Goal: Task Accomplishment & Management: Complete application form

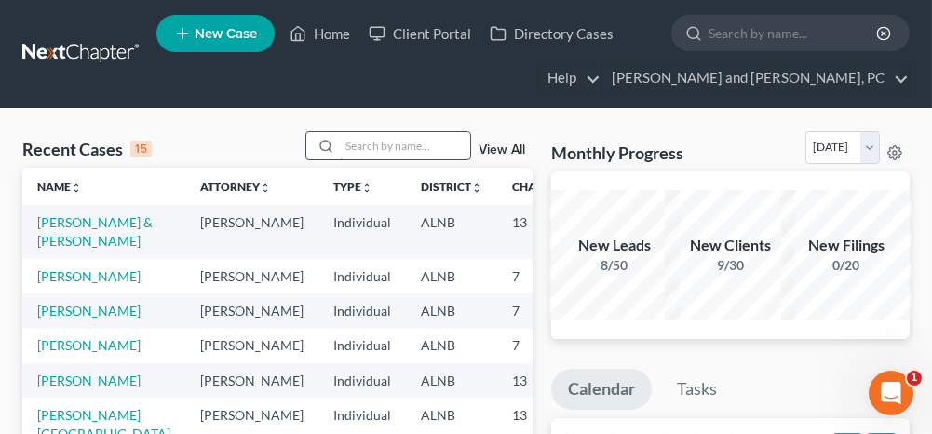
click at [363, 144] on input "search" at bounding box center [405, 145] width 130 height 27
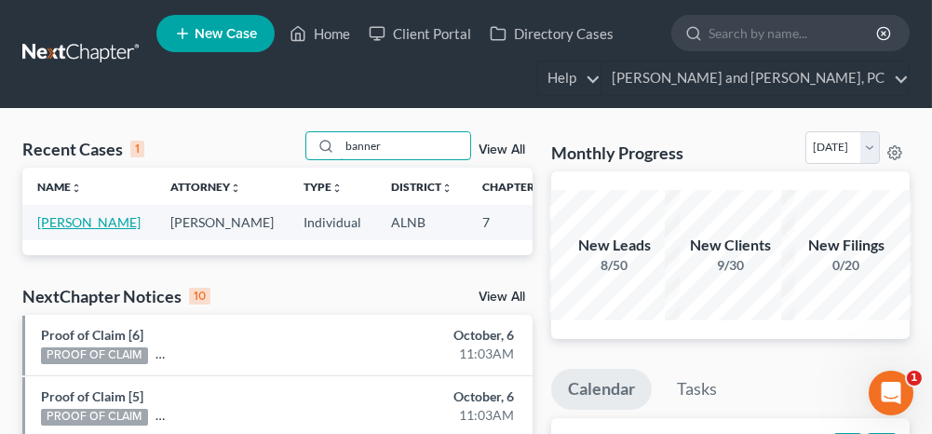
type input "banner"
click at [63, 222] on link "[PERSON_NAME]" at bounding box center [88, 222] width 103 height 16
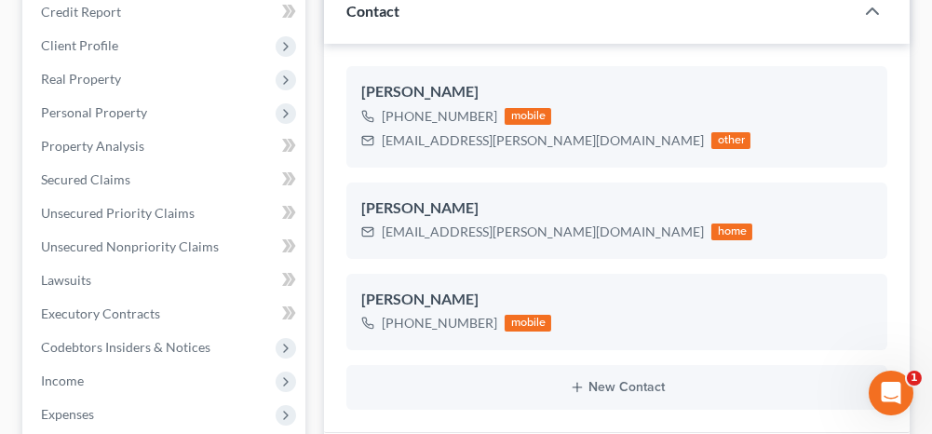
scroll to position [279, 0]
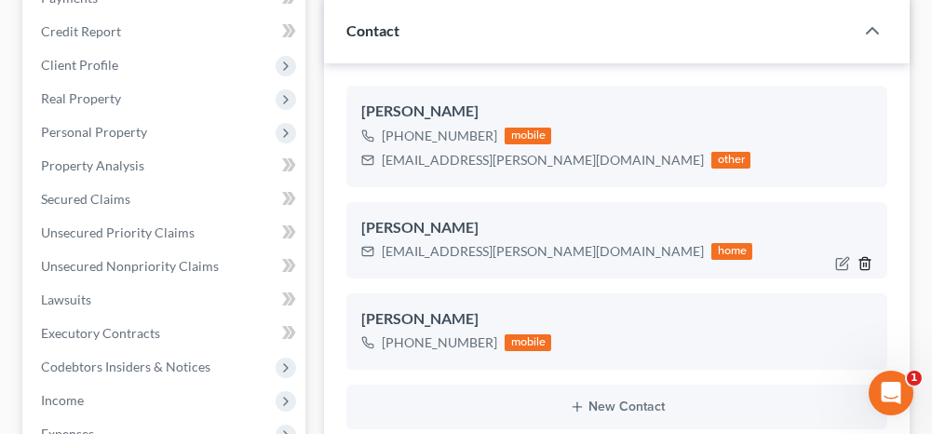
click at [866, 263] on line "button" at bounding box center [866, 265] width 0 height 4
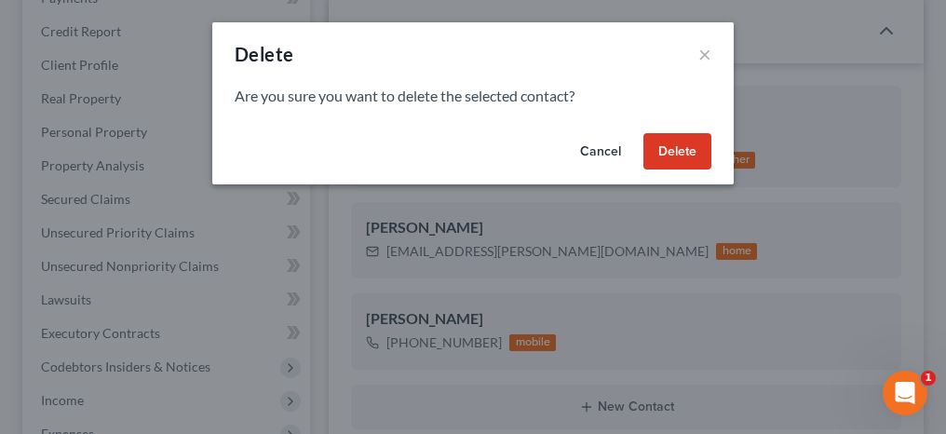
click at [669, 151] on button "Delete" at bounding box center [677, 151] width 68 height 37
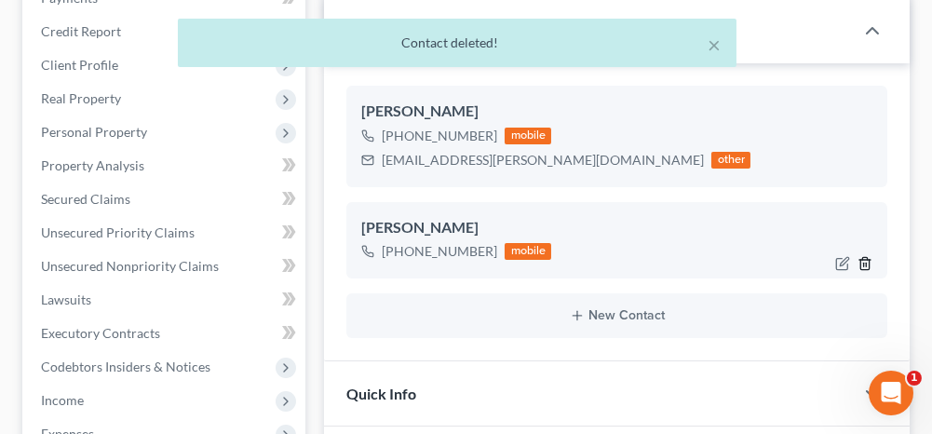
click at [863, 259] on icon "button" at bounding box center [865, 263] width 15 height 15
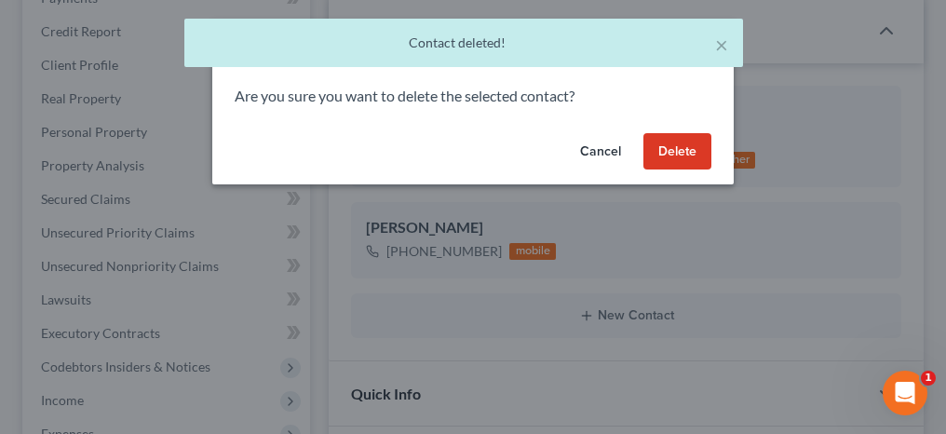
click at [697, 147] on button "Delete" at bounding box center [677, 151] width 68 height 37
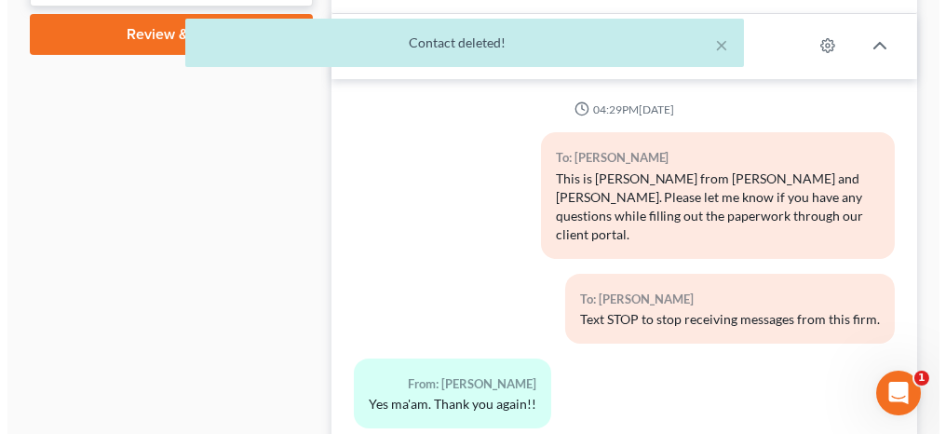
scroll to position [838, 0]
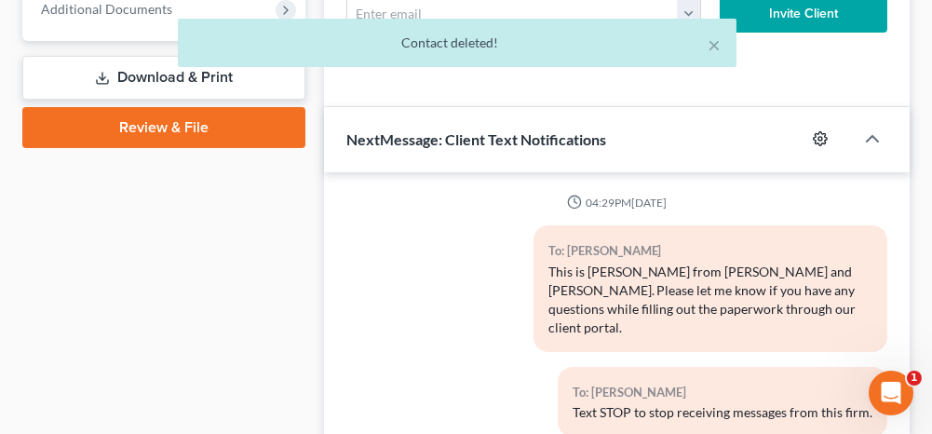
click at [816, 139] on icon "button" at bounding box center [820, 138] width 15 height 15
select select "1"
select select
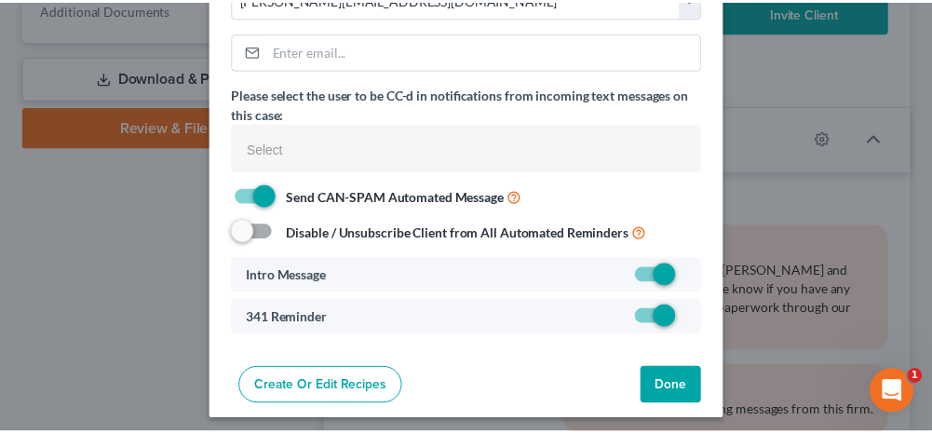
scroll to position [151, 0]
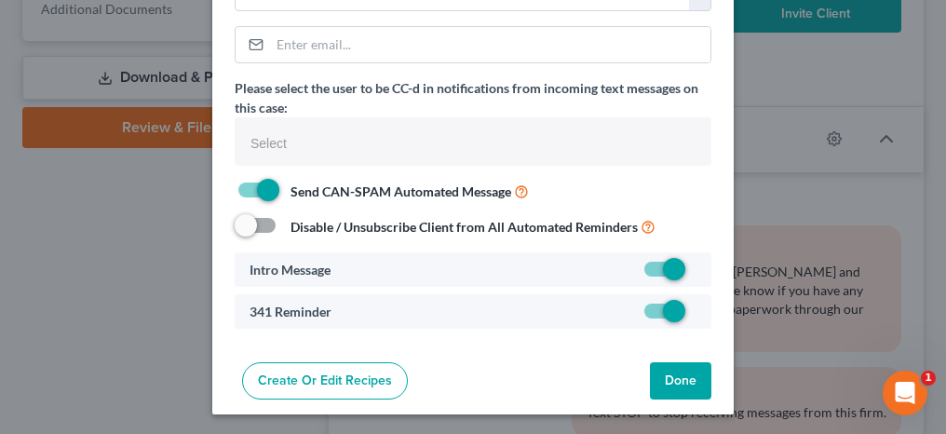
click at [667, 373] on button "Done" at bounding box center [680, 380] width 61 height 37
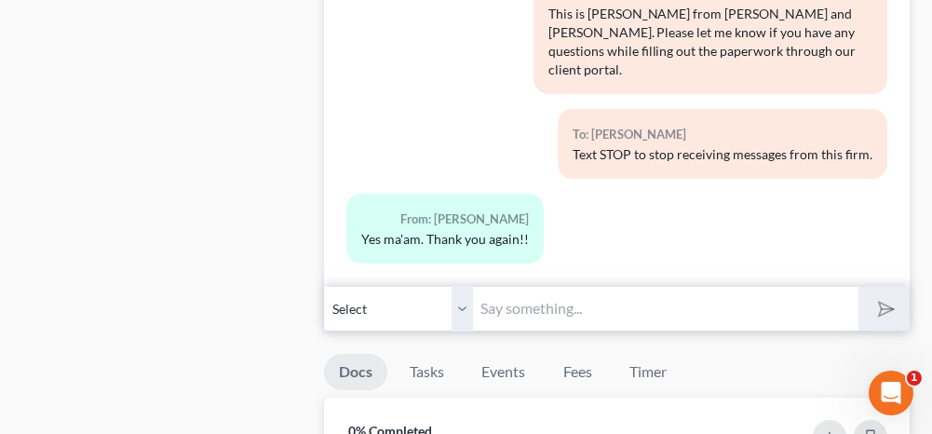
scroll to position [1117, 0]
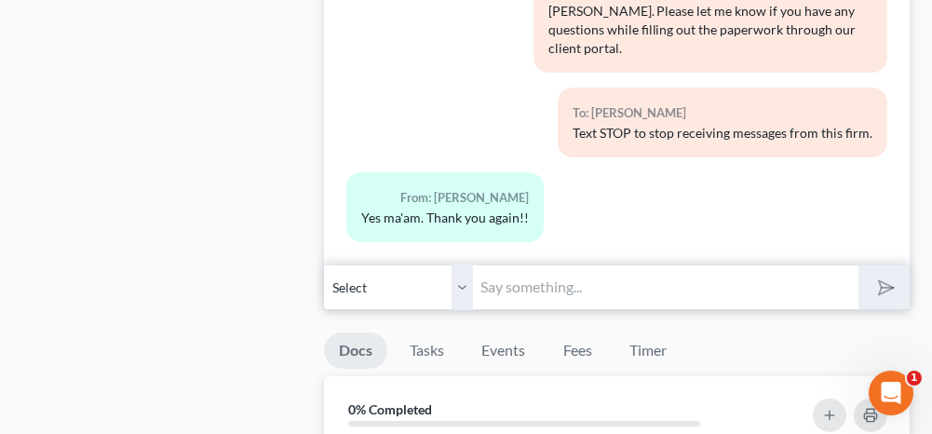
click at [553, 275] on input "text" at bounding box center [665, 287] width 385 height 46
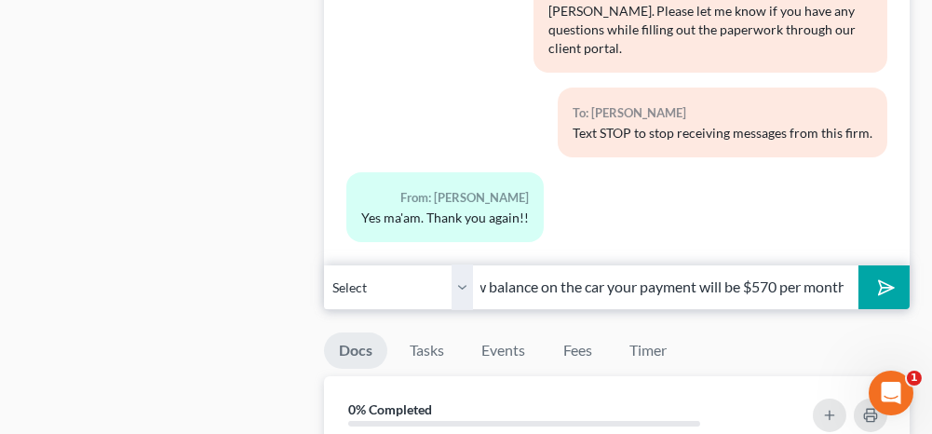
scroll to position [0, 366]
type input "After running the numbers on a chapter 13 with the new balance on the car your …"
click at [877, 274] on icon "submit" at bounding box center [883, 287] width 26 height 26
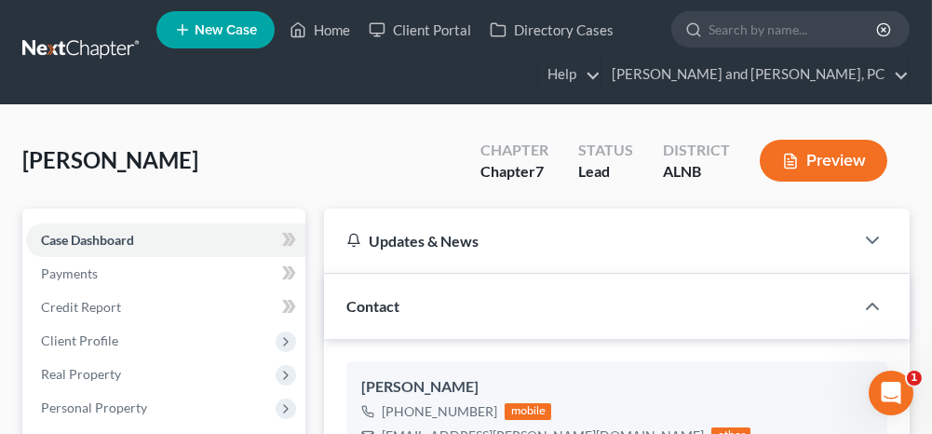
scroll to position [0, 0]
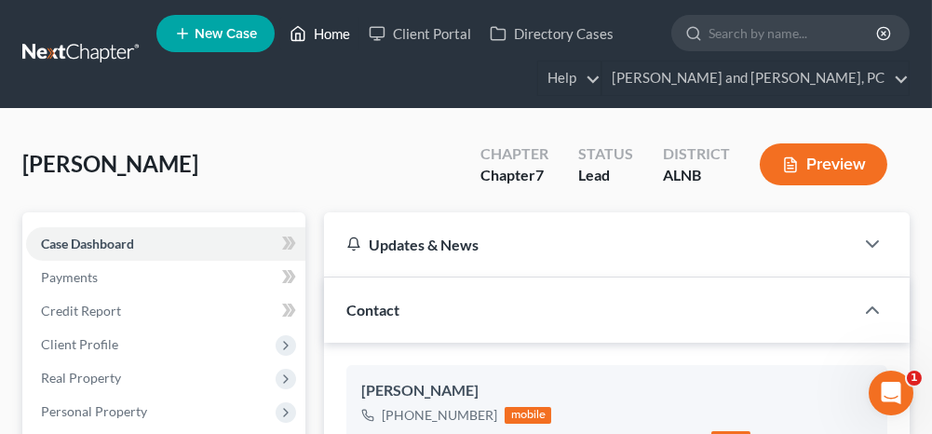
click at [330, 34] on link "Home" at bounding box center [319, 34] width 79 height 34
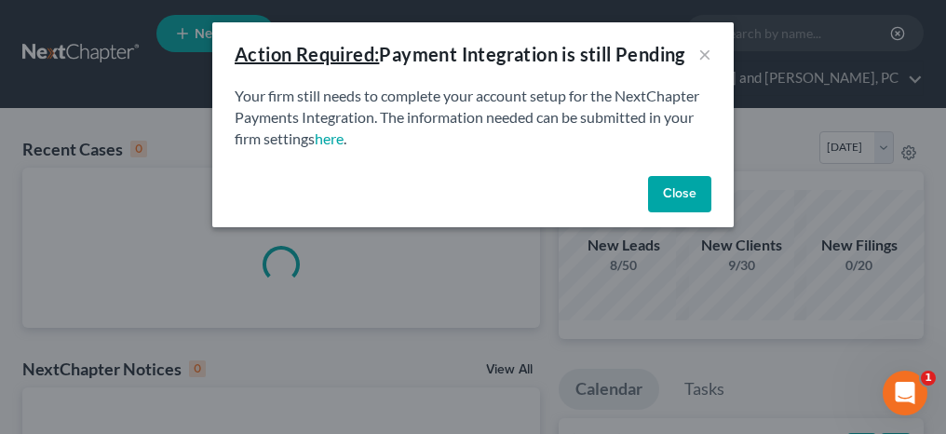
click at [682, 194] on button "Close" at bounding box center [679, 194] width 63 height 37
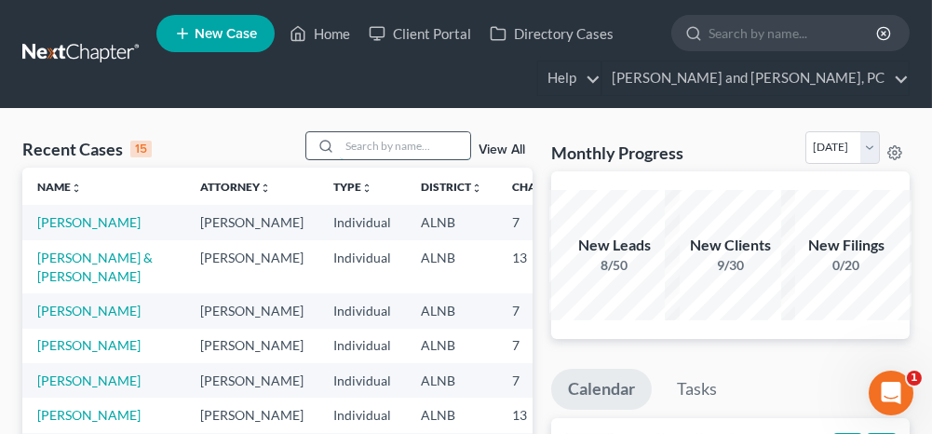
click at [389, 153] on input "search" at bounding box center [405, 145] width 130 height 27
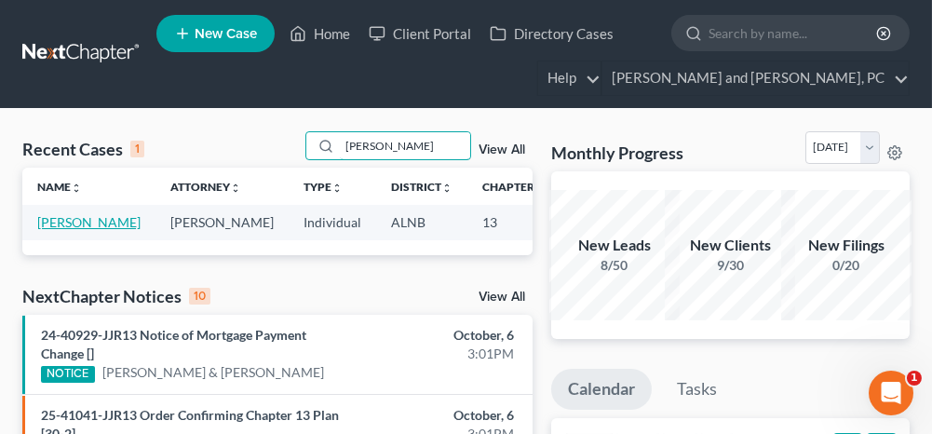
type input "[PERSON_NAME]"
click at [55, 218] on link "[PERSON_NAME]" at bounding box center [88, 222] width 103 height 16
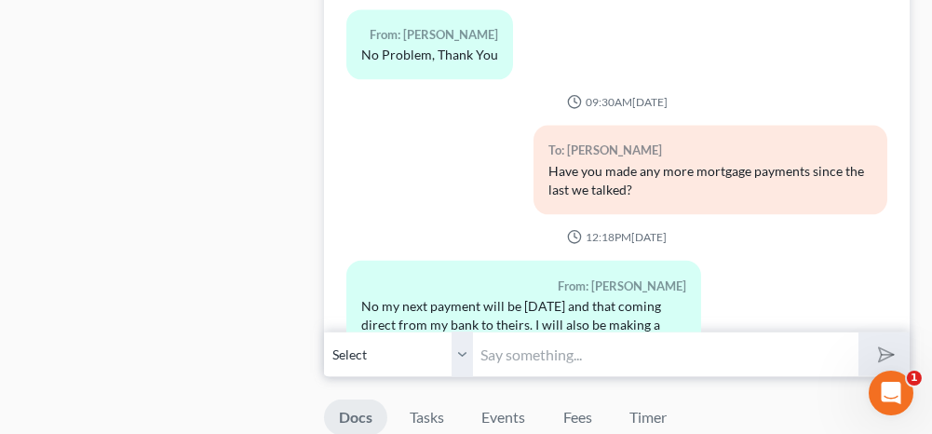
scroll to position [2142, 0]
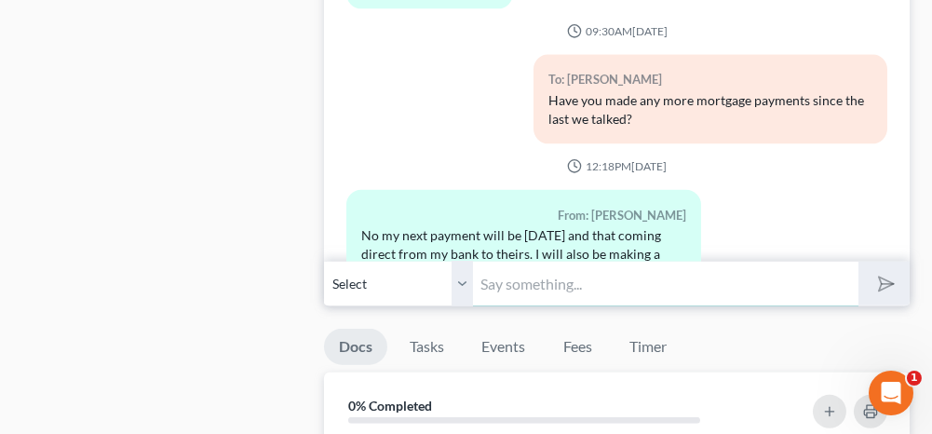
click at [507, 267] on input "text" at bounding box center [665, 284] width 385 height 46
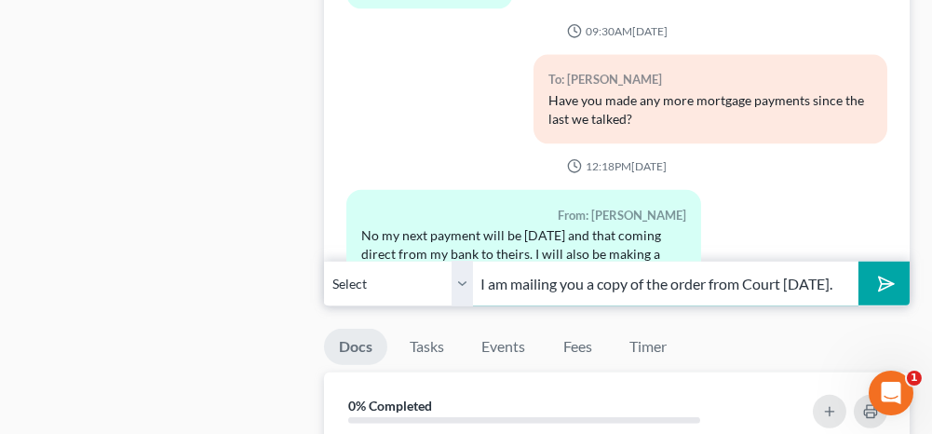
scroll to position [0, 31]
type input "I am mailing you a copy of the order from Court [DATE]."
click at [884, 271] on icon "submit" at bounding box center [883, 284] width 26 height 26
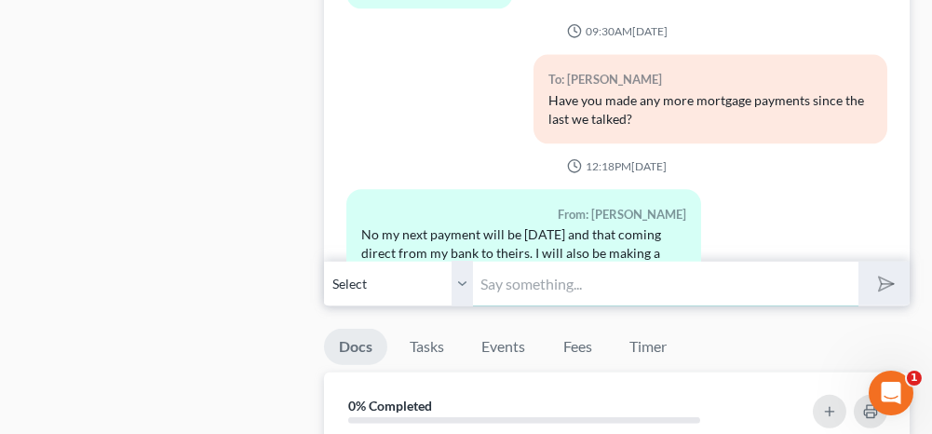
click at [649, 275] on input "text" at bounding box center [665, 284] width 385 height 46
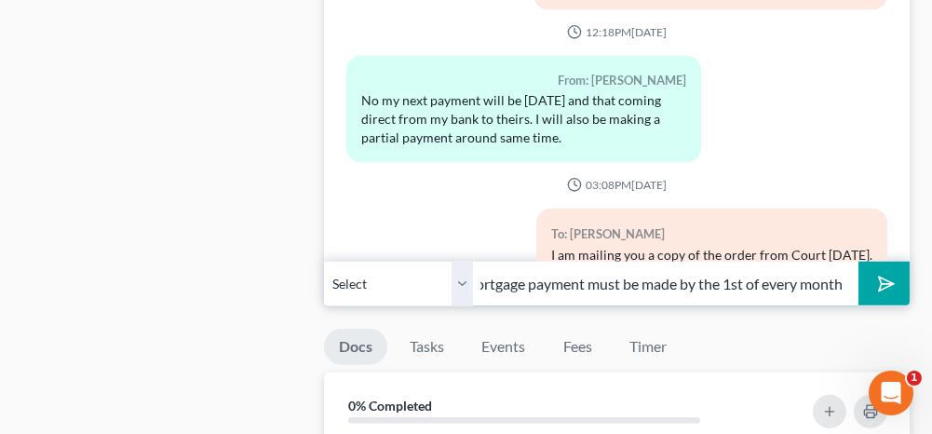
scroll to position [0, 446]
type input "Your mortgage payments are due on the 1st of every month. A full mortgage payme…"
click at [899, 266] on button "submit" at bounding box center [883, 284] width 51 height 44
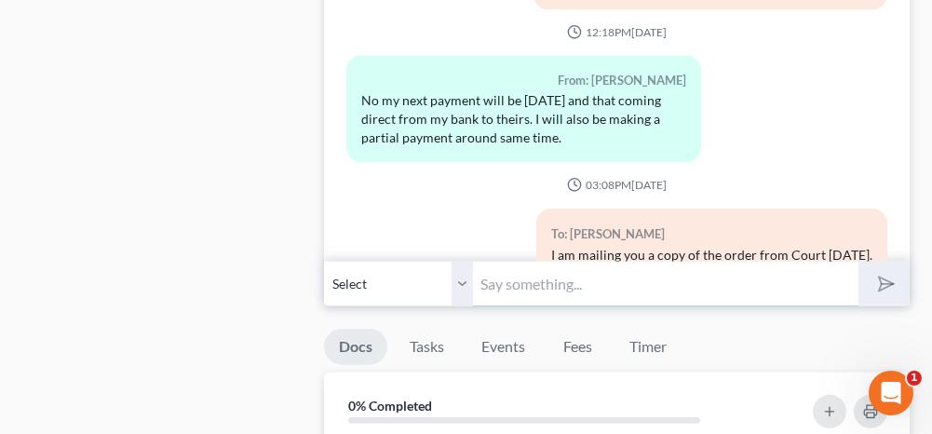
click at [638, 269] on input "text" at bounding box center [665, 284] width 385 height 46
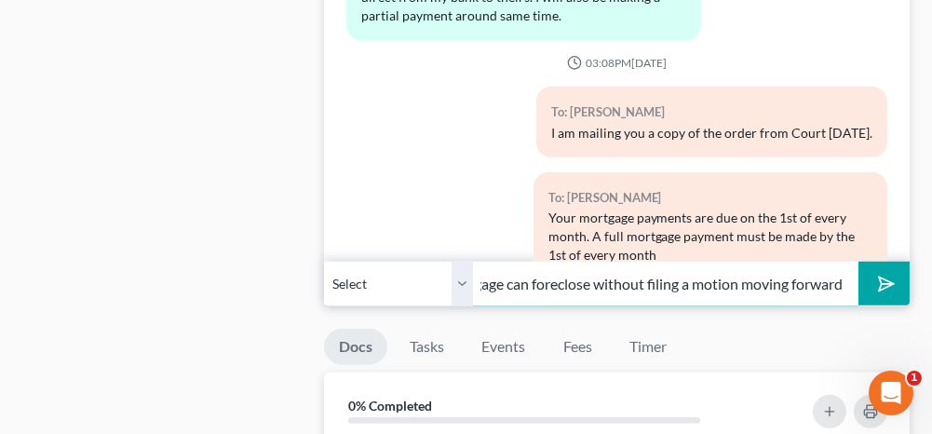
scroll to position [0, 440]
type input "If you fail to make your monthly mortgage payments freedom mortgage can foreclo…"
click at [880, 273] on polygon "submit" at bounding box center [883, 284] width 22 height 22
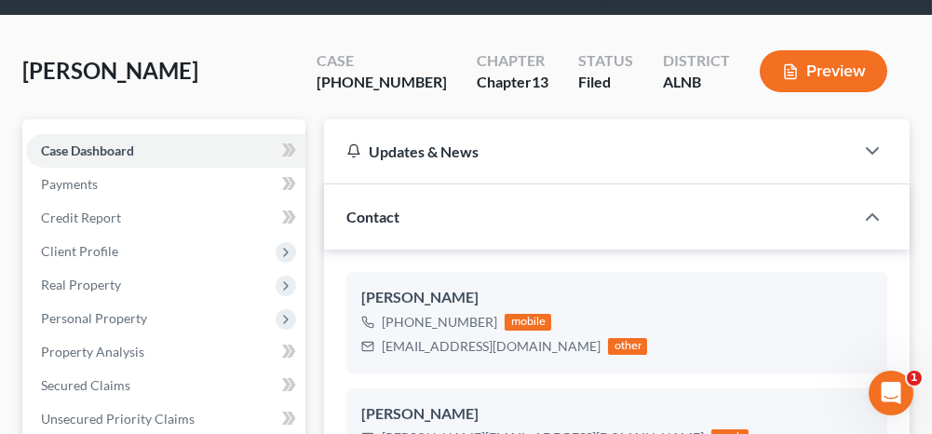
scroll to position [0, 0]
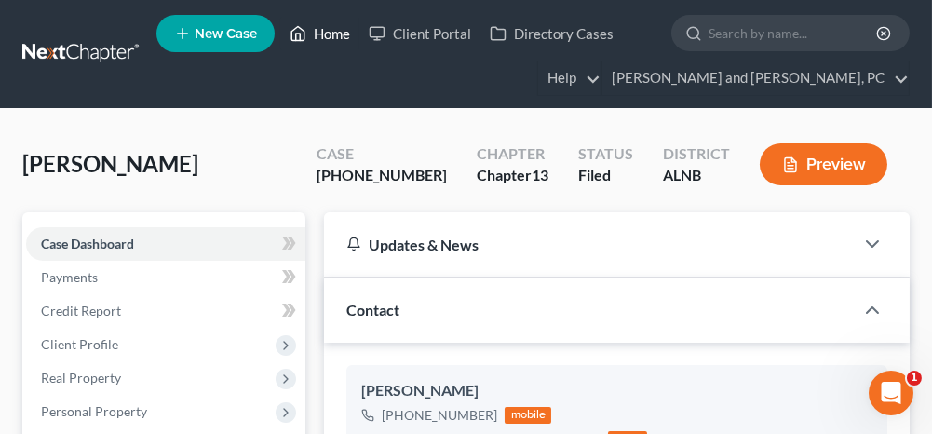
drag, startPoint x: 336, startPoint y: 32, endPoint x: 321, endPoint y: 86, distance: 56.0
click at [336, 32] on link "Home" at bounding box center [319, 34] width 79 height 34
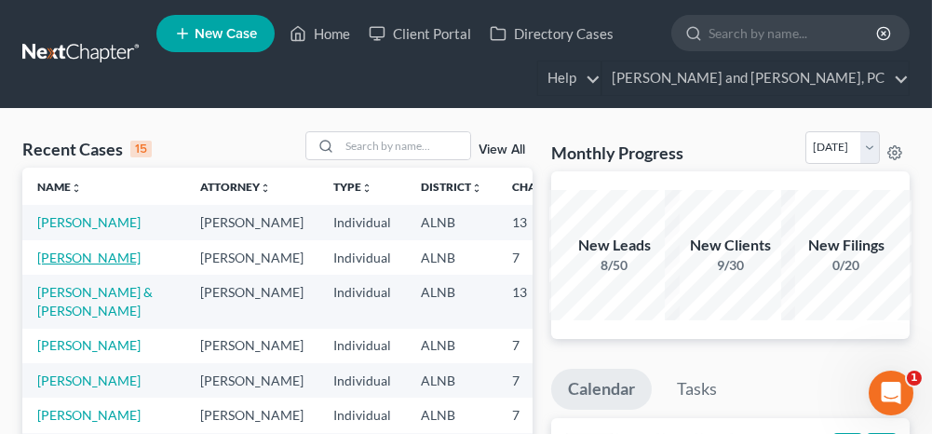
click at [68, 265] on link "[PERSON_NAME]" at bounding box center [88, 258] width 103 height 16
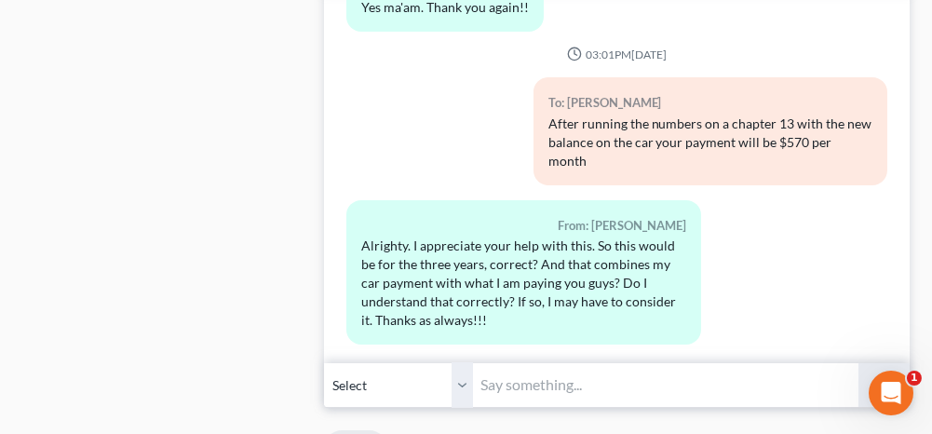
scroll to position [1117, 0]
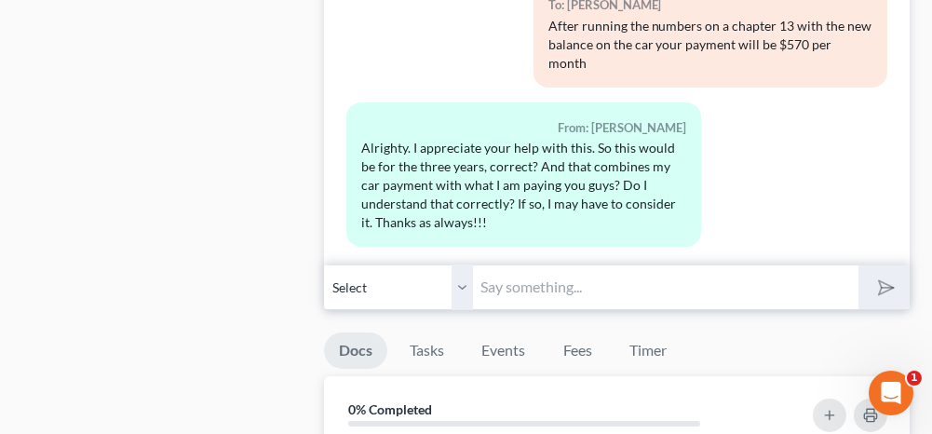
click at [520, 283] on input "text" at bounding box center [665, 287] width 385 height 46
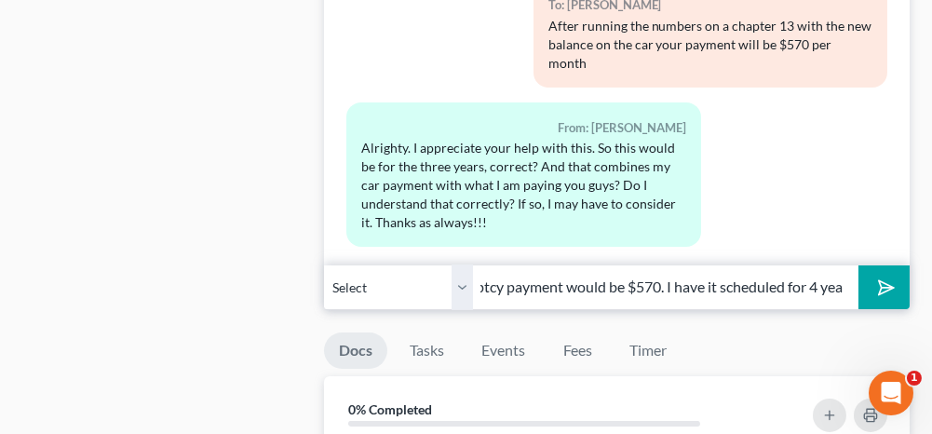
scroll to position [0, 578]
drag, startPoint x: 769, startPoint y: 281, endPoint x: 706, endPoint y: 283, distance: 63.3
click at [706, 283] on input "You would have to pay the $625 for the case to be filed. And then your monthly …" at bounding box center [665, 287] width 385 height 46
type input "You would have to pay the $625 for the case to be filed. And then your monthly …"
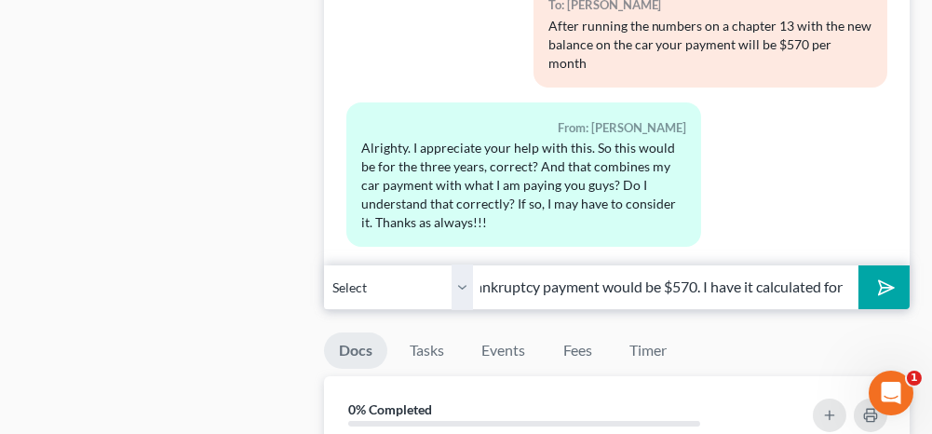
click at [889, 278] on icon "submit" at bounding box center [882, 287] width 19 height 19
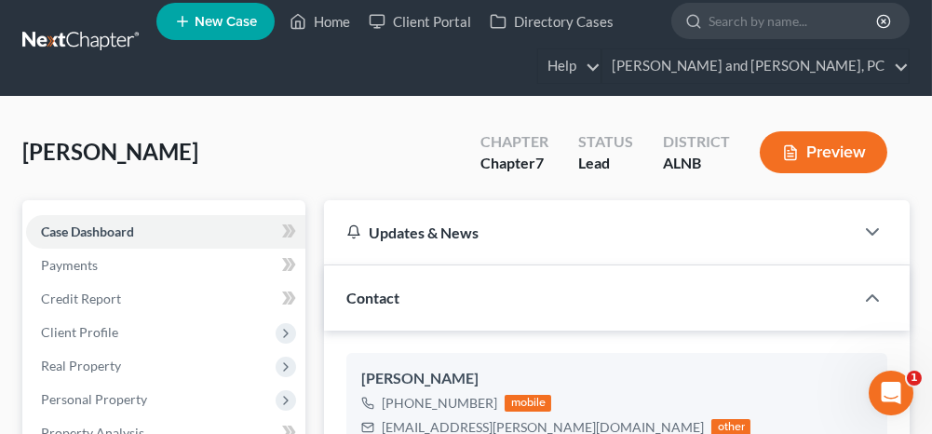
scroll to position [0, 0]
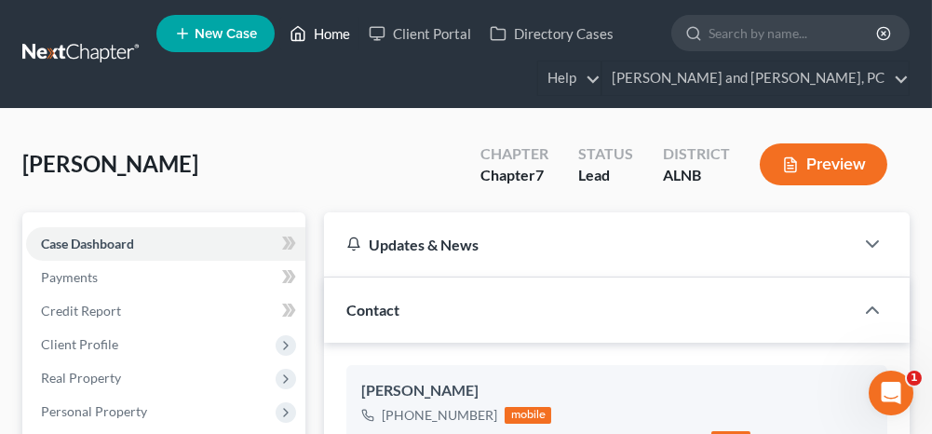
click at [330, 28] on link "Home" at bounding box center [319, 34] width 79 height 34
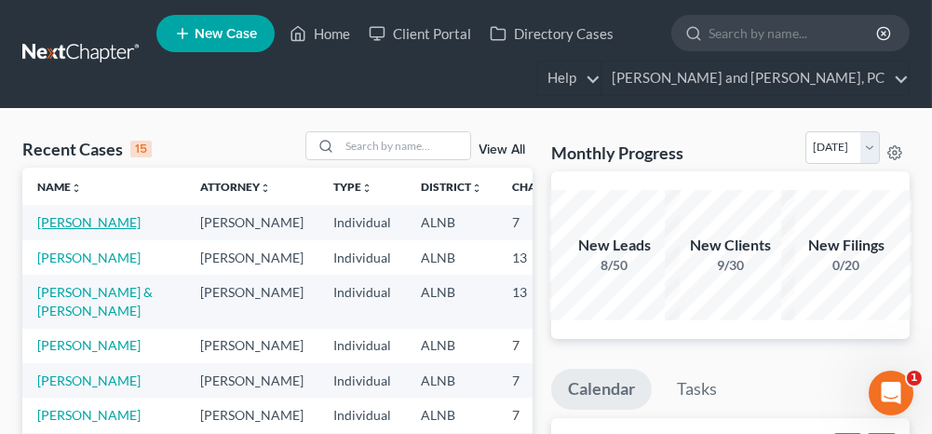
click at [58, 221] on link "[PERSON_NAME]" at bounding box center [88, 222] width 103 height 16
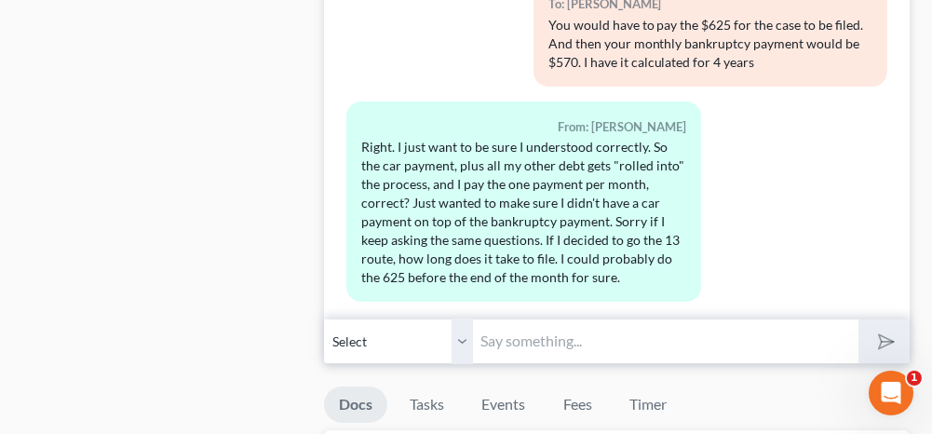
scroll to position [1117, 0]
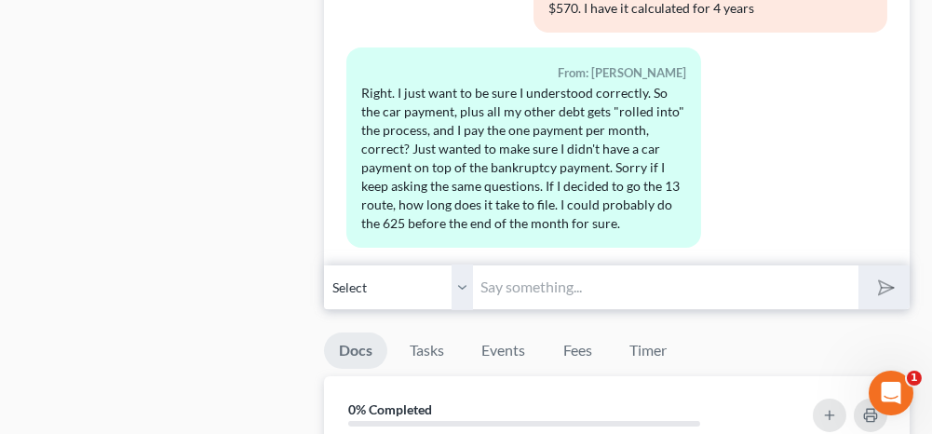
click at [527, 278] on input "text" at bounding box center [665, 287] width 385 height 46
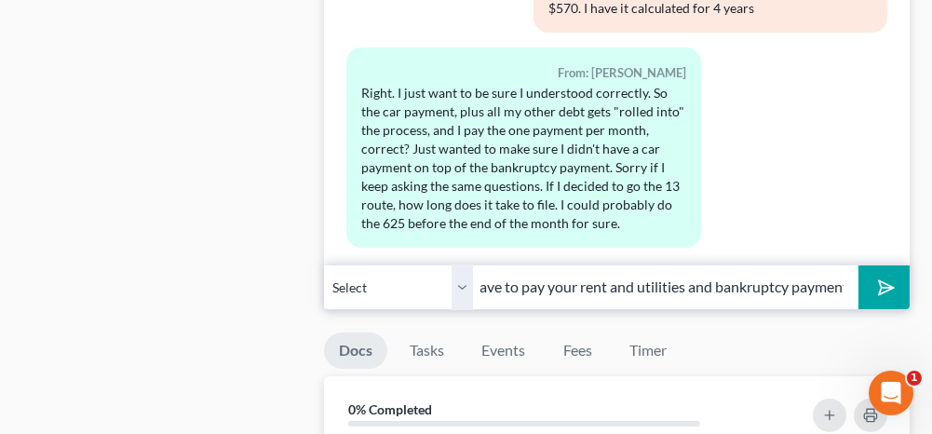
scroll to position [0, 509]
type input "After you pay I can have it ready to file in a few days. And yes, you would jus…"
click at [878, 283] on icon "submit" at bounding box center [883, 287] width 26 height 26
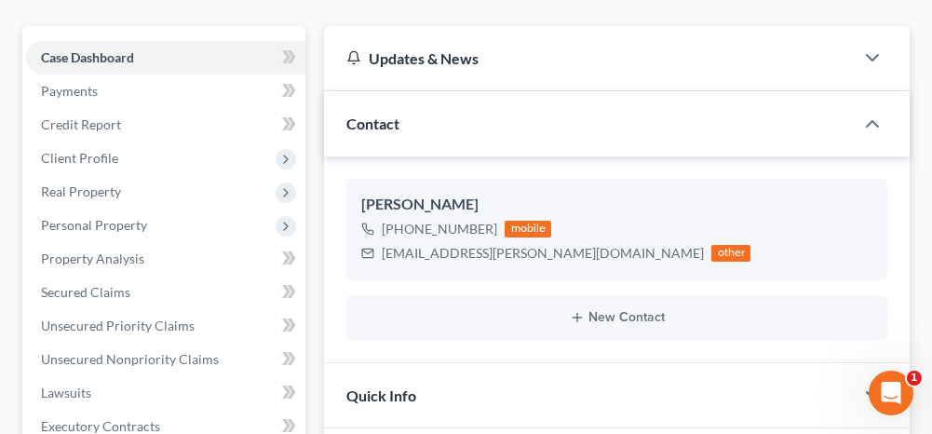
scroll to position [0, 0]
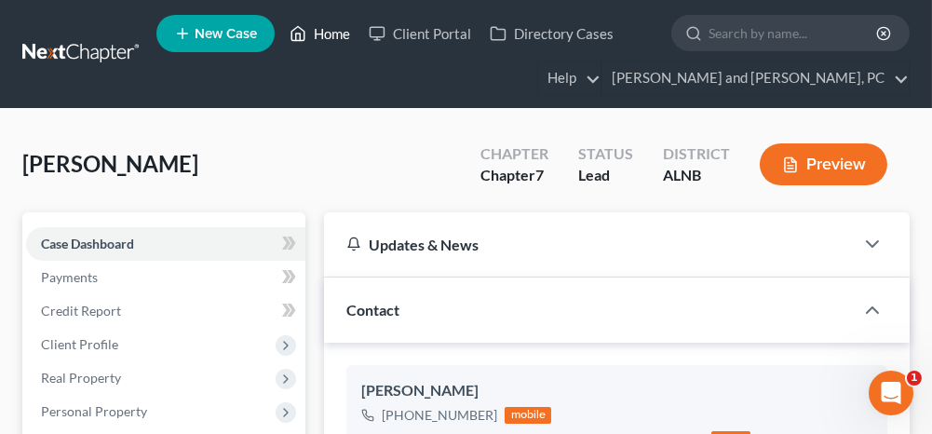
drag, startPoint x: 344, startPoint y: 32, endPoint x: 336, endPoint y: 82, distance: 50.8
click at [344, 32] on link "Home" at bounding box center [319, 34] width 79 height 34
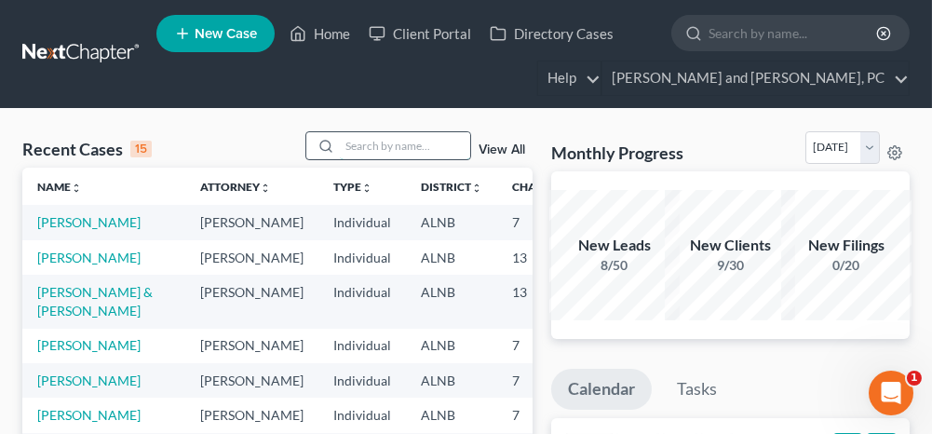
click at [384, 147] on input "search" at bounding box center [405, 145] width 130 height 27
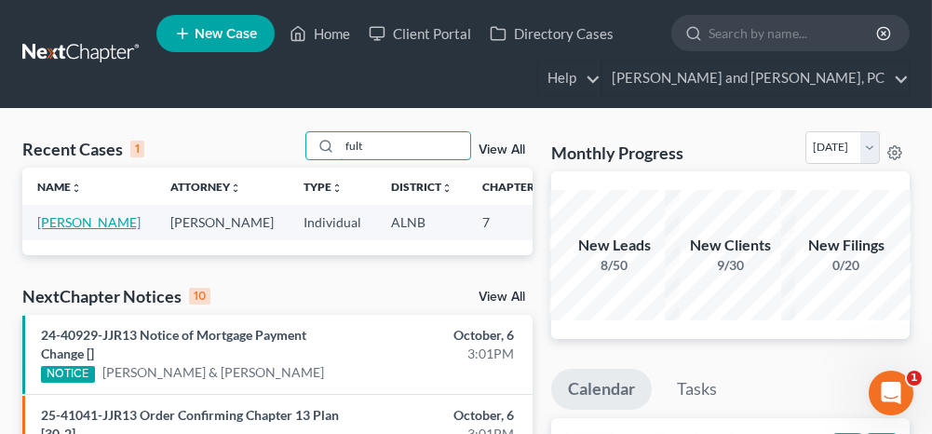
type input "fult"
click at [61, 223] on link "[PERSON_NAME]" at bounding box center [88, 222] width 103 height 16
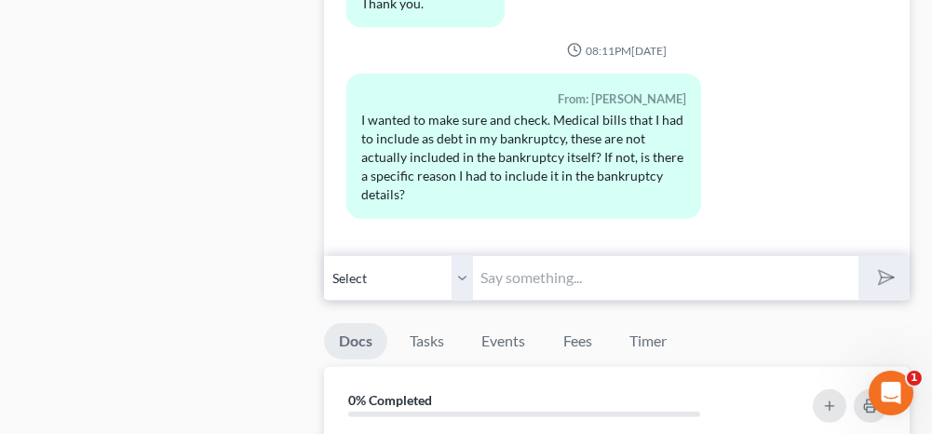
scroll to position [1676, 0]
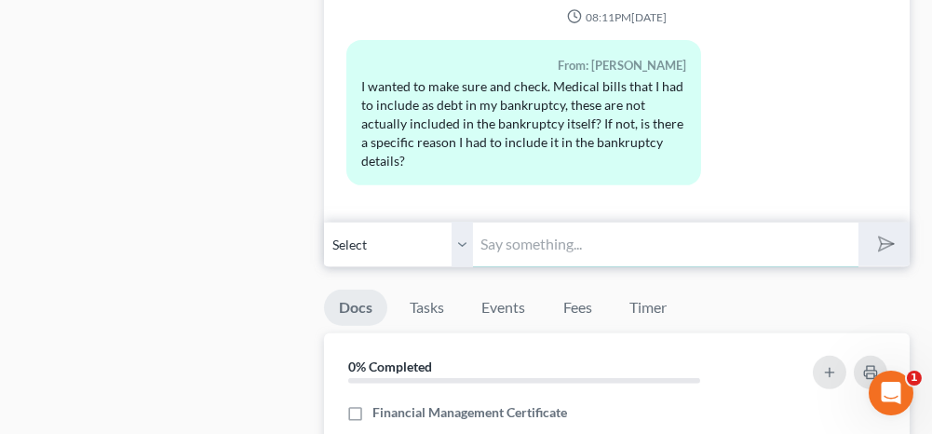
click at [609, 226] on input "text" at bounding box center [665, 245] width 385 height 46
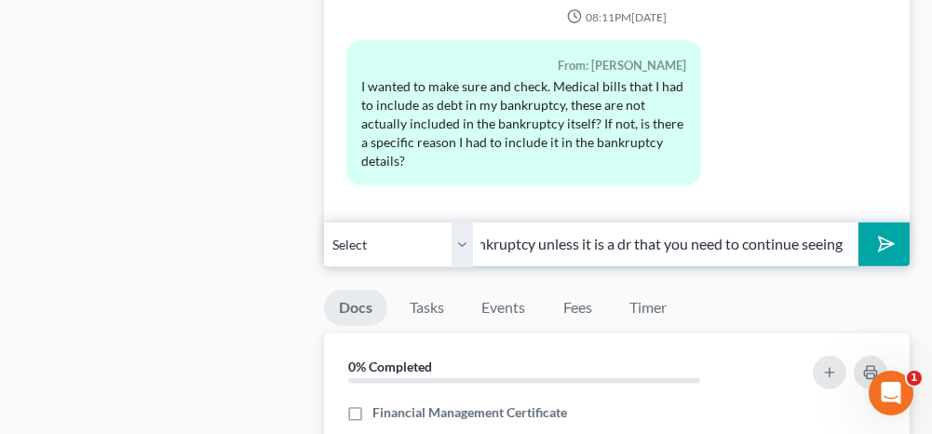
scroll to position [0, 398]
type input "Yes your medical bills were included and discharged in the bankruptcy unless it…"
click at [885, 234] on polygon "submit" at bounding box center [883, 245] width 22 height 22
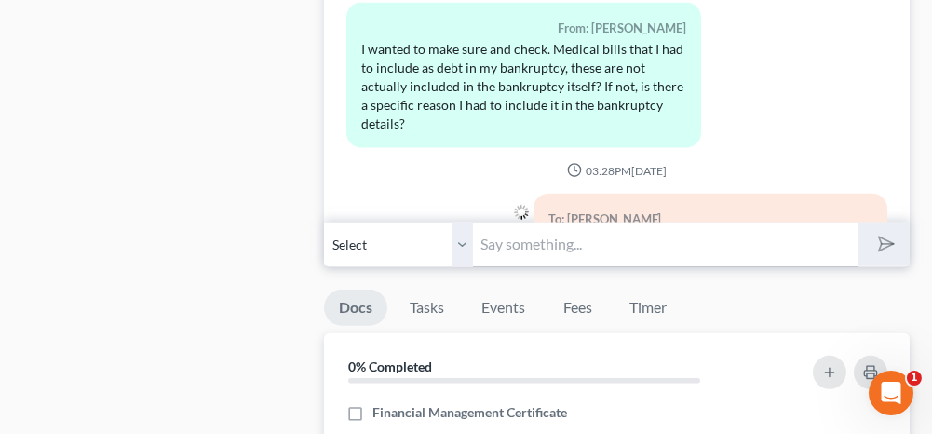
scroll to position [6214, 0]
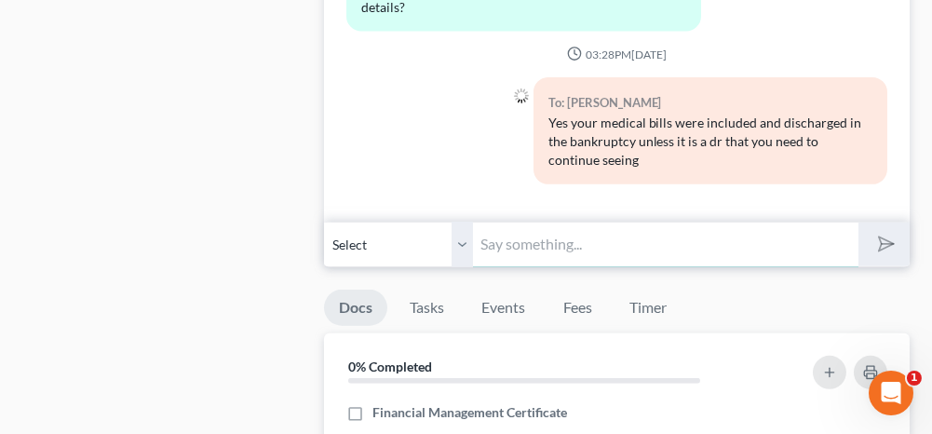
click at [524, 237] on input "text" at bounding box center [665, 245] width 385 height 46
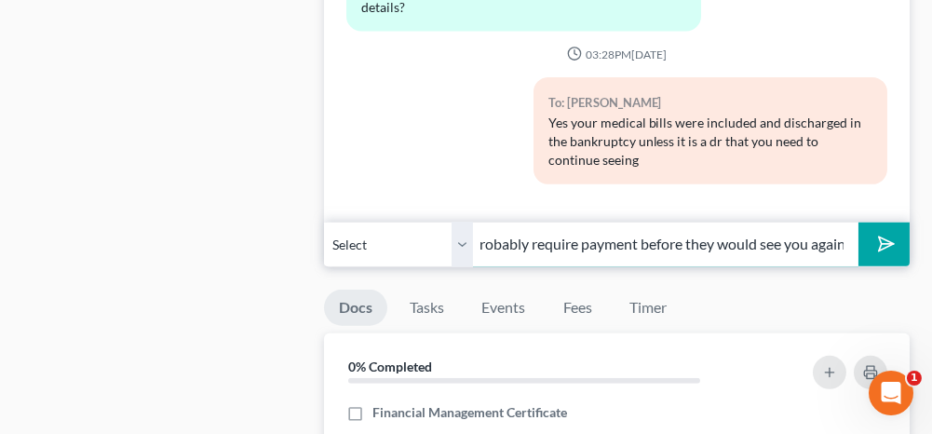
scroll to position [0, 169]
type input "In that case they would probably require payment before they would see you again"
click at [879, 231] on icon "submit" at bounding box center [883, 244] width 26 height 26
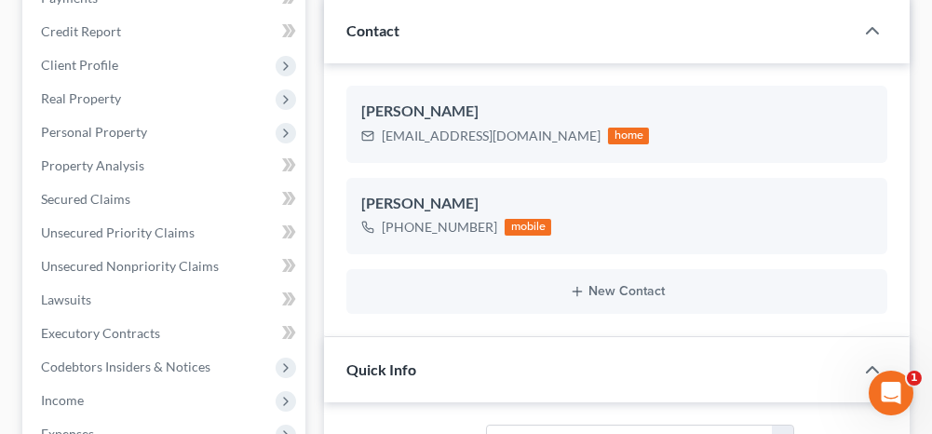
scroll to position [0, 0]
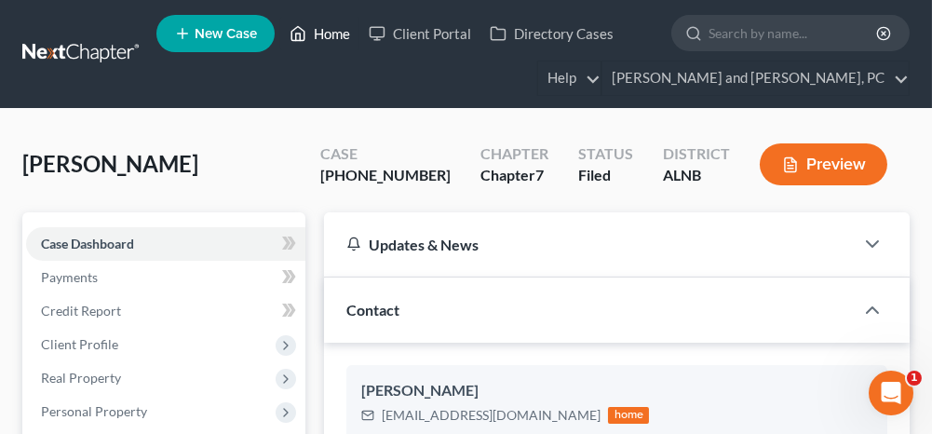
click at [336, 33] on link "Home" at bounding box center [319, 34] width 79 height 34
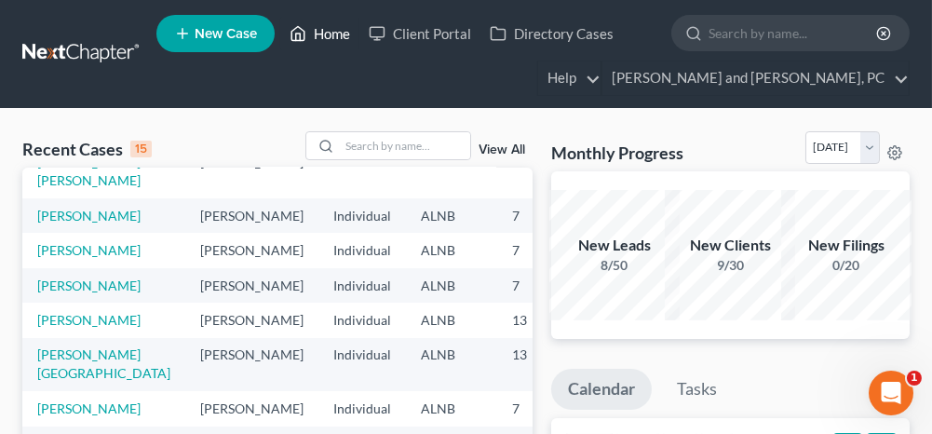
scroll to position [279, 0]
click at [50, 285] on link "[PERSON_NAME]" at bounding box center [88, 285] width 103 height 16
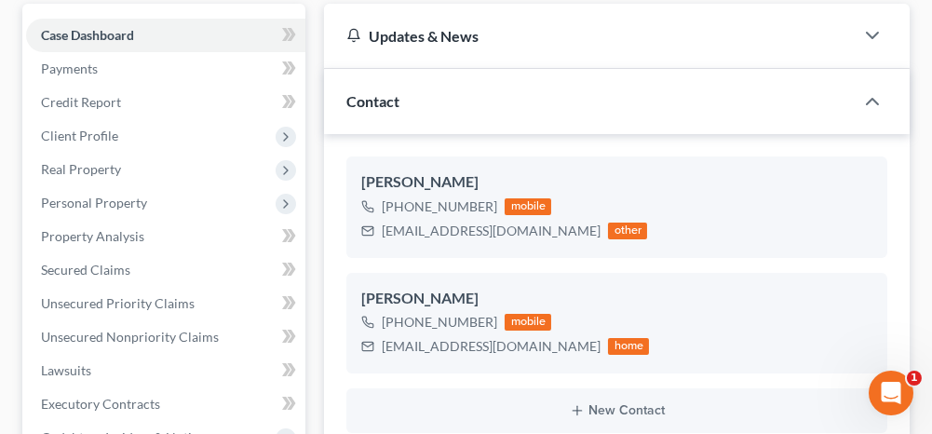
scroll to position [279, 0]
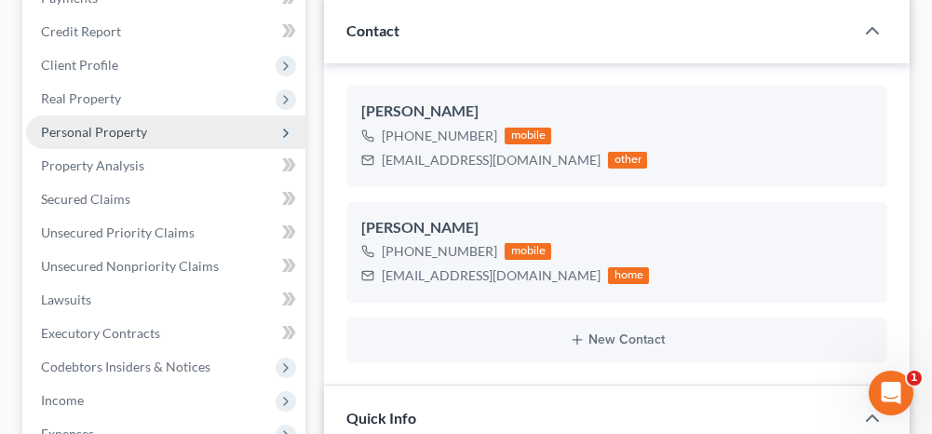
click at [124, 124] on span "Personal Property" at bounding box center [94, 132] width 106 height 16
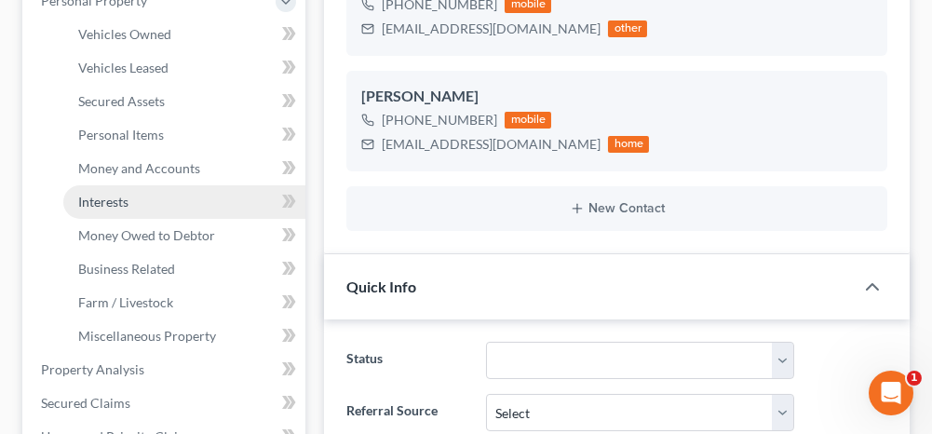
scroll to position [466, 0]
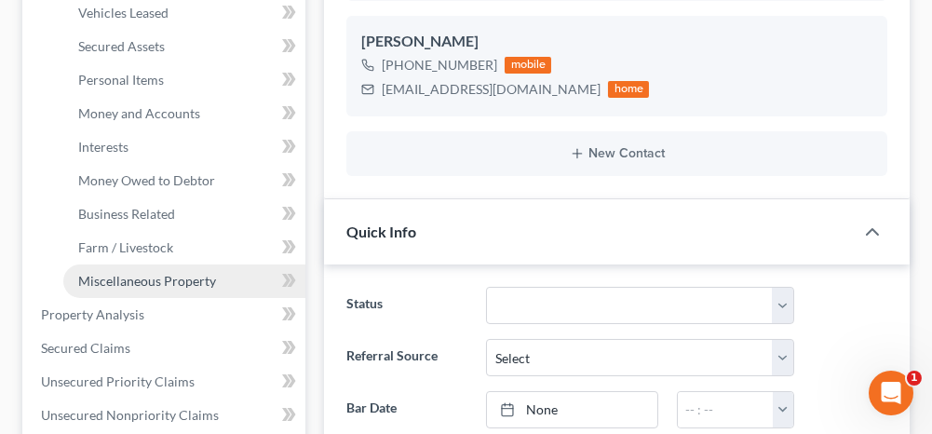
click at [116, 276] on span "Miscellaneous Property" at bounding box center [147, 281] width 138 height 16
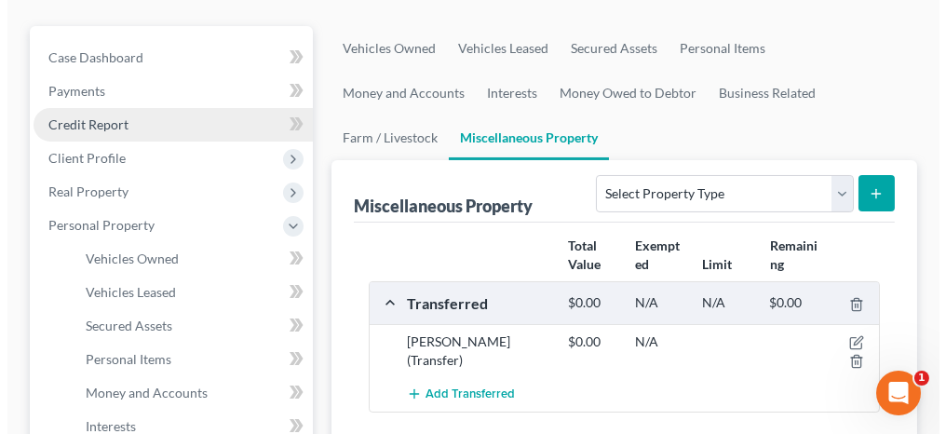
scroll to position [279, 0]
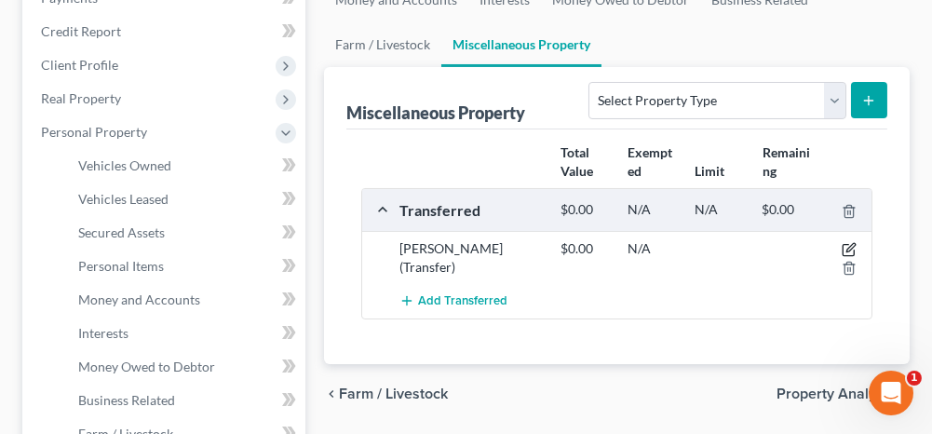
click at [846, 245] on icon "button" at bounding box center [849, 249] width 15 height 15
select select "Ordinary ([DATE])"
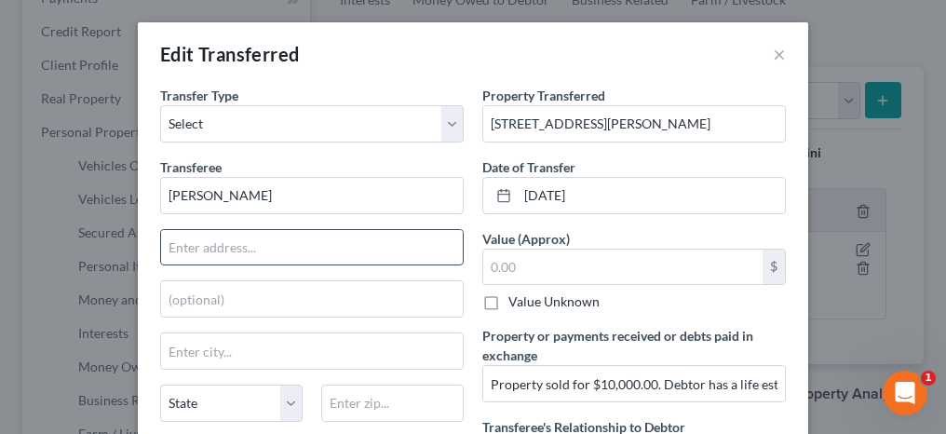
click at [310, 250] on input "text" at bounding box center [312, 247] width 302 height 35
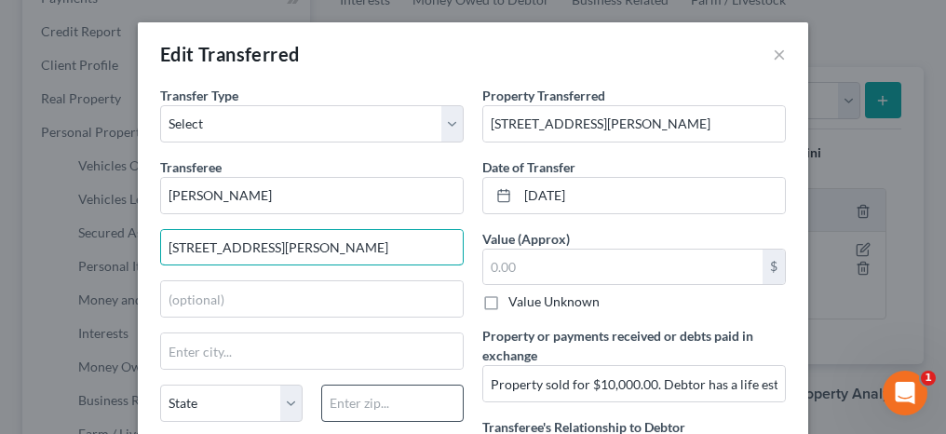
type input "[STREET_ADDRESS][PERSON_NAME]"
click at [370, 400] on input "text" at bounding box center [392, 403] width 142 height 37
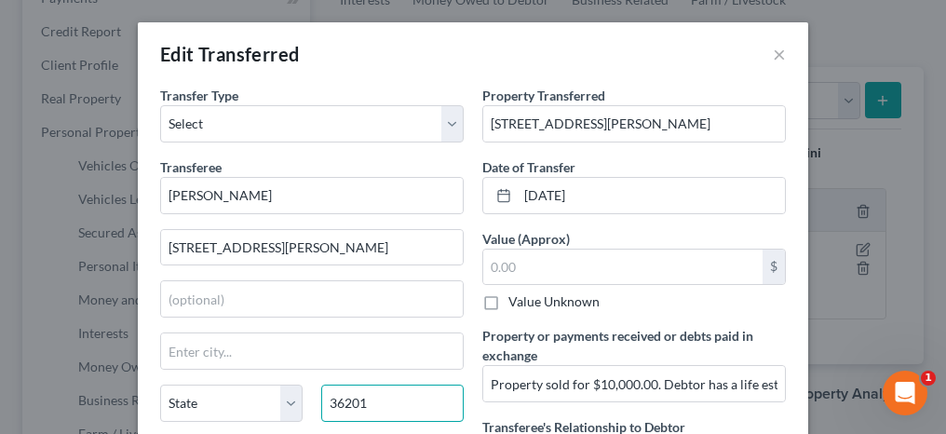
type input "36201"
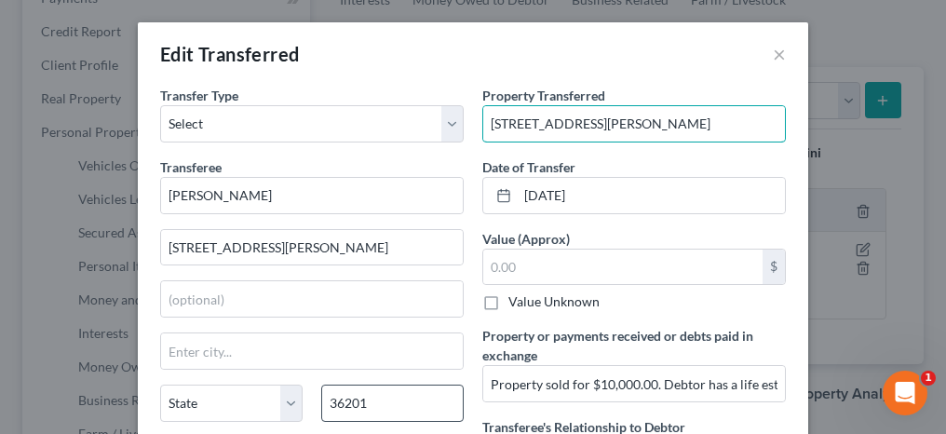
type input "Anniston"
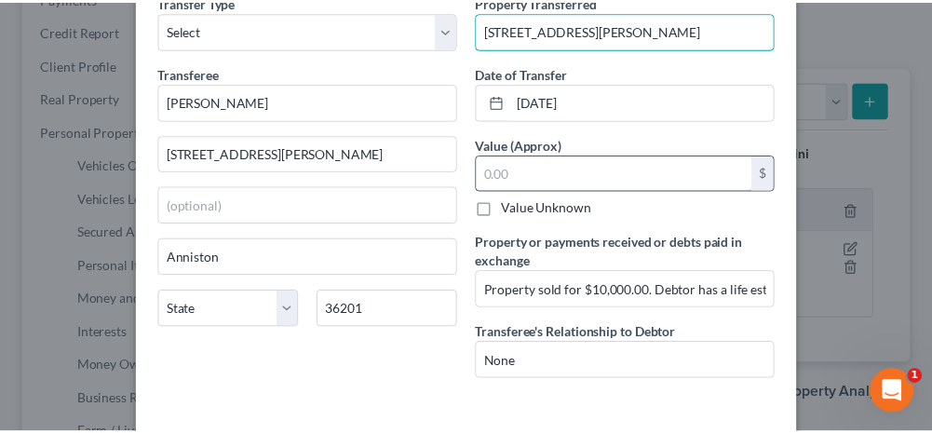
scroll to position [167, 0]
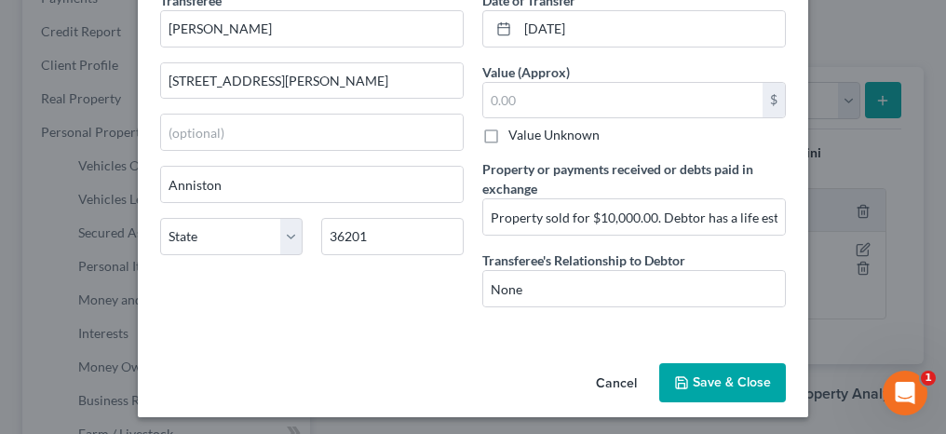
click at [682, 375] on icon "button" at bounding box center [681, 382] width 15 height 15
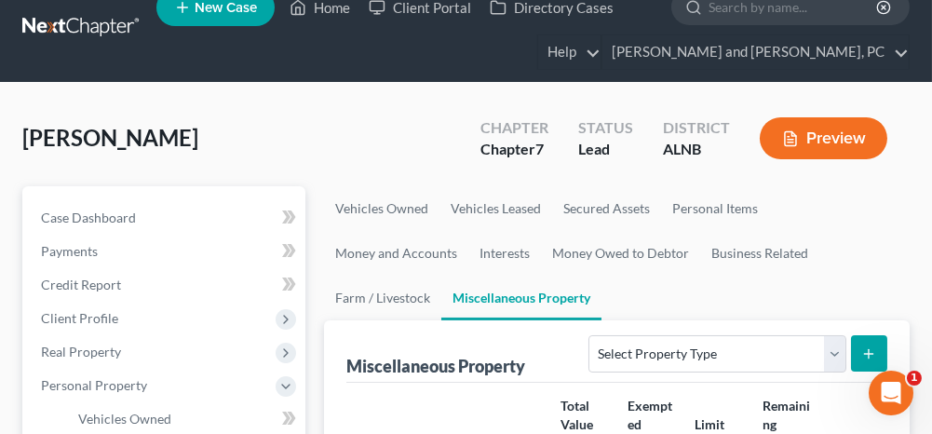
scroll to position [0, 0]
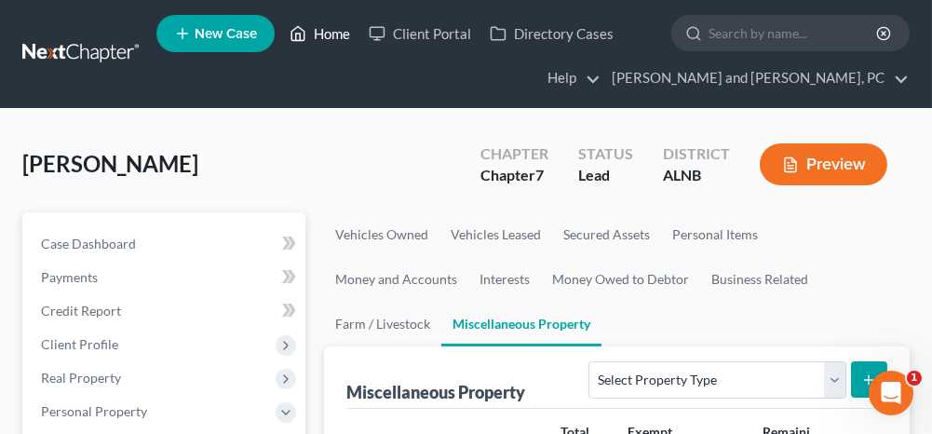
drag, startPoint x: 331, startPoint y: 36, endPoint x: 326, endPoint y: 49, distance: 13.8
click at [331, 36] on link "Home" at bounding box center [319, 34] width 79 height 34
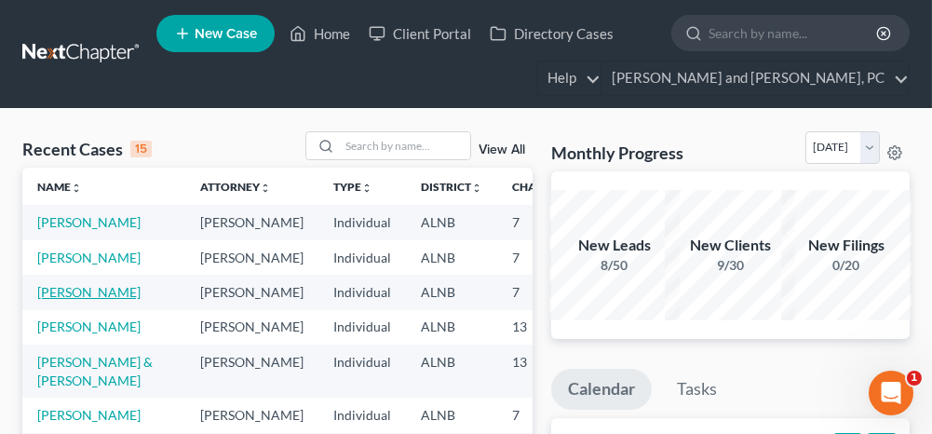
click at [58, 300] on link "[PERSON_NAME]" at bounding box center [88, 292] width 103 height 16
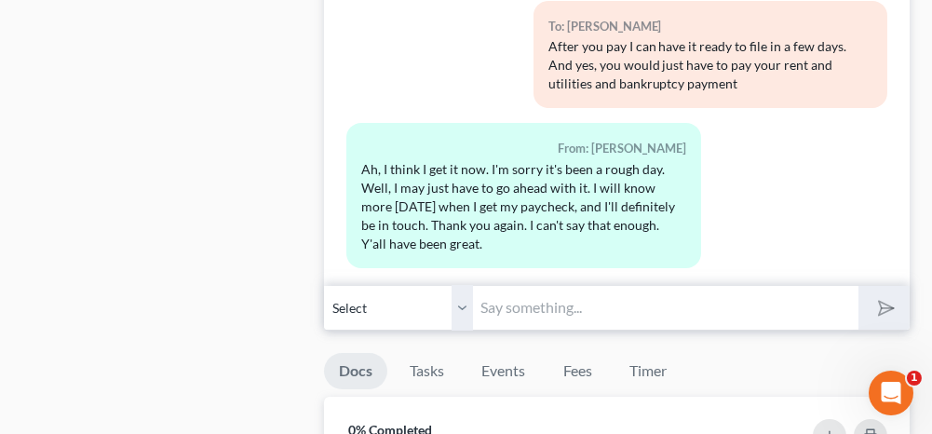
scroll to position [1117, 0]
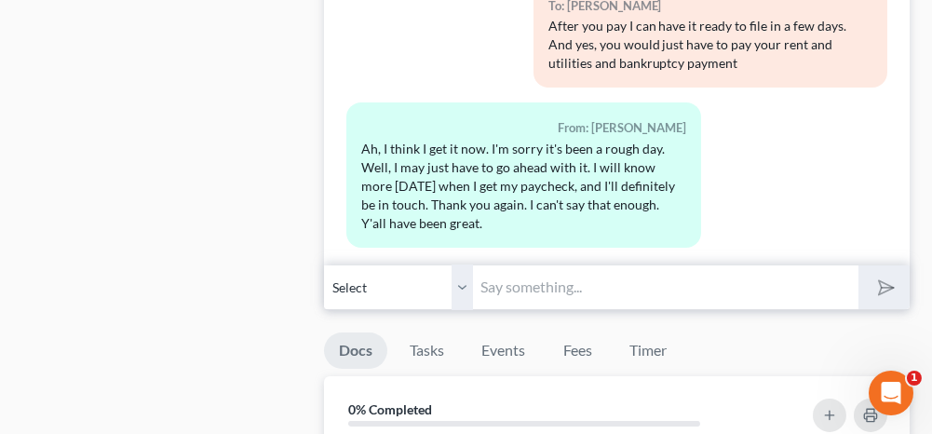
click at [580, 283] on input "text" at bounding box center [665, 287] width 385 height 46
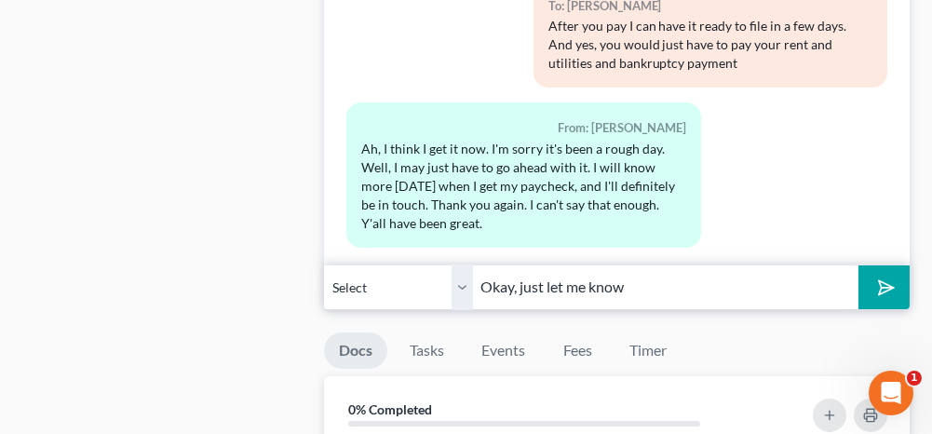
type input "Okay, just let me know what you decide."
click at [898, 284] on button "submit" at bounding box center [883, 287] width 51 height 44
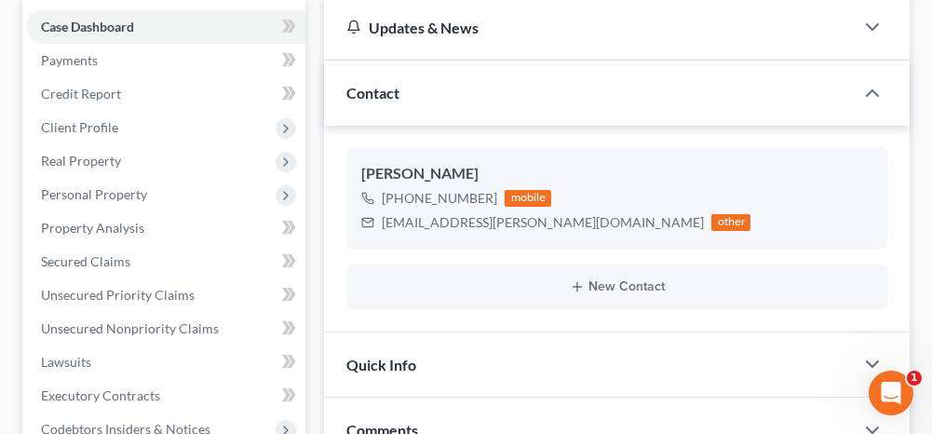
scroll to position [0, 0]
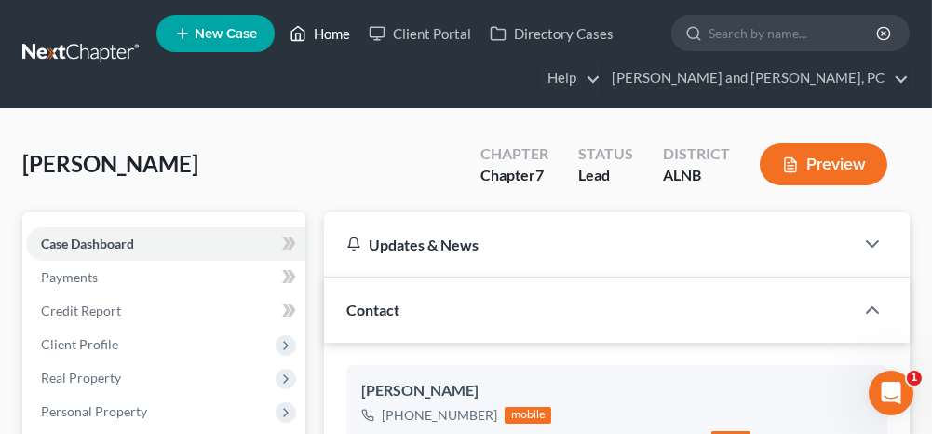
click at [325, 34] on link "Home" at bounding box center [319, 34] width 79 height 34
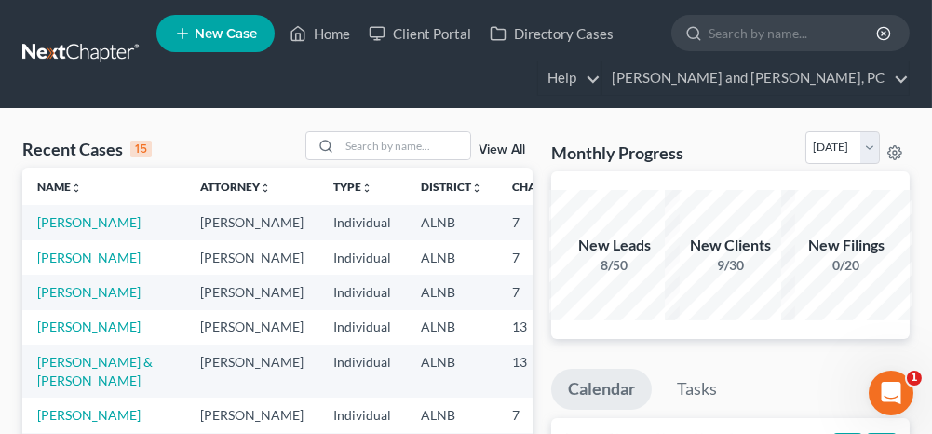
click at [50, 265] on link "[PERSON_NAME]" at bounding box center [88, 258] width 103 height 16
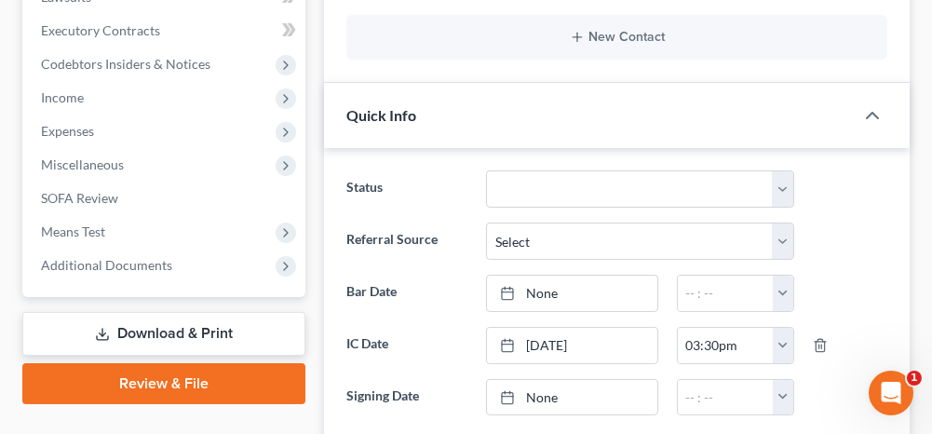
scroll to position [559, 0]
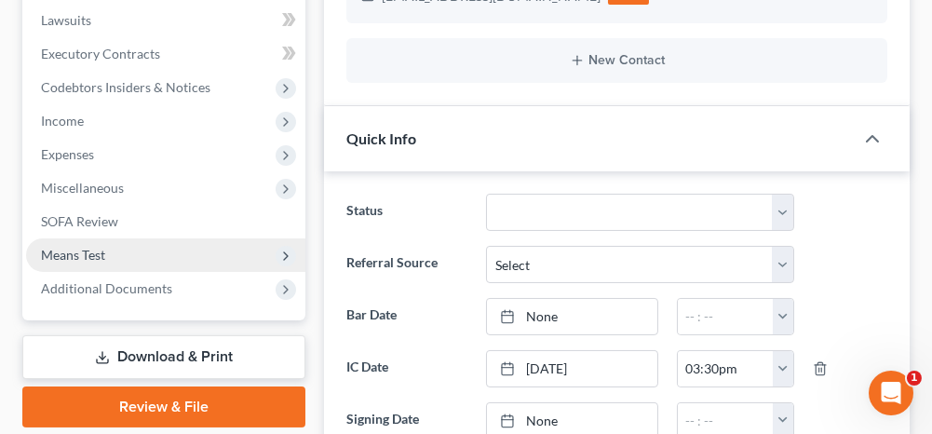
click at [209, 254] on span "Means Test" at bounding box center [165, 255] width 279 height 34
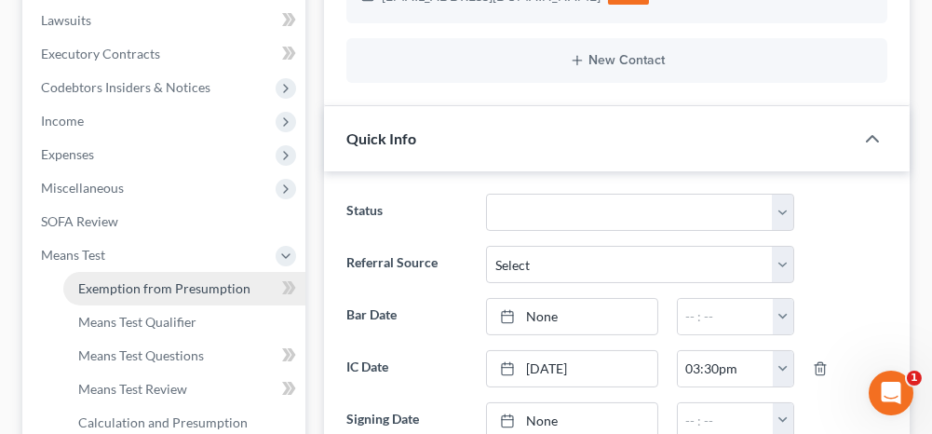
click at [182, 286] on span "Exemption from Presumption" at bounding box center [164, 288] width 172 height 16
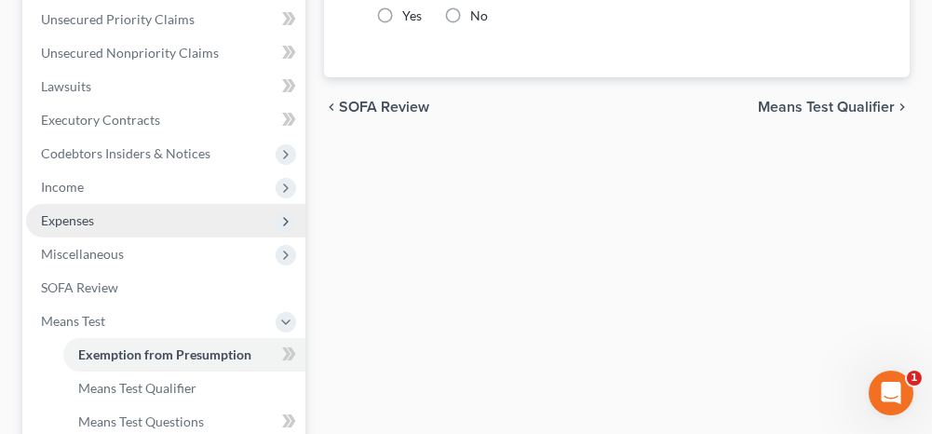
radio input "true"
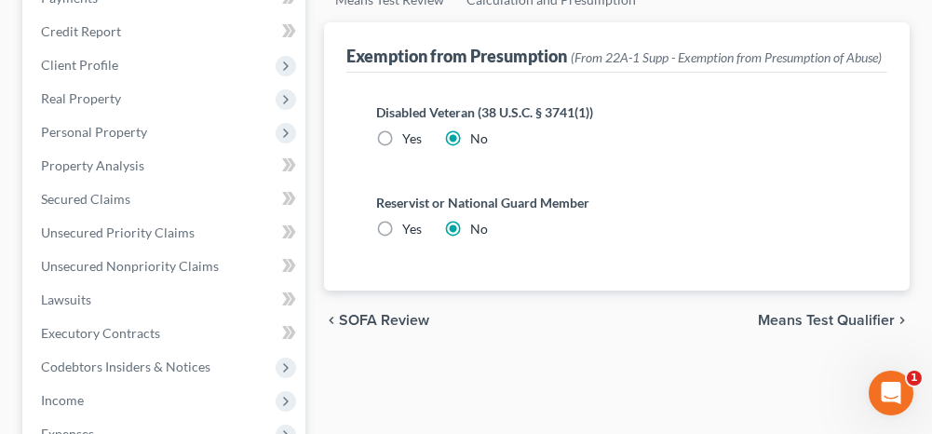
click at [822, 328] on span "Means Test Qualifier" at bounding box center [826, 320] width 137 height 15
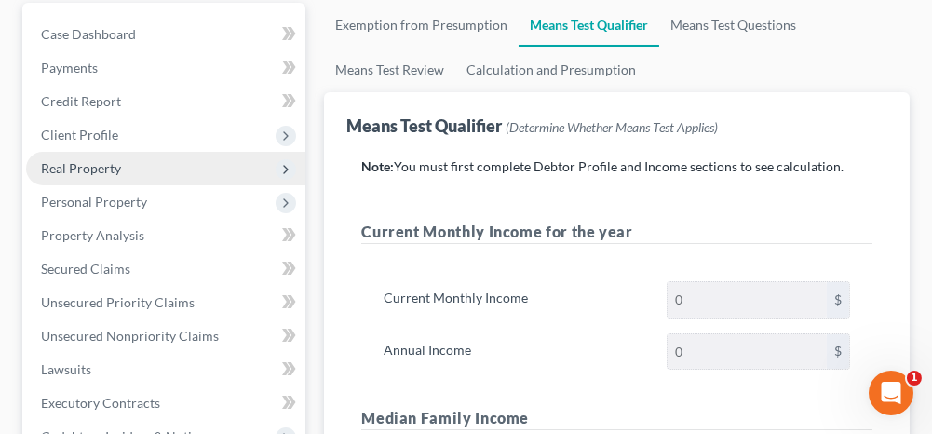
scroll to position [186, 0]
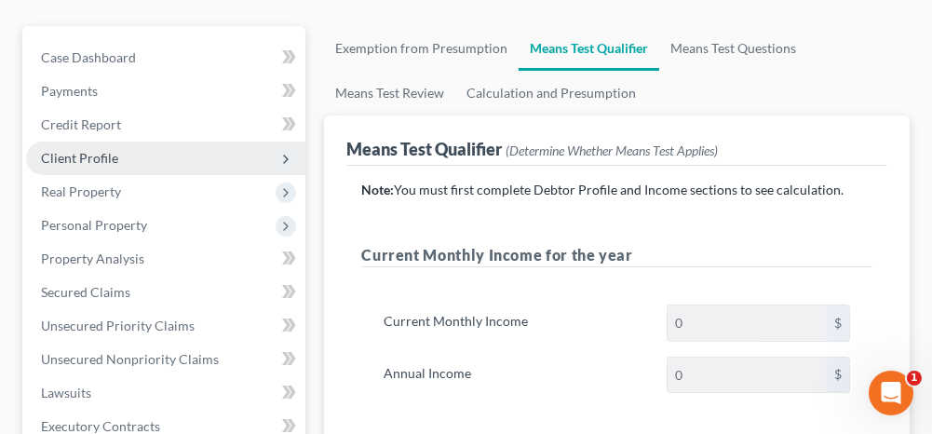
click at [142, 158] on span "Client Profile" at bounding box center [165, 159] width 279 height 34
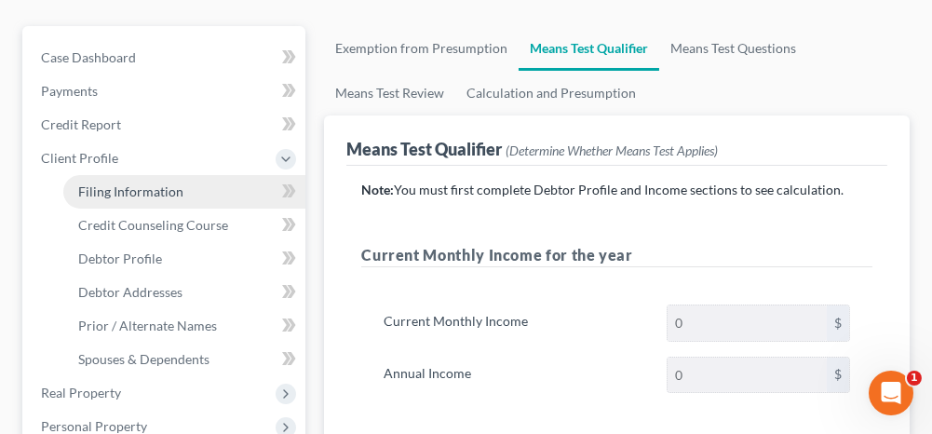
click at [149, 185] on span "Filing Information" at bounding box center [130, 191] width 105 height 16
select select "1"
select select "0"
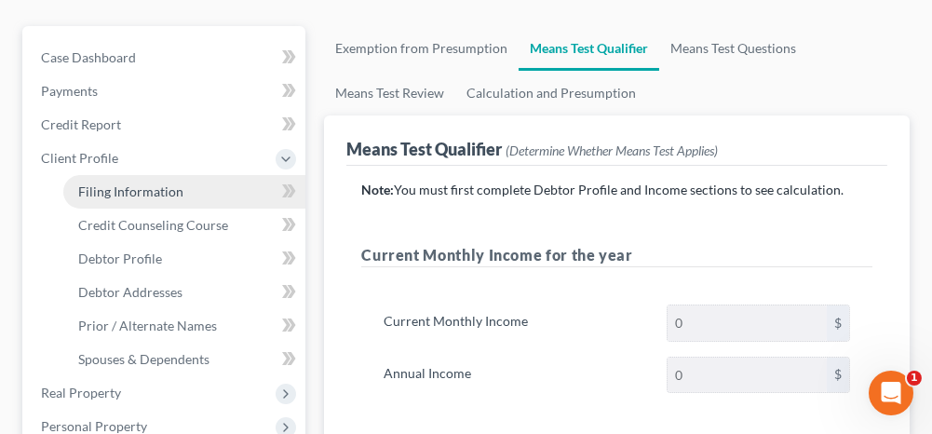
select select "0"
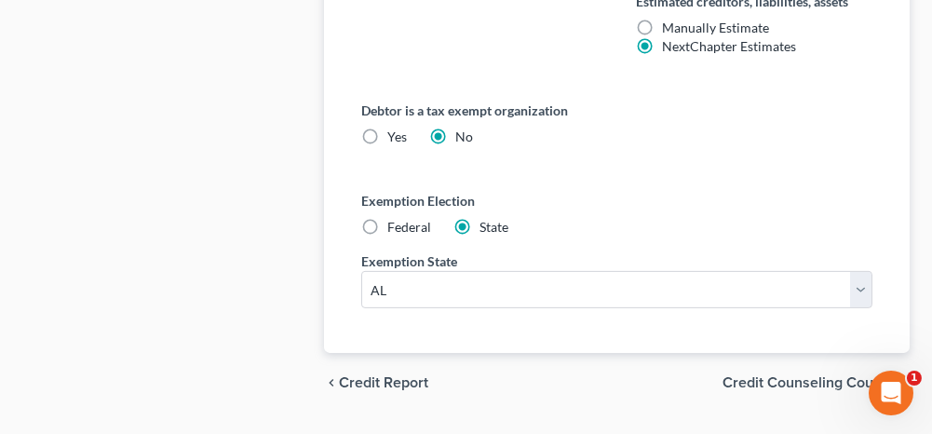
scroll to position [1351, 0]
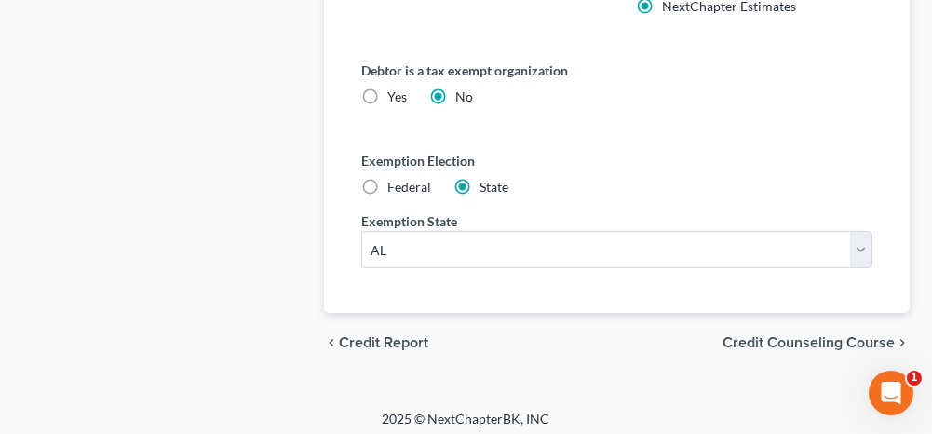
click at [781, 335] on span "Credit Counseling Course" at bounding box center [809, 342] width 172 height 15
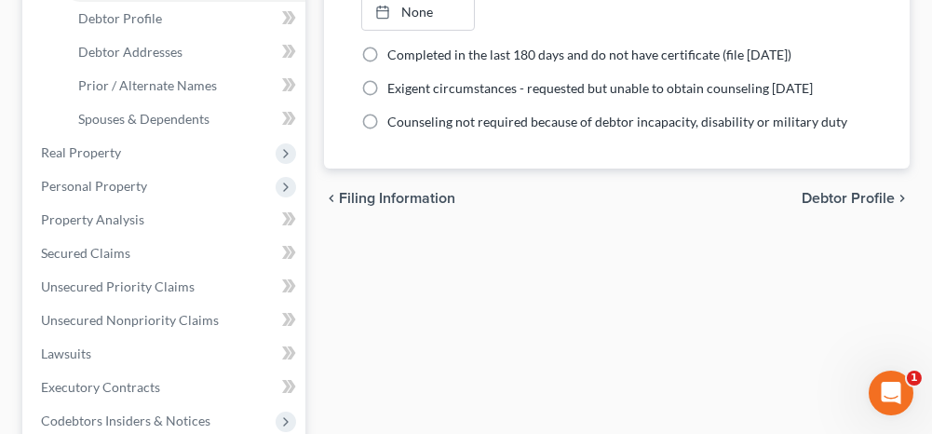
scroll to position [466, 0]
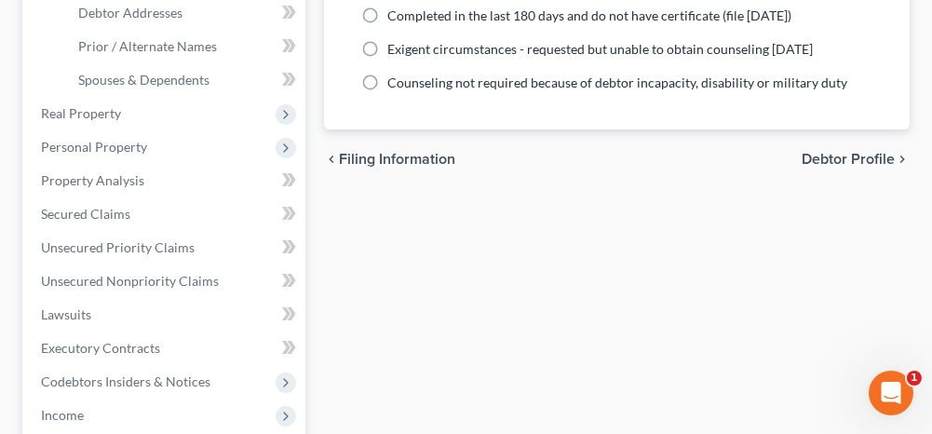
click at [814, 157] on span "Debtor Profile" at bounding box center [848, 159] width 93 height 15
select select "4"
select select "0"
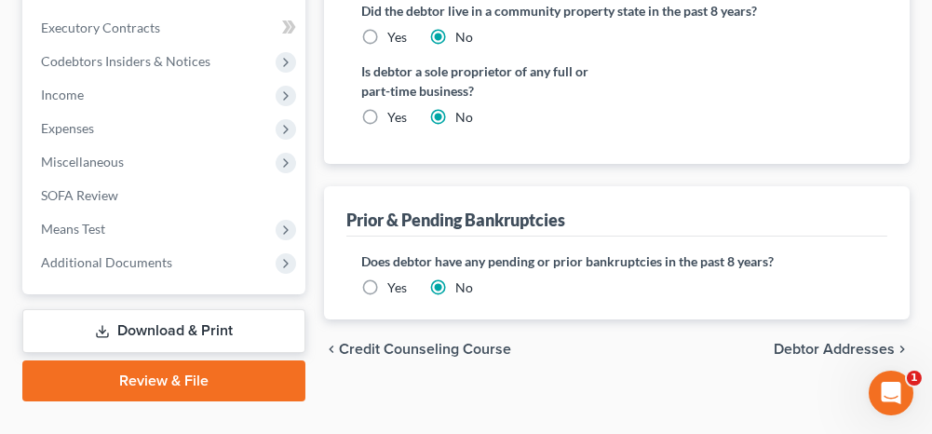
scroll to position [820, 0]
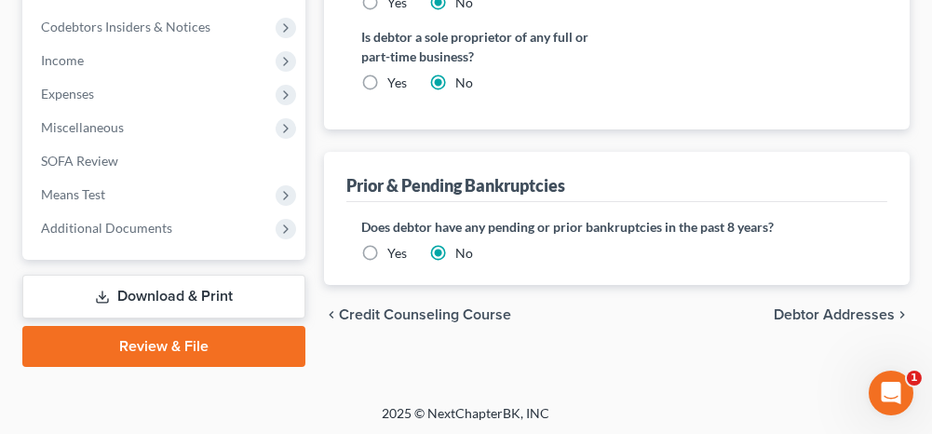
click at [387, 244] on label "Yes" at bounding box center [397, 253] width 20 height 19
click at [395, 244] on input "Yes" at bounding box center [401, 250] width 12 height 12
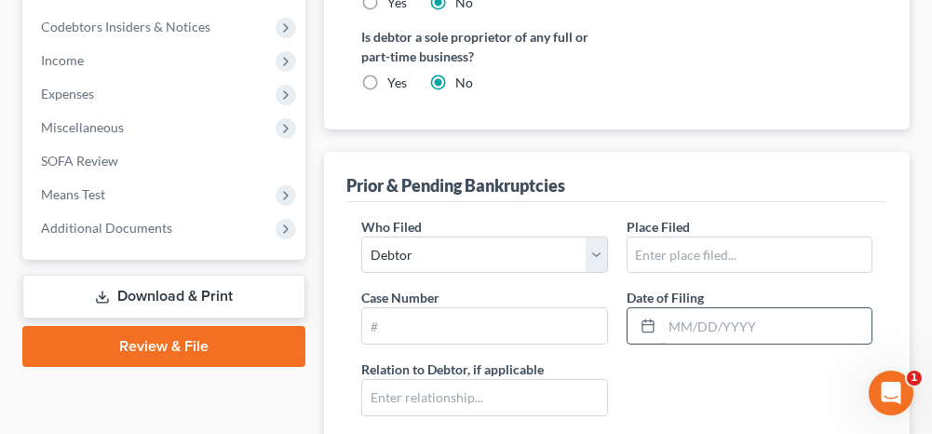
click at [704, 319] on input "text" at bounding box center [766, 325] width 209 height 35
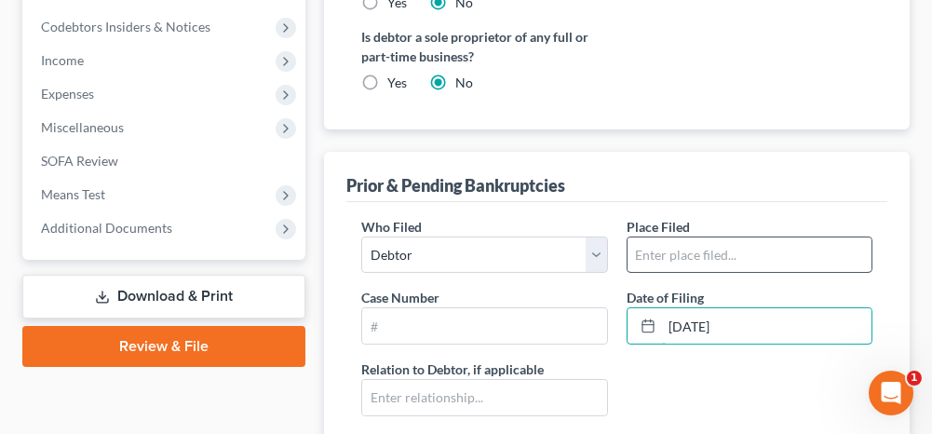
type input "[DATE]"
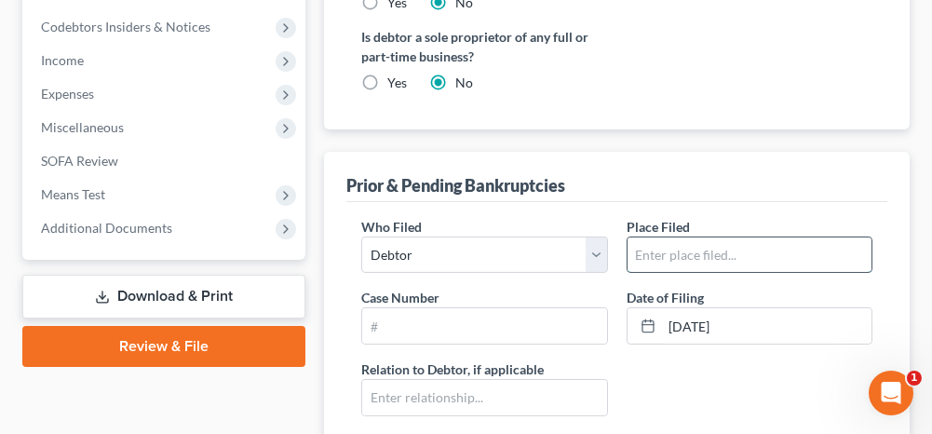
click at [719, 243] on input "text" at bounding box center [750, 254] width 244 height 35
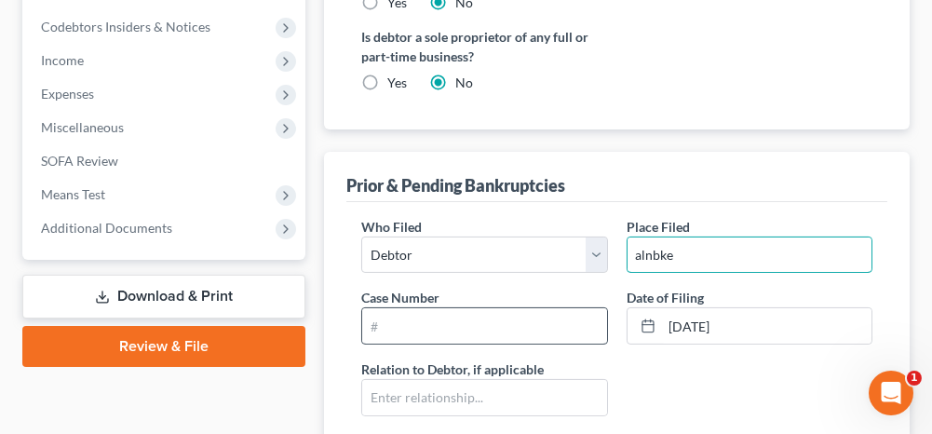
type input "alnbke"
click at [567, 322] on input "text" at bounding box center [484, 325] width 244 height 35
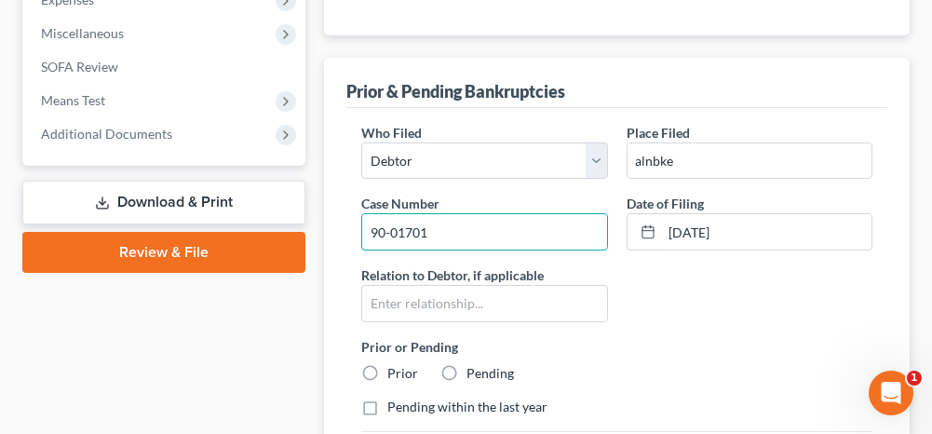
scroll to position [1007, 0]
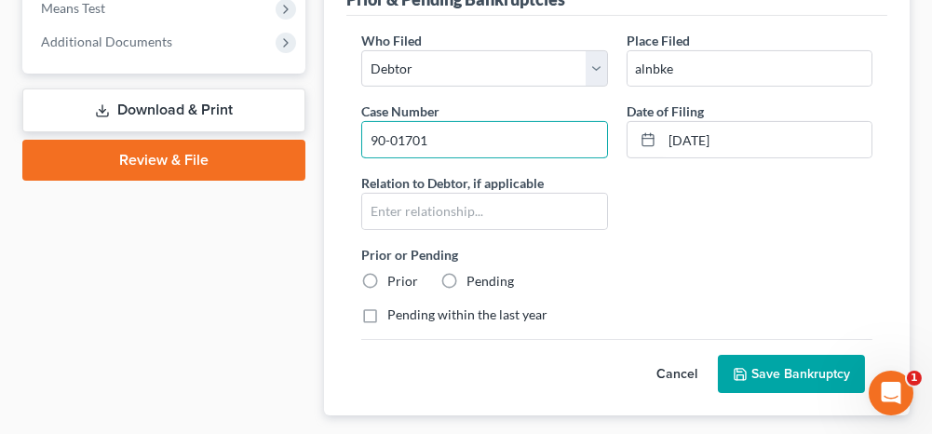
type input "90-01701"
drag, startPoint x: 367, startPoint y: 272, endPoint x: 416, endPoint y: 304, distance: 58.6
click at [387, 272] on label "Prior" at bounding box center [402, 281] width 31 height 19
click at [395, 272] on input "Prior" at bounding box center [401, 278] width 12 height 12
radio input "true"
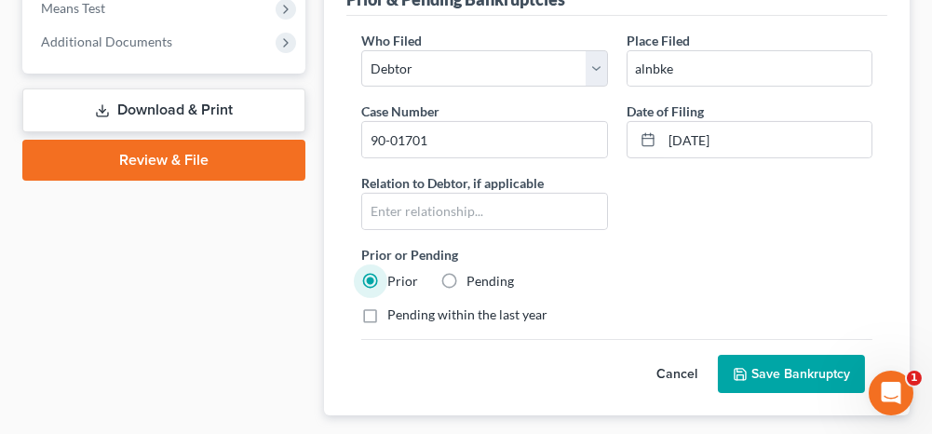
click at [793, 360] on button "Save Bankruptcy" at bounding box center [791, 374] width 147 height 39
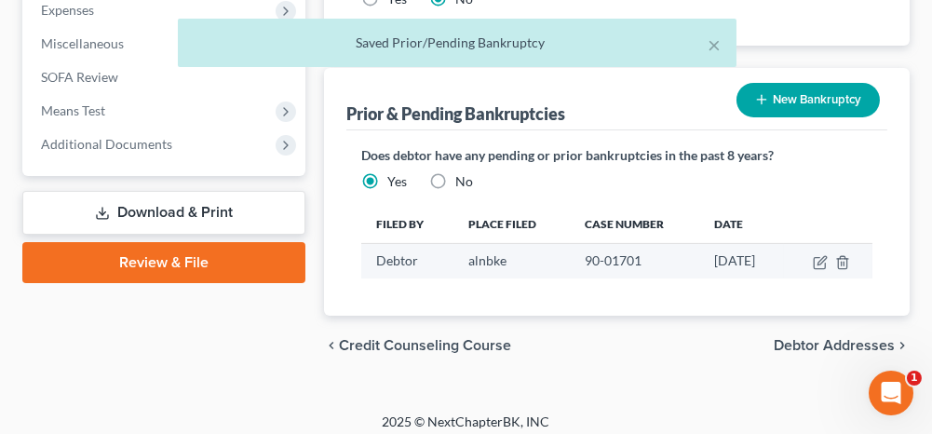
scroll to position [909, 0]
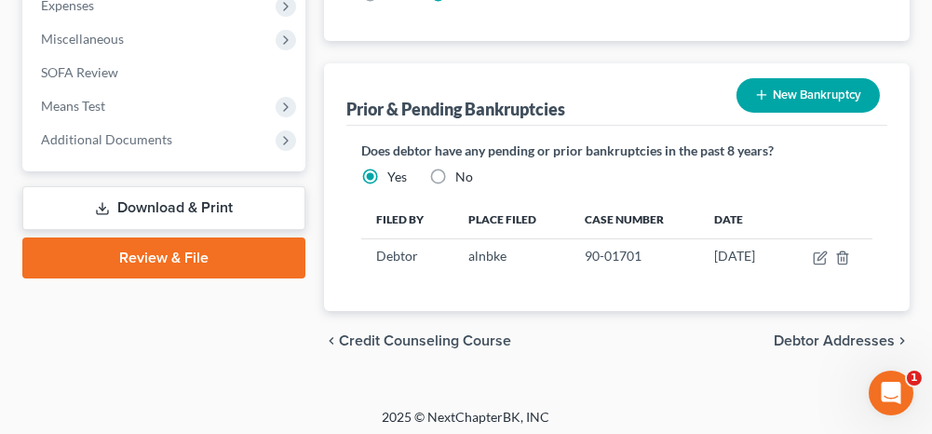
click at [820, 334] on span "Debtor Addresses" at bounding box center [834, 340] width 121 height 15
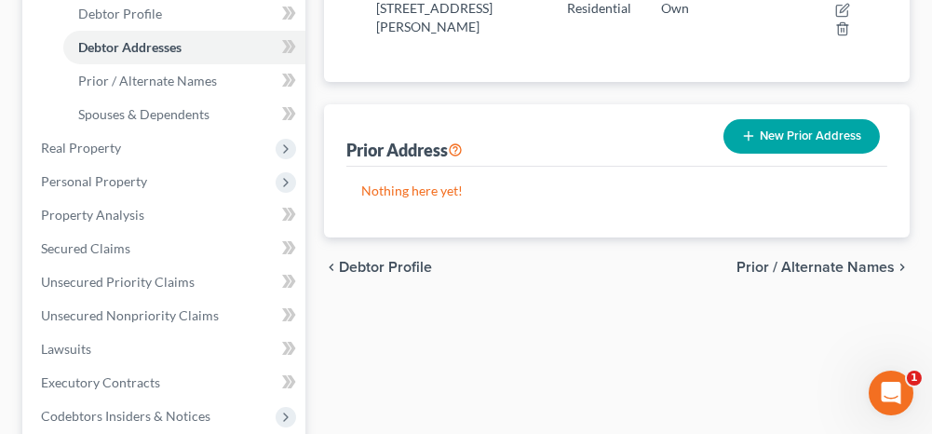
scroll to position [466, 0]
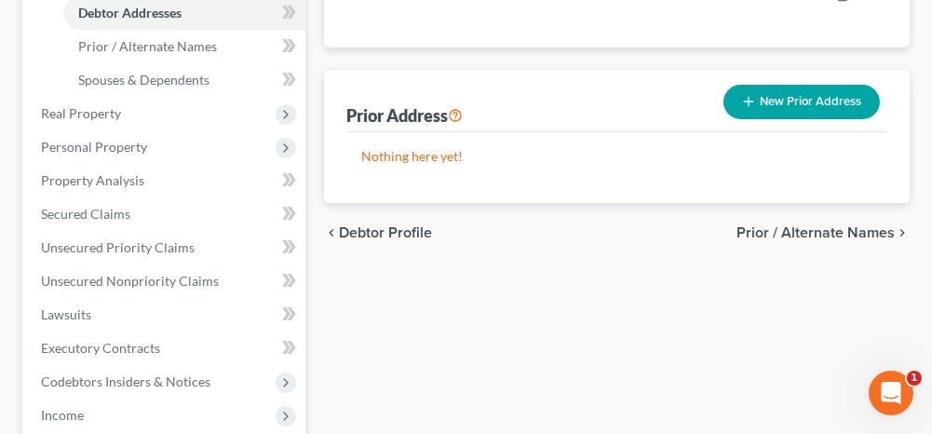
click at [774, 225] on span "Prior / Alternate Names" at bounding box center [815, 232] width 158 height 15
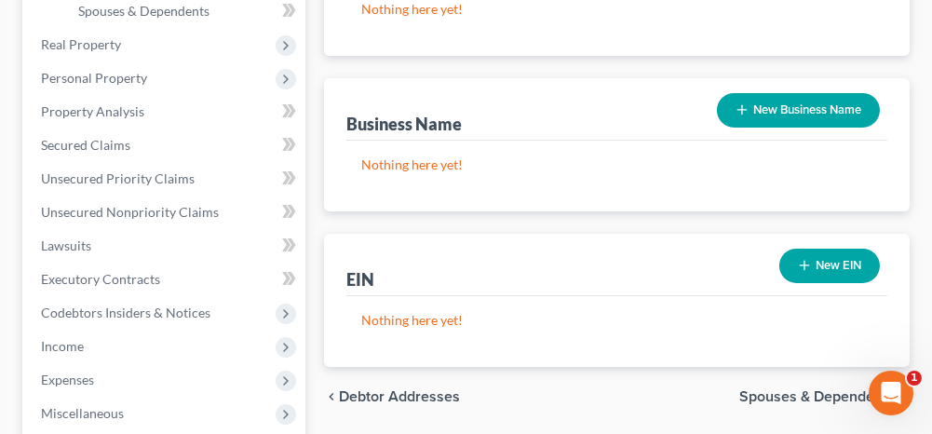
scroll to position [652, 0]
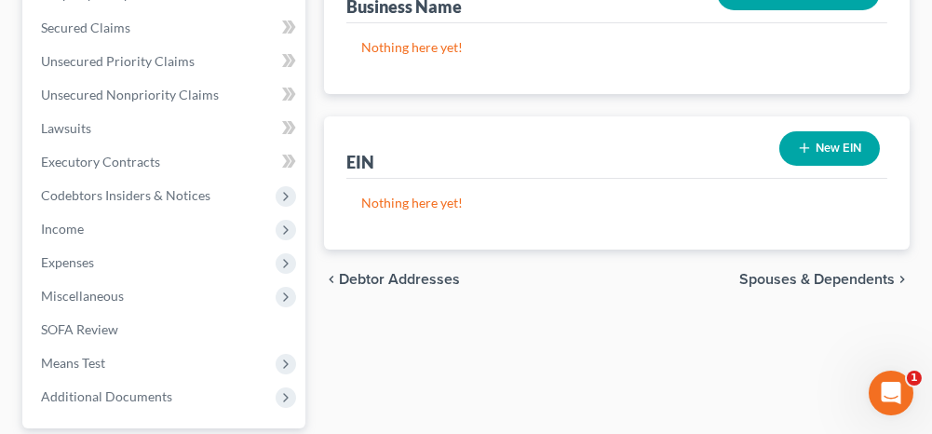
click at [769, 276] on span "Spouses & Dependents" at bounding box center [816, 279] width 155 height 15
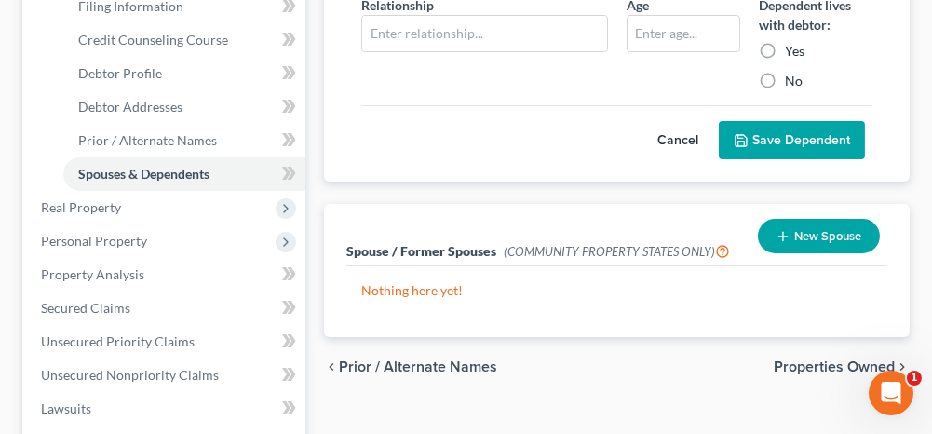
scroll to position [372, 0]
click at [795, 363] on span "Properties Owned" at bounding box center [834, 365] width 121 height 15
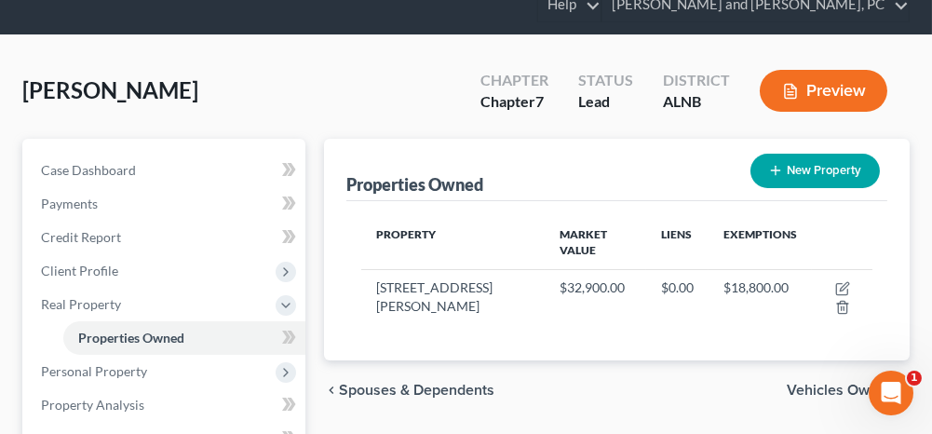
scroll to position [93, 0]
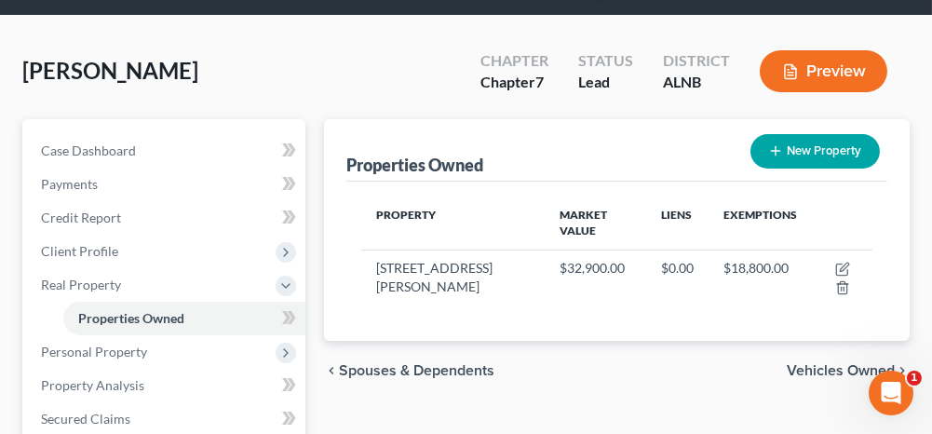
click at [823, 363] on span "Vehicles Owned" at bounding box center [841, 370] width 108 height 15
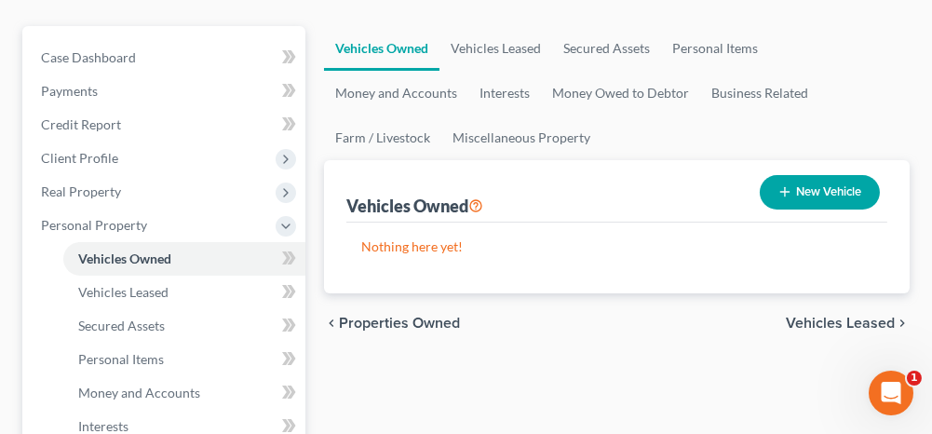
click at [808, 321] on span "Vehicles Leased" at bounding box center [840, 323] width 109 height 15
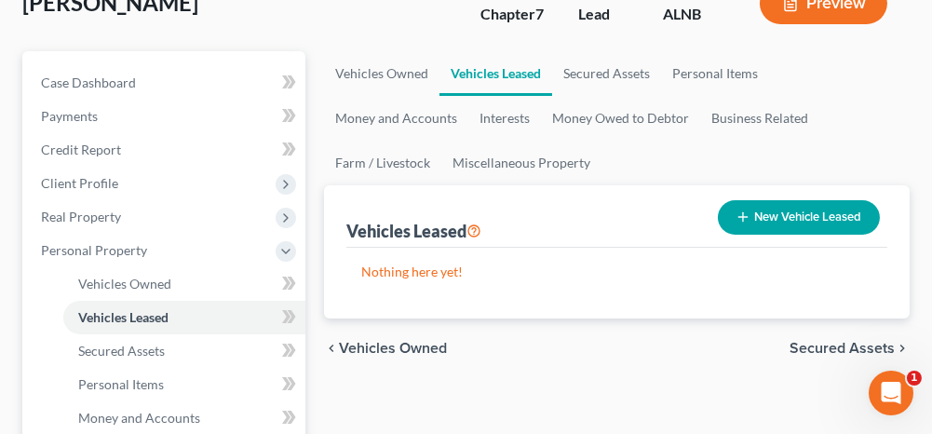
scroll to position [186, 0]
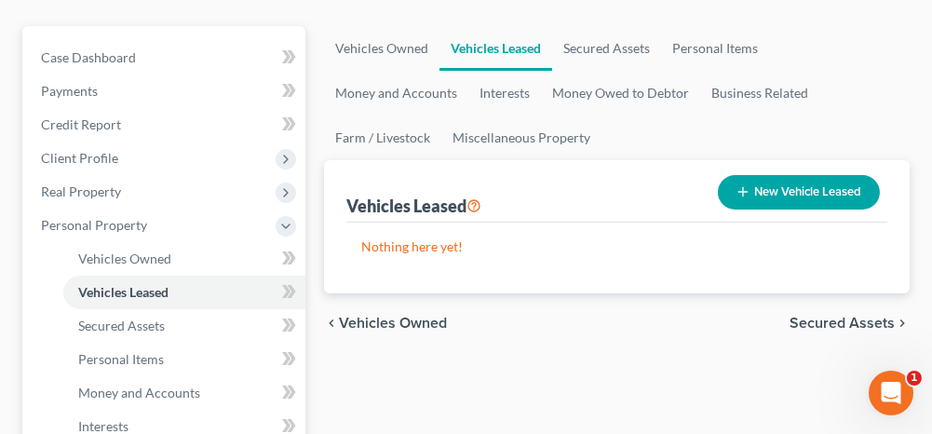
click at [805, 321] on span "Secured Assets" at bounding box center [842, 323] width 105 height 15
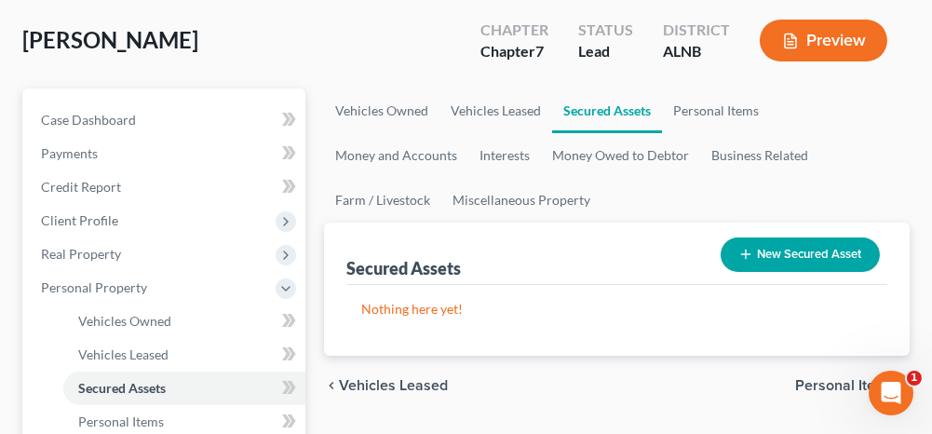
scroll to position [186, 0]
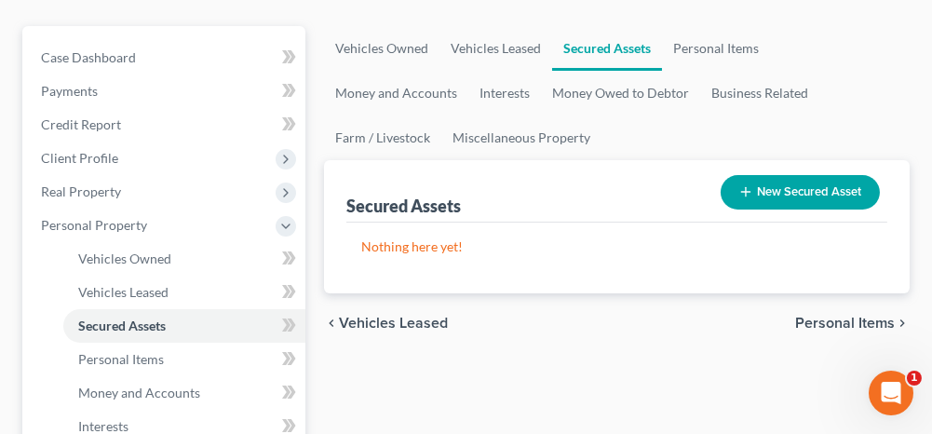
click at [813, 321] on span "Personal Items" at bounding box center [845, 323] width 100 height 15
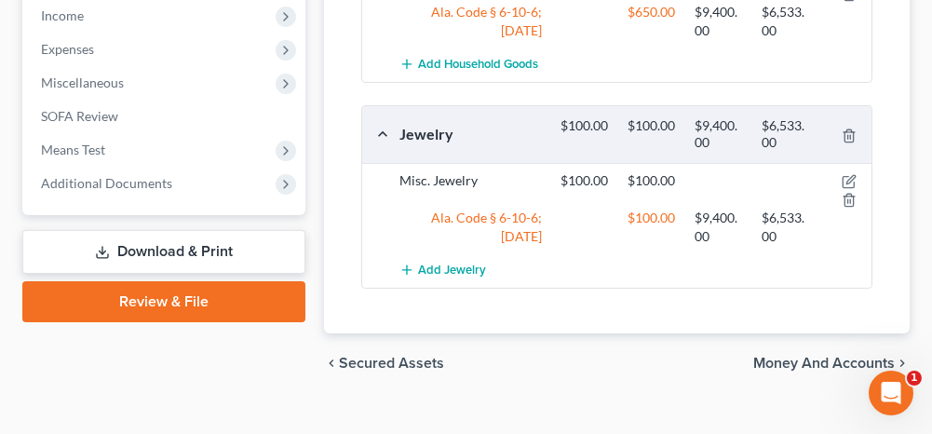
scroll to position [1020, 0]
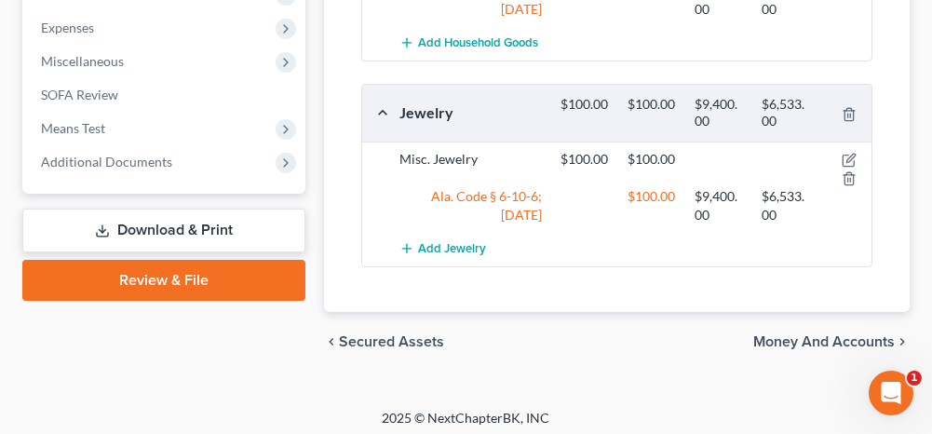
click at [790, 334] on span "Money and Accounts" at bounding box center [824, 341] width 142 height 15
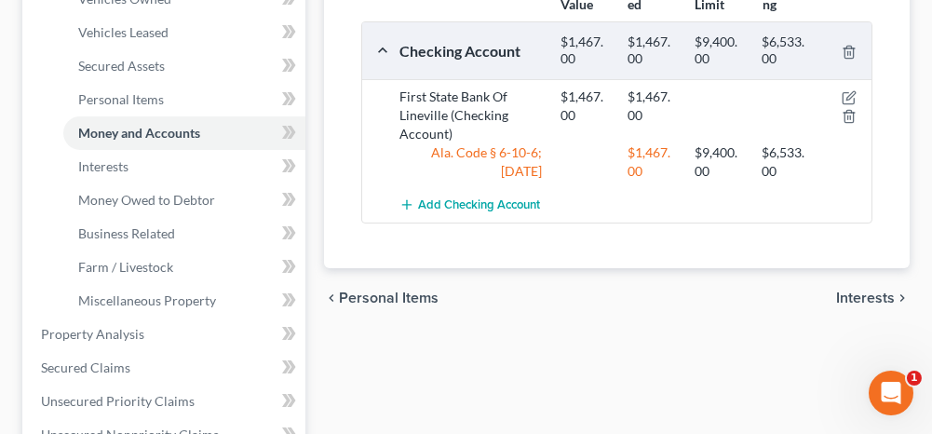
scroll to position [466, 0]
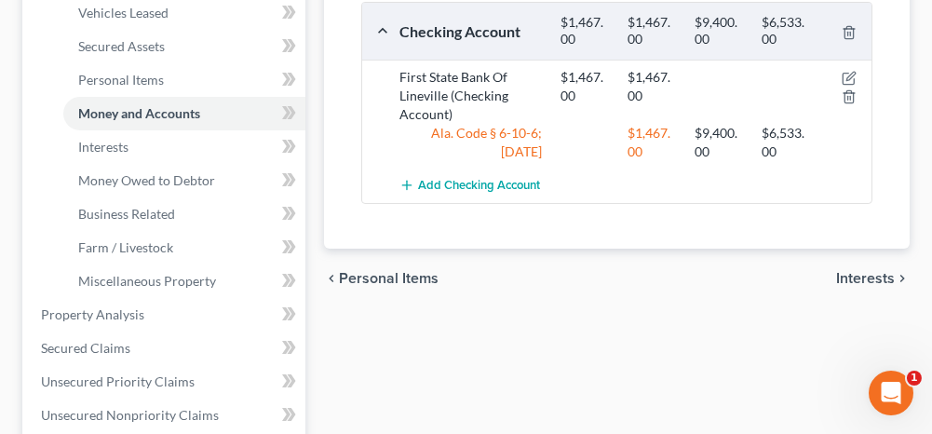
click at [857, 275] on span "Interests" at bounding box center [865, 278] width 59 height 15
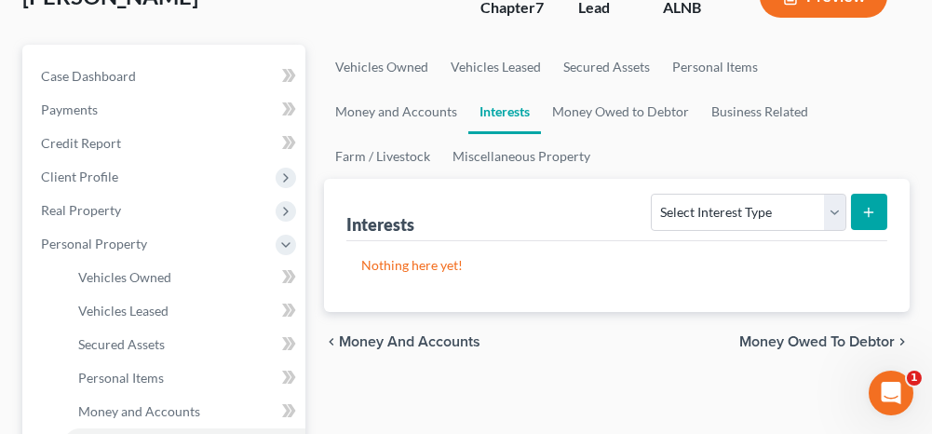
scroll to position [186, 0]
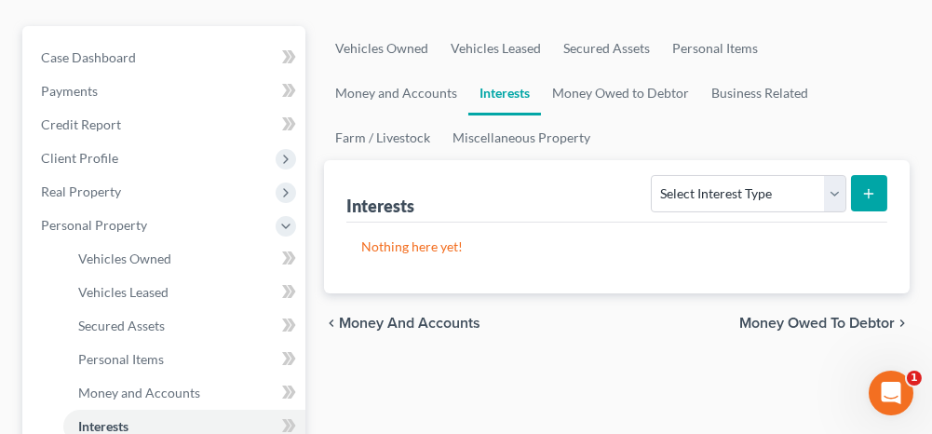
click at [772, 321] on span "Money Owed to Debtor" at bounding box center [816, 323] width 155 height 15
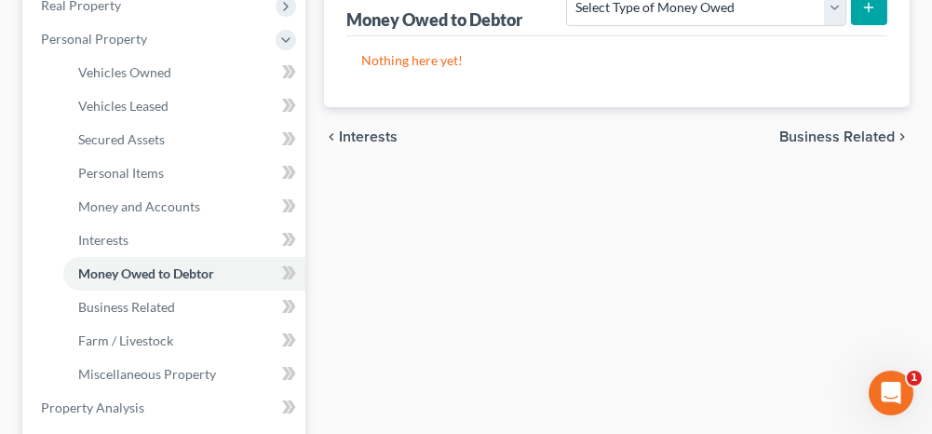
click at [814, 129] on span "Business Related" at bounding box center [836, 136] width 115 height 15
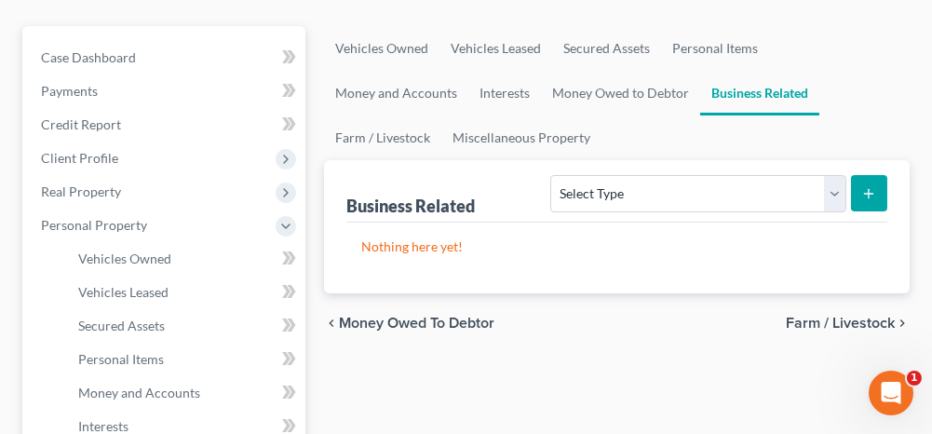
click at [811, 316] on span "Farm / Livestock" at bounding box center [840, 323] width 109 height 15
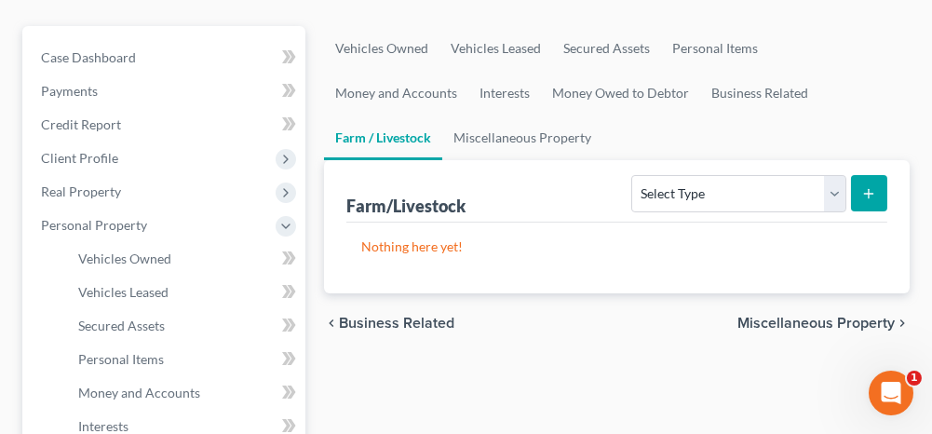
click at [752, 319] on span "Miscellaneous Property" at bounding box center [815, 323] width 157 height 15
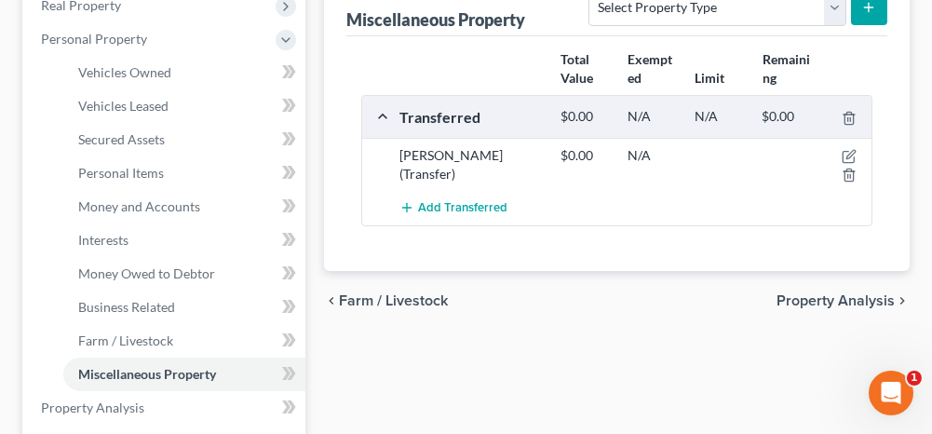
click at [804, 297] on span "Property Analysis" at bounding box center [836, 300] width 118 height 15
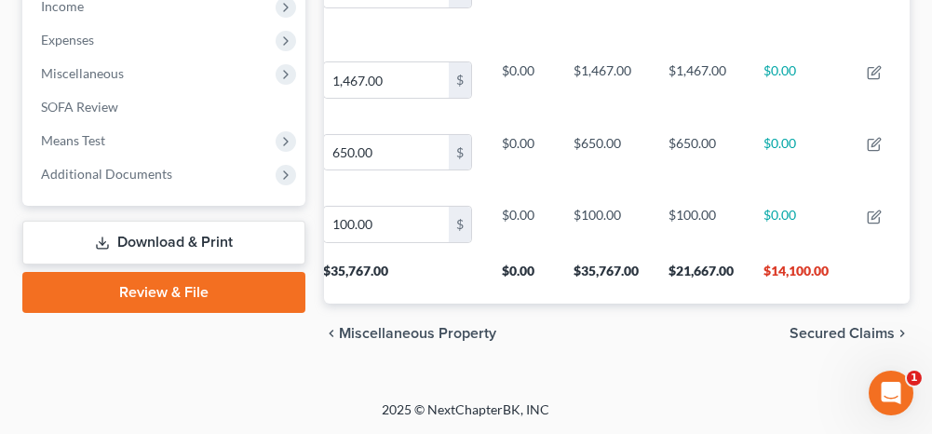
click at [839, 341] on span "Secured Claims" at bounding box center [842, 333] width 105 height 15
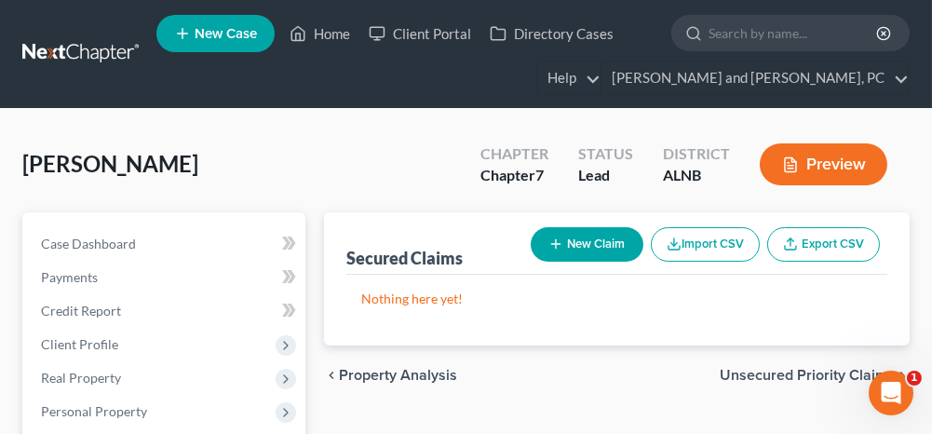
click at [767, 372] on span "Unsecured Priority Claims" at bounding box center [807, 375] width 175 height 15
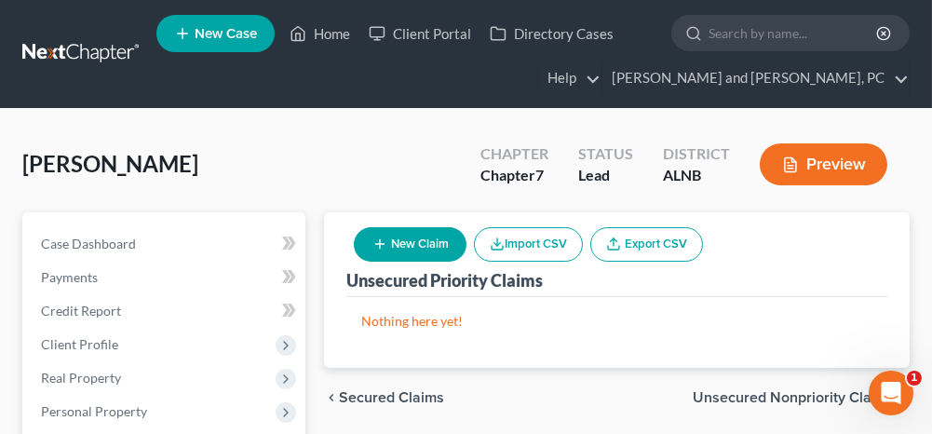
click at [768, 395] on span "Unsecured Nonpriority Claims" at bounding box center [794, 397] width 202 height 15
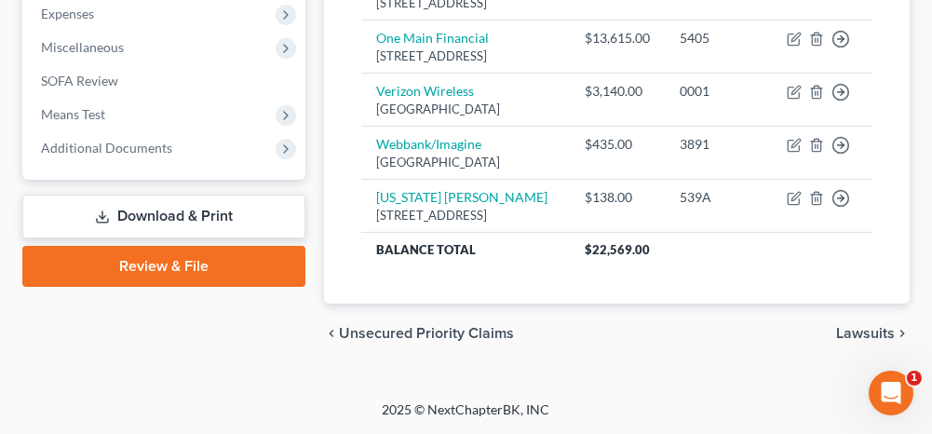
click at [856, 334] on span "Lawsuits" at bounding box center [865, 333] width 59 height 15
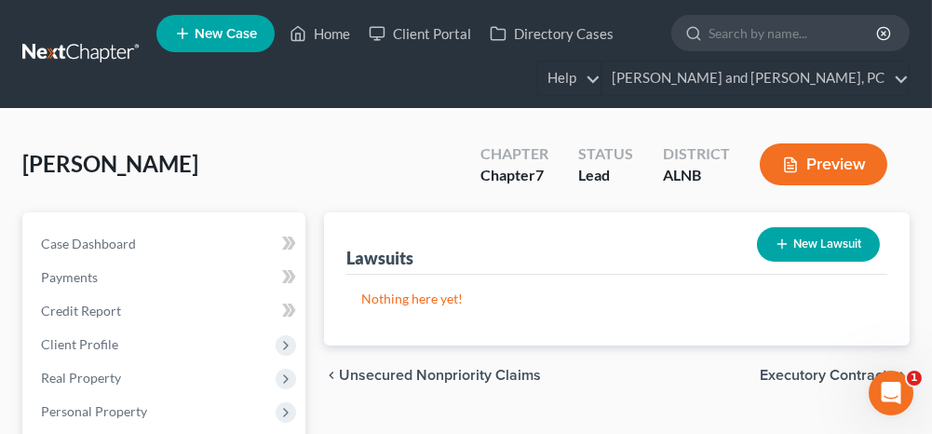
click at [785, 373] on span "Executory Contracts" at bounding box center [827, 375] width 135 height 15
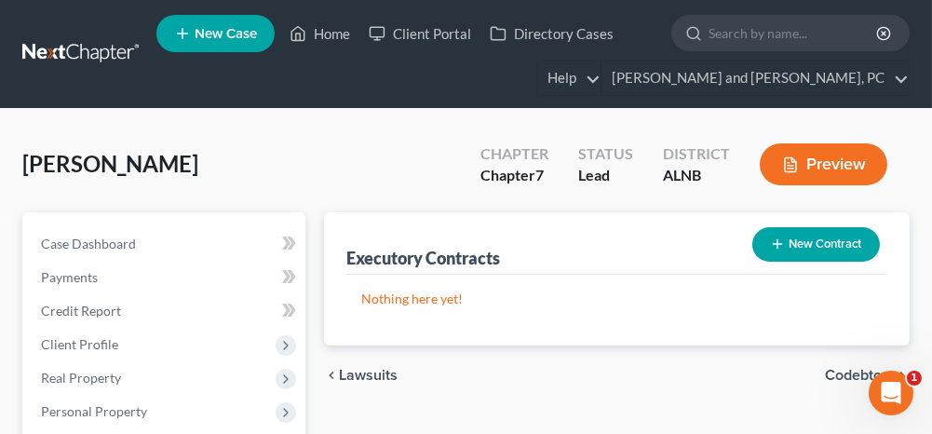
click at [840, 369] on span "Codebtors" at bounding box center [860, 375] width 70 height 15
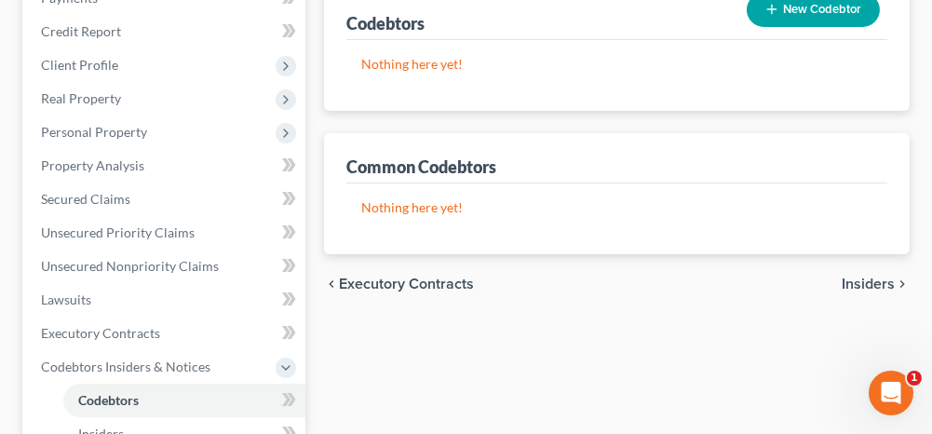
click at [868, 283] on span "Insiders" at bounding box center [868, 284] width 53 height 15
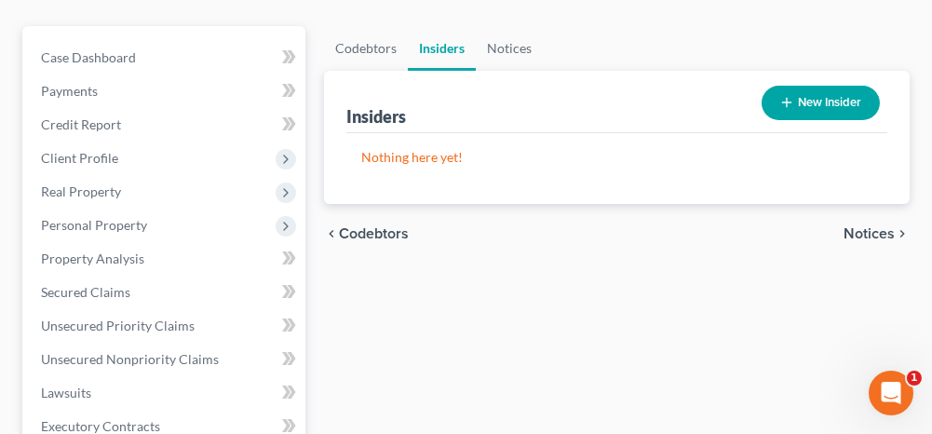
click at [868, 230] on span "Notices" at bounding box center [869, 233] width 51 height 15
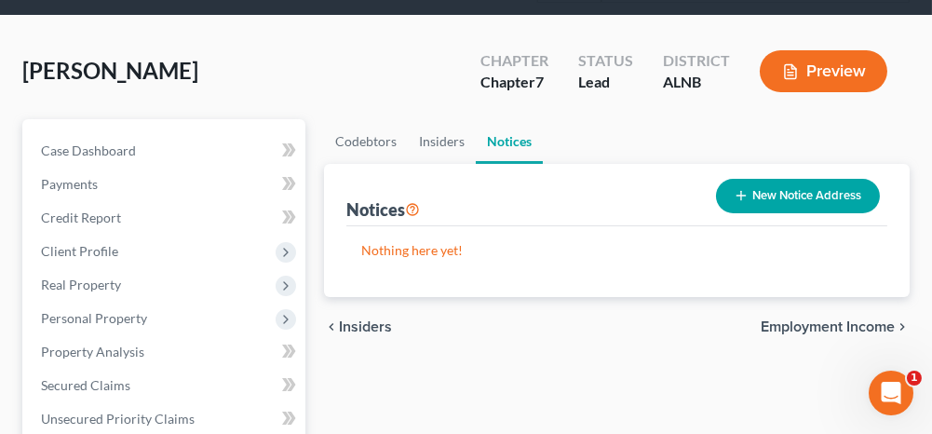
click at [798, 330] on span "Employment Income" at bounding box center [828, 326] width 134 height 15
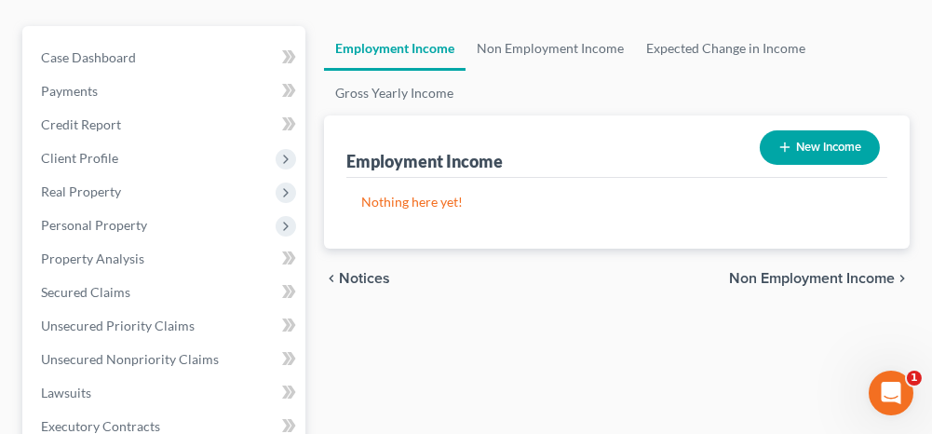
click at [800, 276] on span "Non Employment Income" at bounding box center [812, 278] width 166 height 15
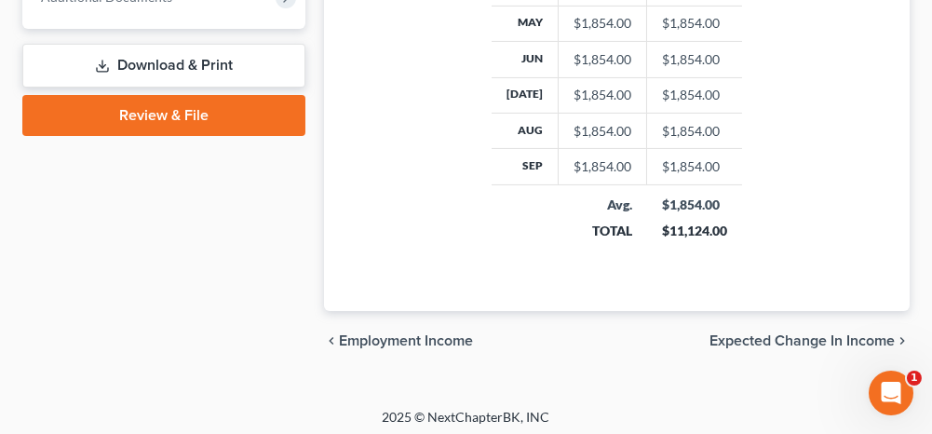
click at [760, 333] on span "Expected Change in Income" at bounding box center [801, 340] width 185 height 15
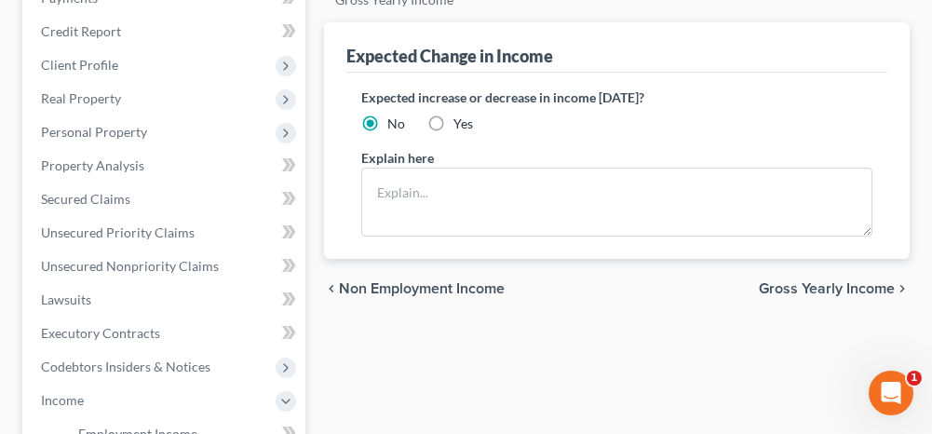
click at [787, 281] on span "Gross Yearly Income" at bounding box center [827, 288] width 136 height 15
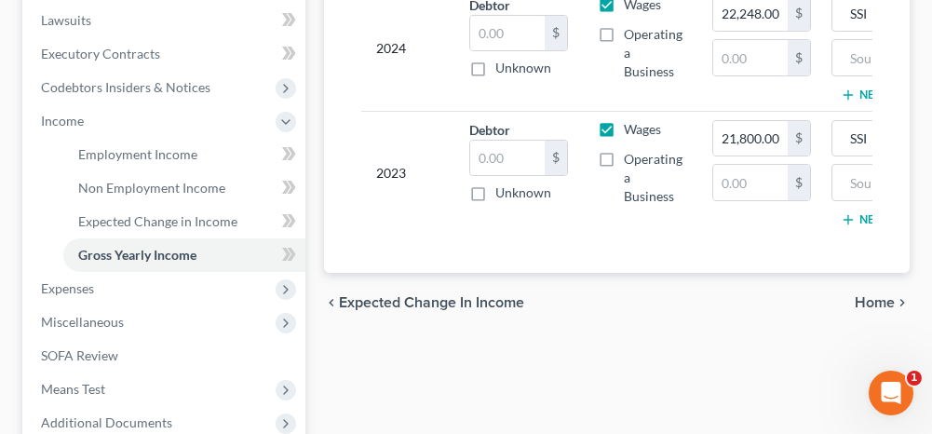
click at [880, 307] on span "Home" at bounding box center [875, 302] width 40 height 15
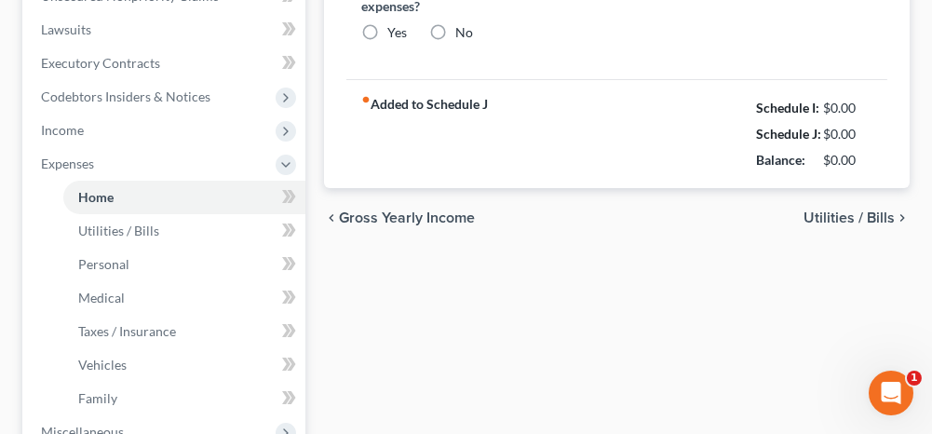
radio input "true"
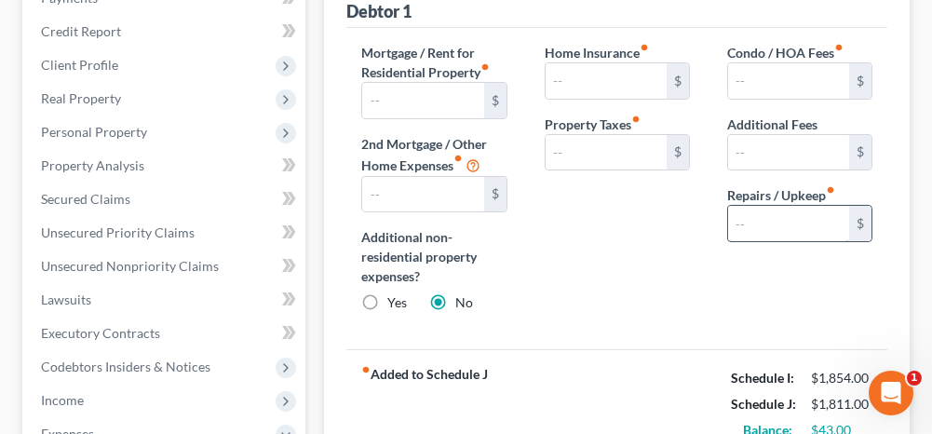
click at [730, 217] on input "text" at bounding box center [788, 223] width 121 height 35
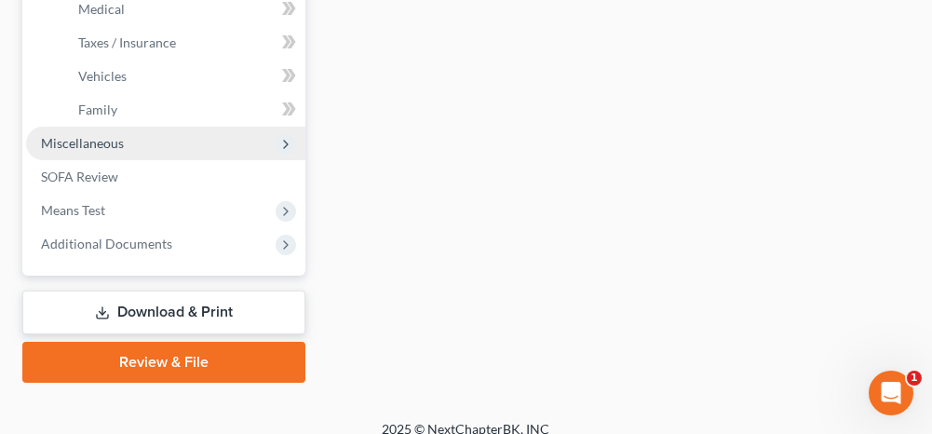
type input "40.00"
click at [130, 144] on span "Miscellaneous" at bounding box center [165, 144] width 279 height 34
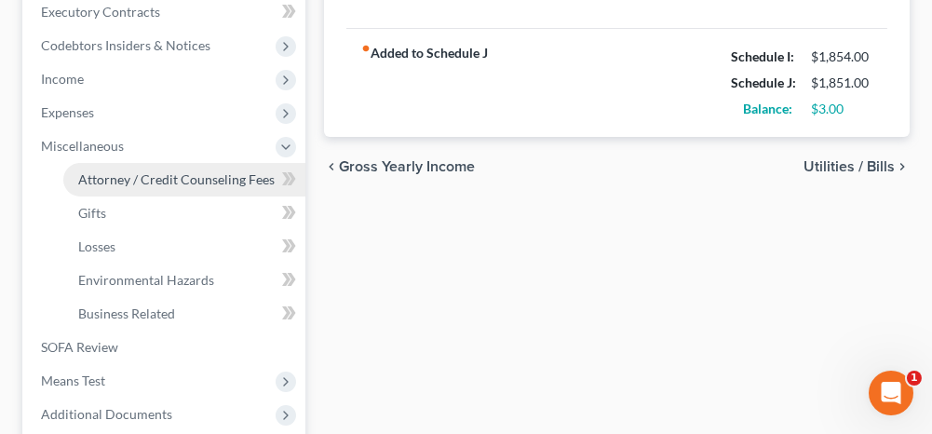
click at [150, 171] on span "Attorney / Credit Counseling Fees" at bounding box center [176, 179] width 196 height 16
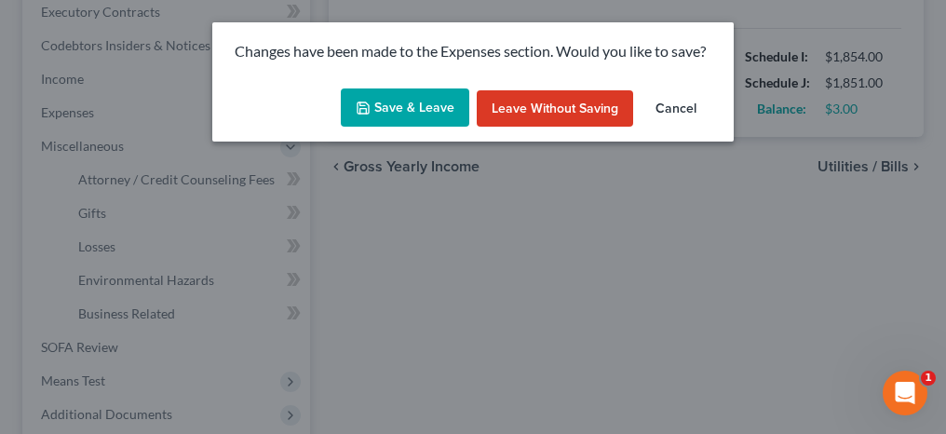
click at [397, 114] on button "Save & Leave" at bounding box center [405, 107] width 128 height 39
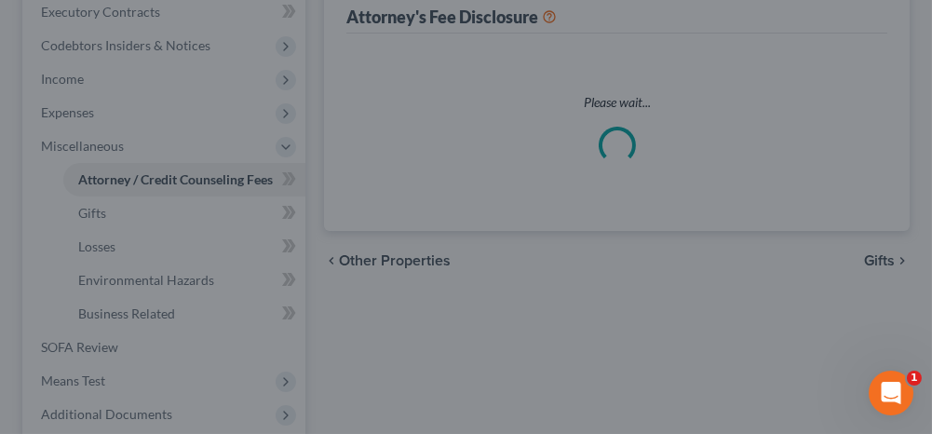
select select "0"
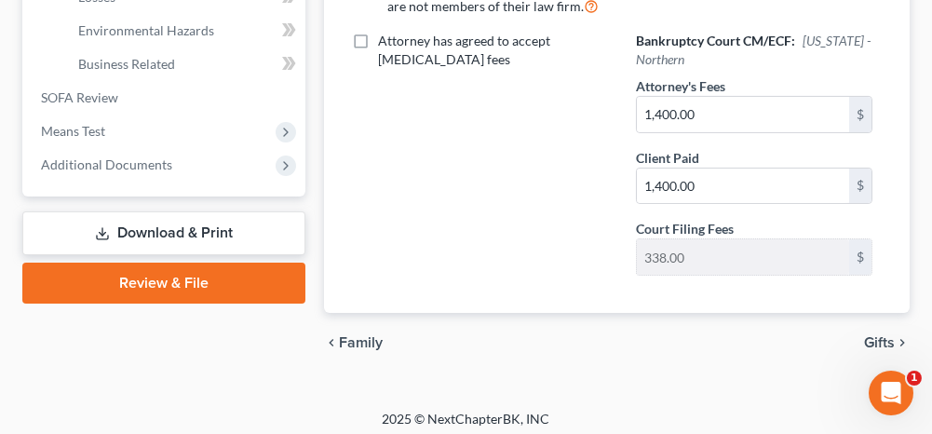
click at [881, 335] on span "Gifts" at bounding box center [879, 342] width 31 height 15
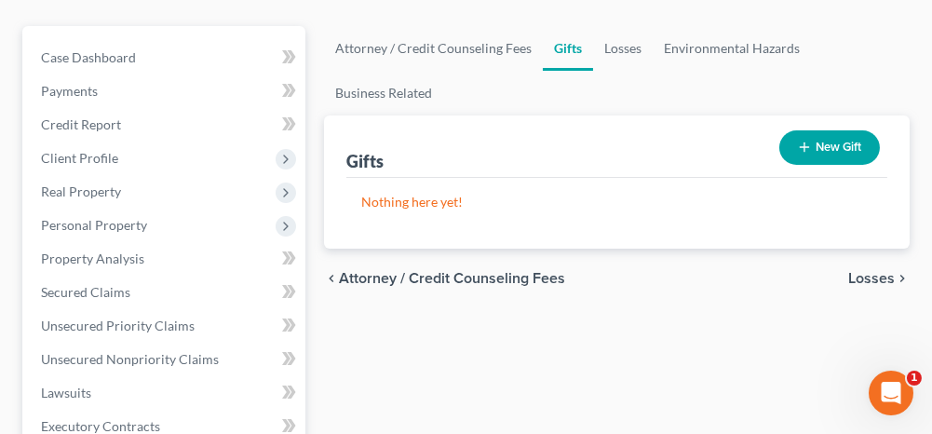
click at [865, 274] on span "Losses" at bounding box center [871, 278] width 47 height 15
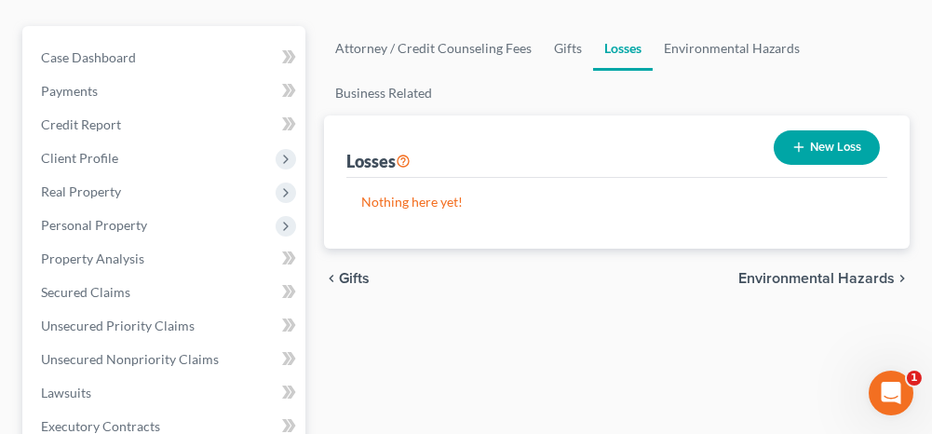
click at [775, 277] on span "Environmental Hazards" at bounding box center [816, 278] width 156 height 15
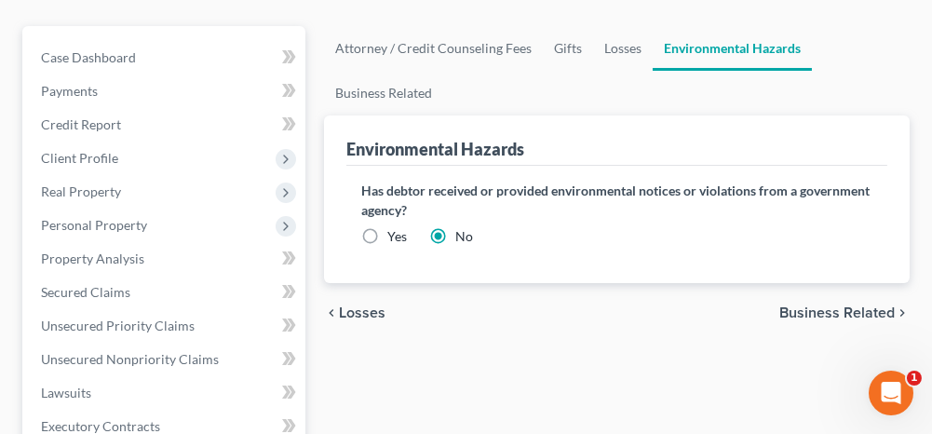
click at [802, 317] on span "Business Related" at bounding box center [836, 312] width 115 height 15
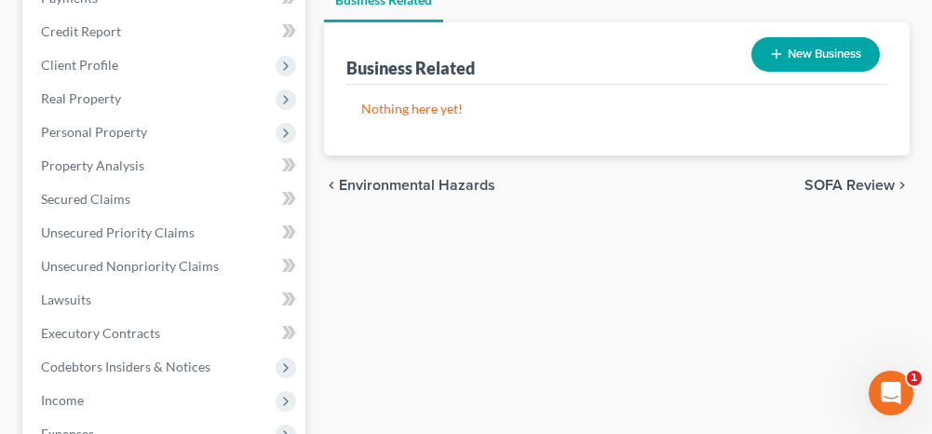
click at [846, 182] on span "SOFA Review" at bounding box center [849, 185] width 90 height 15
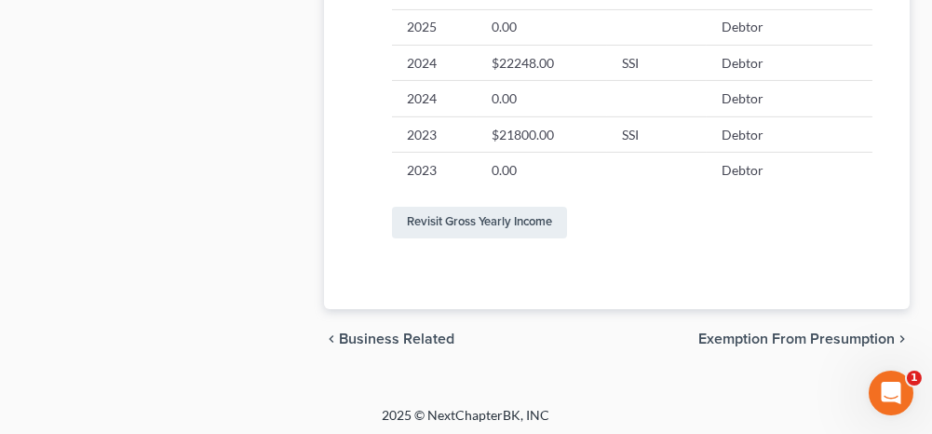
click at [764, 331] on span "Exemption from Presumption" at bounding box center [796, 338] width 196 height 15
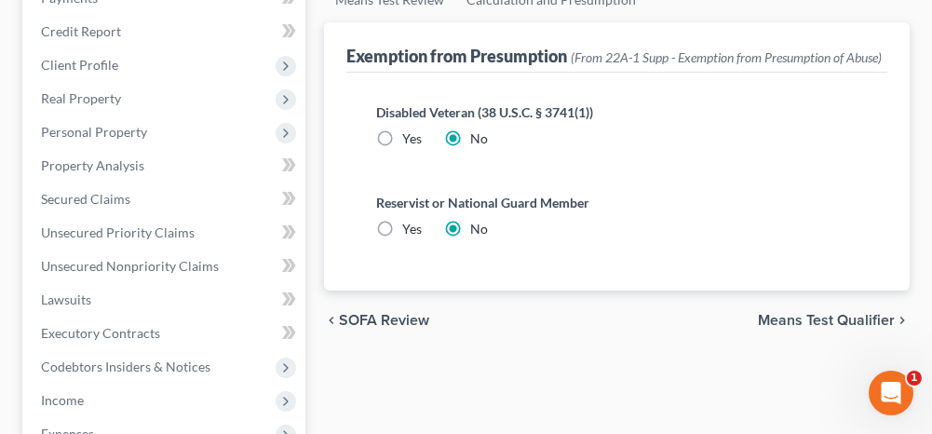
click at [798, 328] on span "Means Test Qualifier" at bounding box center [826, 320] width 137 height 15
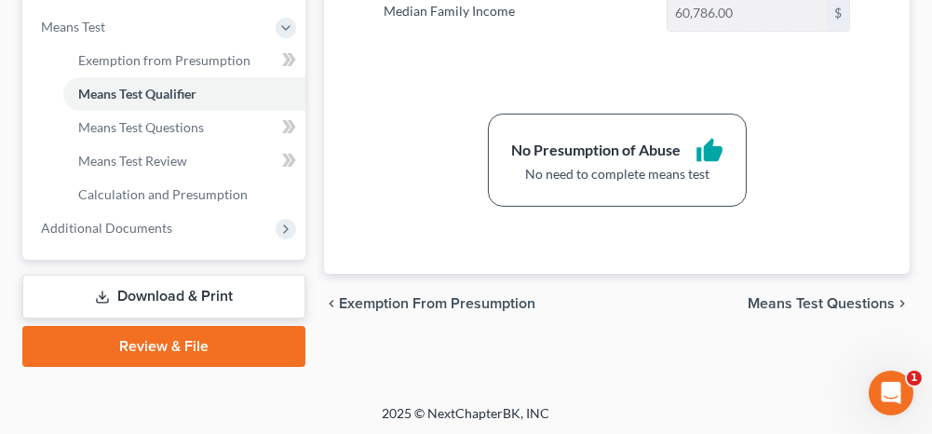
click at [797, 296] on span "Means Test Questions" at bounding box center [821, 303] width 147 height 15
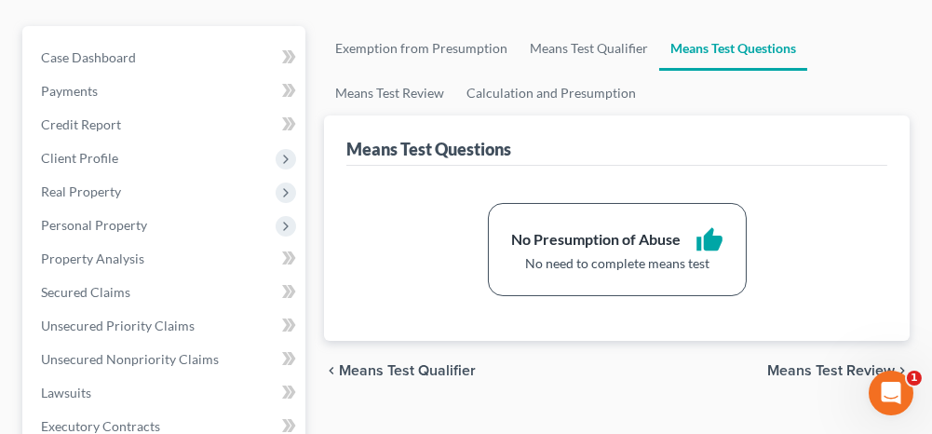
click at [792, 372] on span "Means Test Review" at bounding box center [831, 370] width 128 height 15
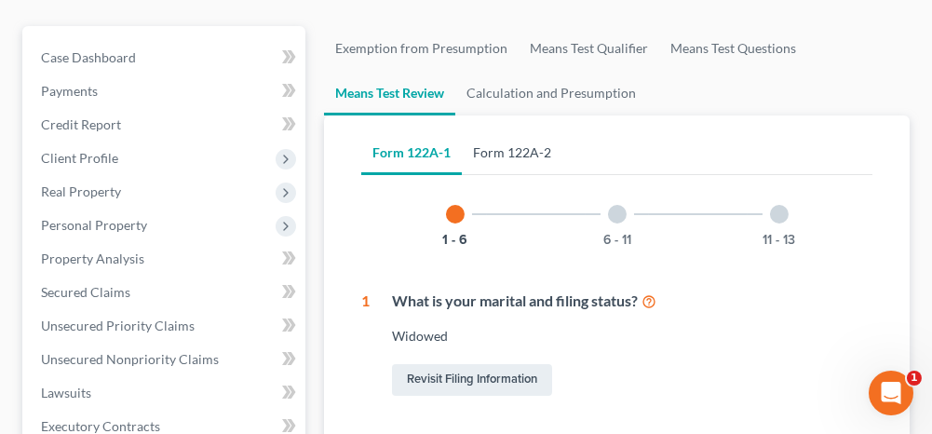
click at [516, 151] on link "Form 122A-2" at bounding box center [512, 152] width 101 height 45
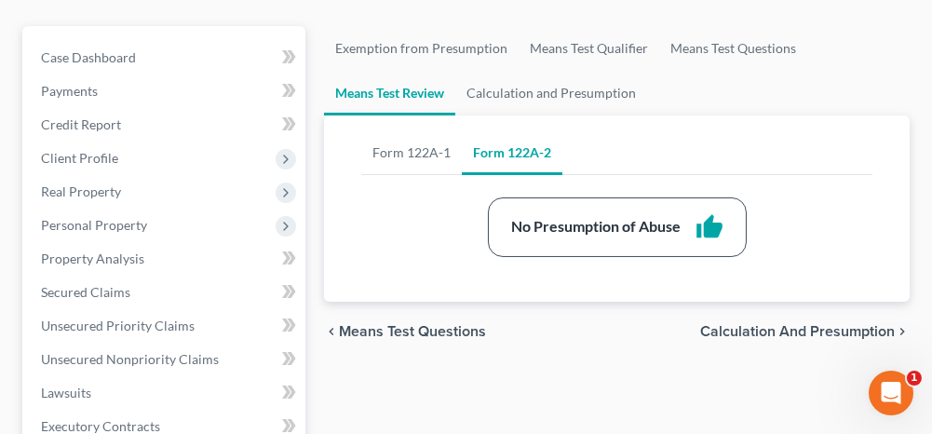
click at [763, 330] on span "Calculation and Presumption" at bounding box center [797, 331] width 195 height 15
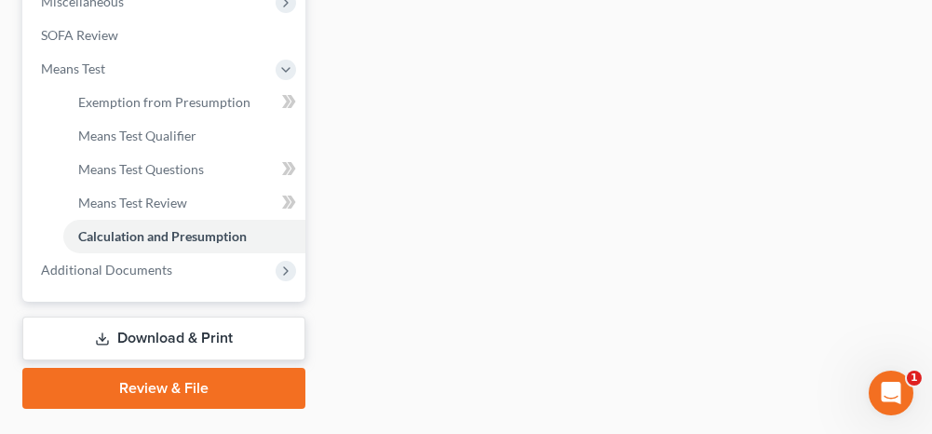
scroll to position [787, 0]
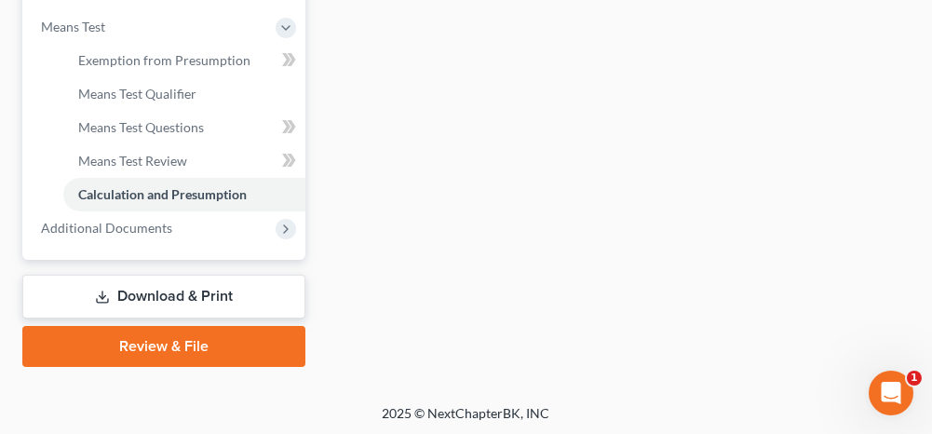
click at [241, 298] on link "Download & Print" at bounding box center [163, 297] width 283 height 44
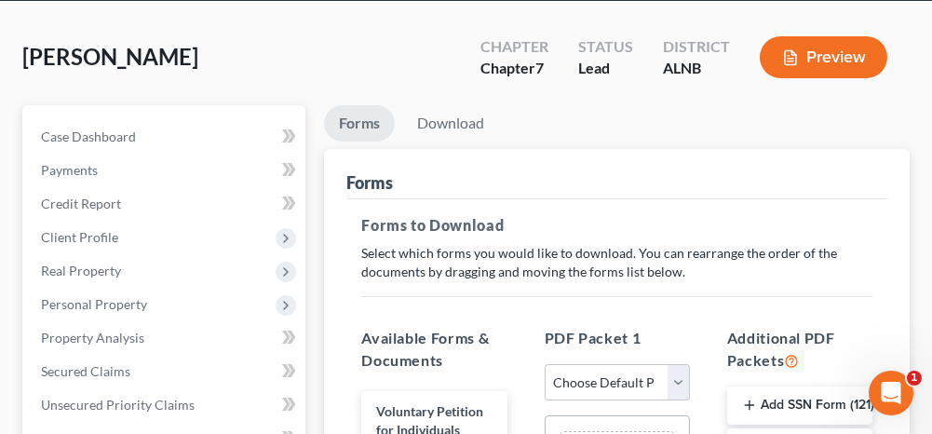
scroll to position [186, 0]
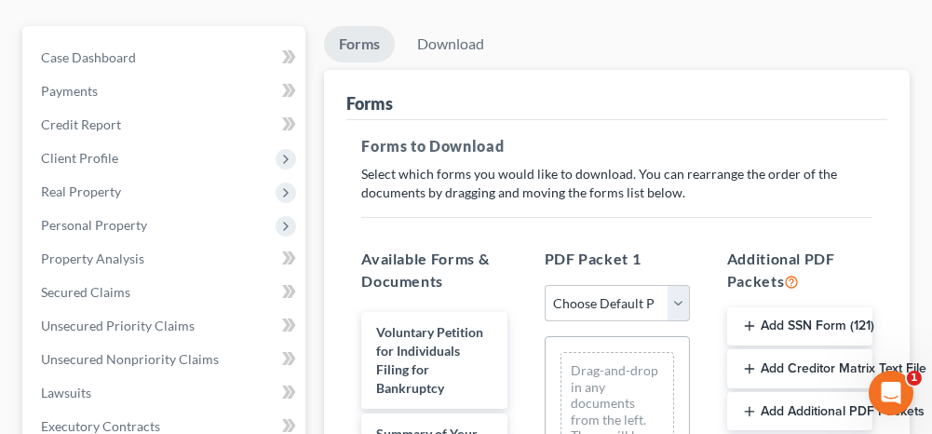
drag, startPoint x: 586, startPoint y: 304, endPoint x: 577, endPoint y: 317, distance: 14.7
click at [586, 304] on select "Choose Default Petition PDF Packet Complete Bankruptcy Petition (all forms and …" at bounding box center [617, 303] width 145 height 37
select select "0"
click at [545, 285] on select "Choose Default Petition PDF Packet Complete Bankruptcy Petition (all forms and …" at bounding box center [617, 303] width 145 height 37
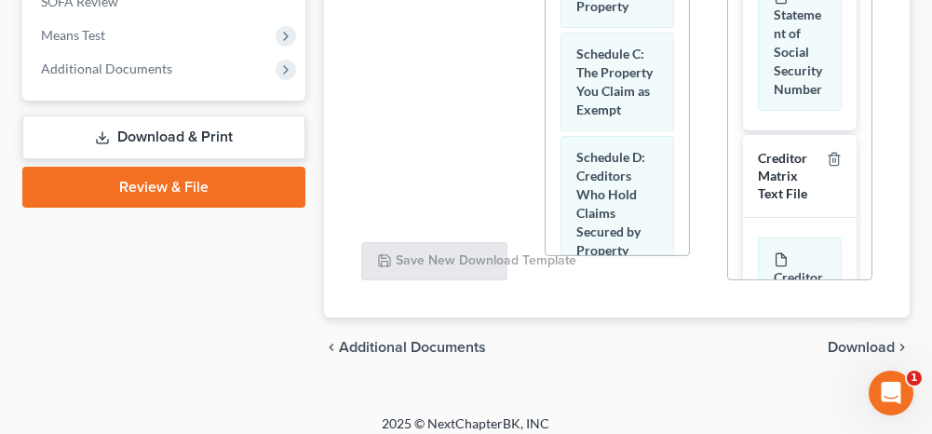
scroll to position [788, 0]
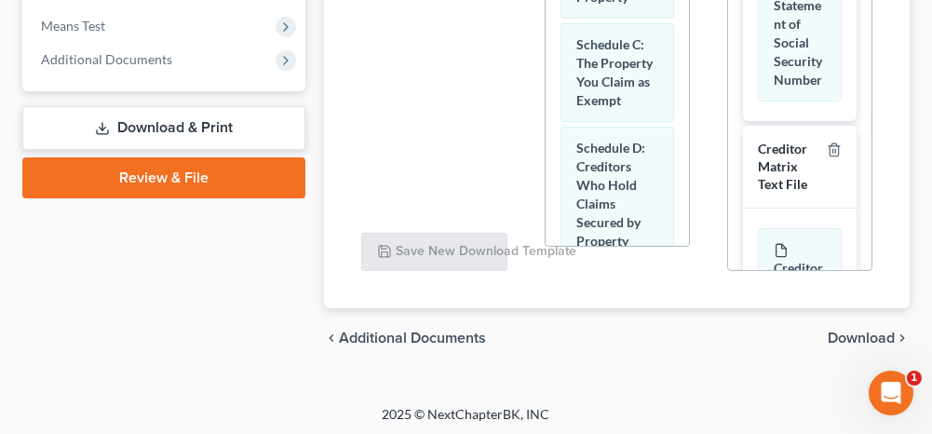
click at [860, 331] on span "Download" at bounding box center [861, 338] width 67 height 15
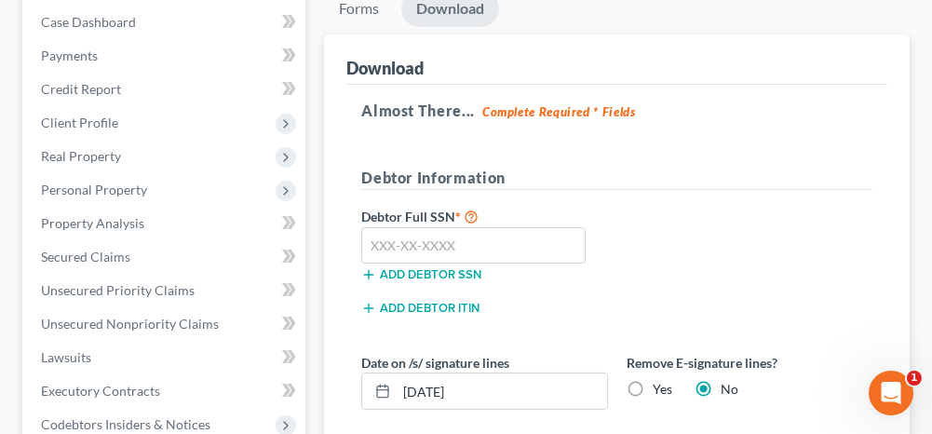
scroll to position [247, 0]
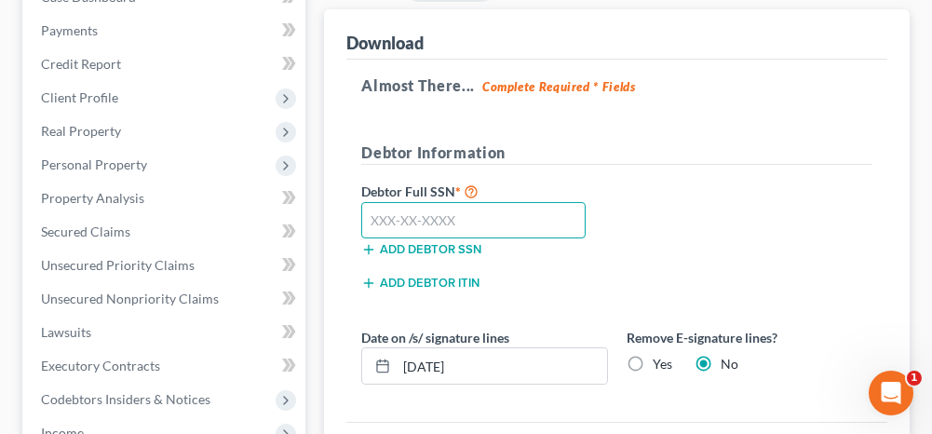
click at [512, 230] on input "text" at bounding box center [473, 220] width 224 height 37
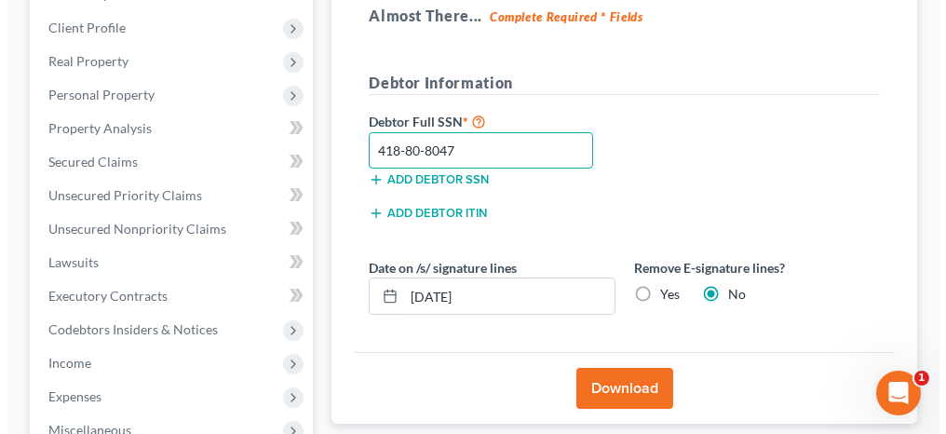
scroll to position [340, 0]
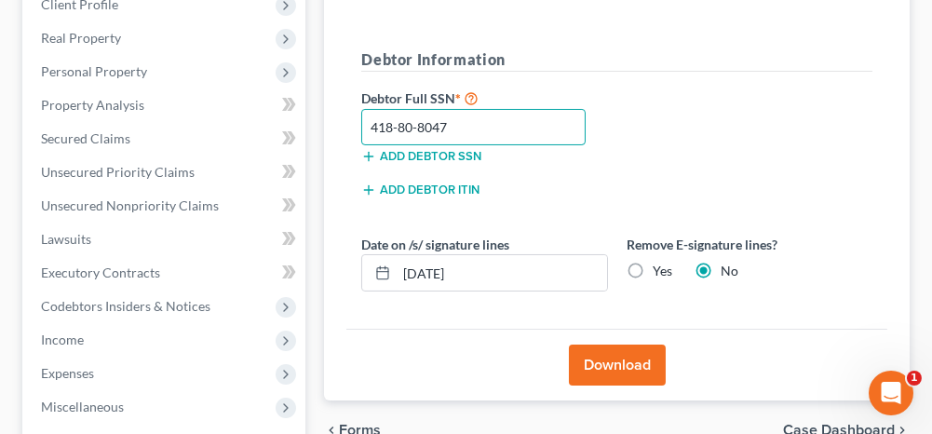
type input "418-80-8047"
click at [617, 357] on button "Download" at bounding box center [617, 365] width 97 height 41
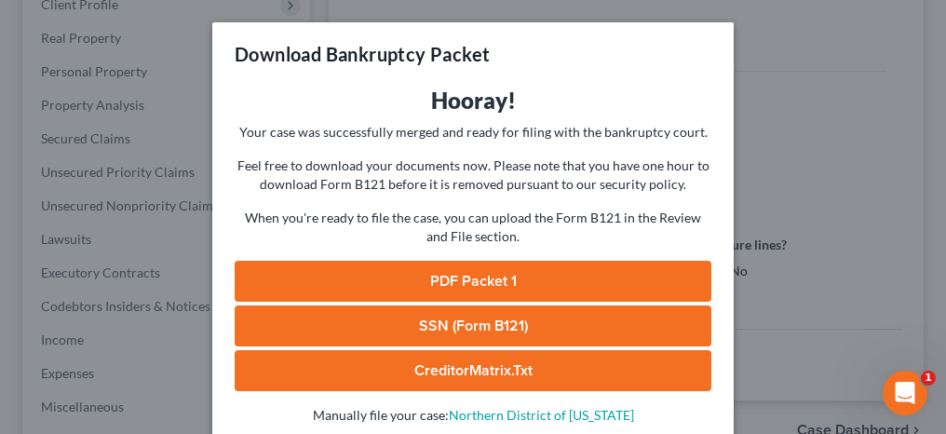
click at [454, 274] on link "PDF Packet 1" at bounding box center [473, 281] width 477 height 41
click at [441, 325] on link "SSN (Form B121)" at bounding box center [473, 325] width 477 height 41
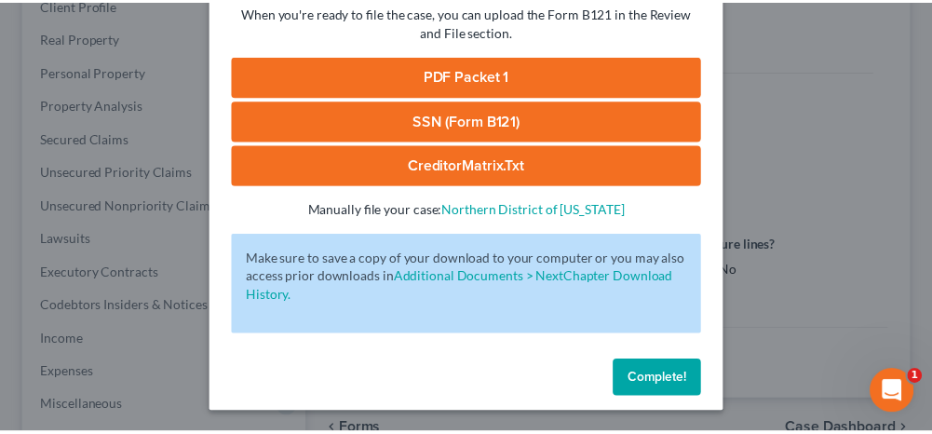
scroll to position [206, 0]
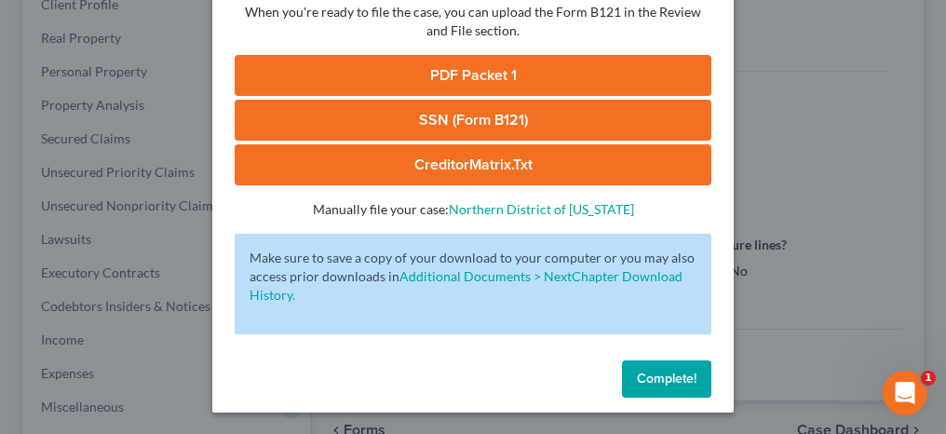
click at [648, 378] on span "Complete!" at bounding box center [667, 379] width 60 height 16
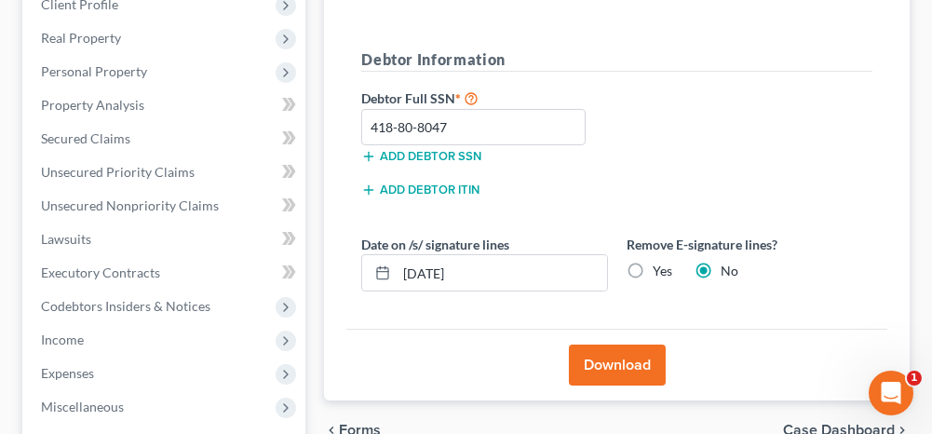
scroll to position [61, 0]
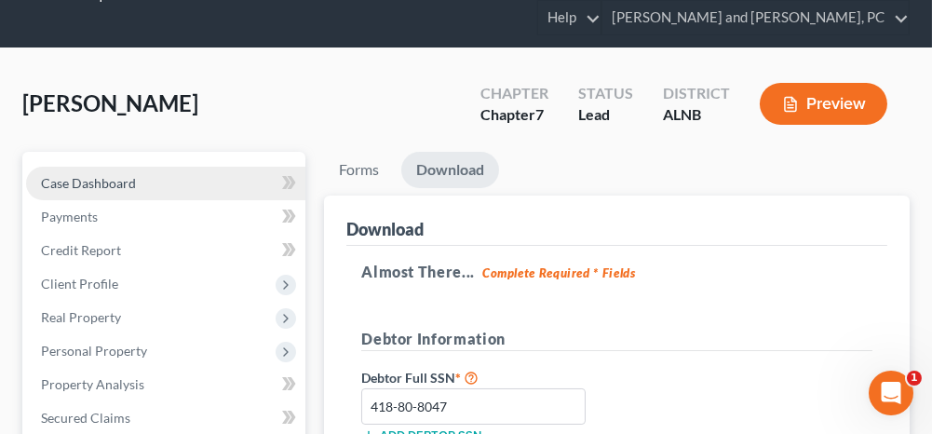
click at [173, 173] on link "Case Dashboard" at bounding box center [165, 184] width 279 height 34
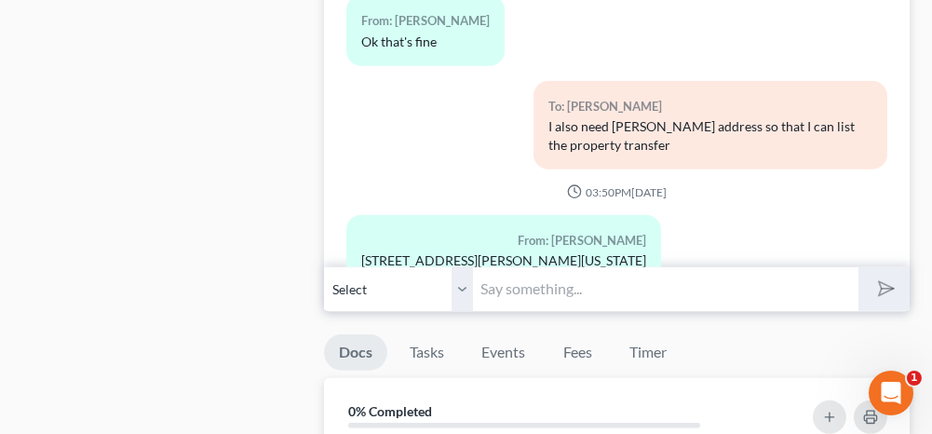
scroll to position [1676, 0]
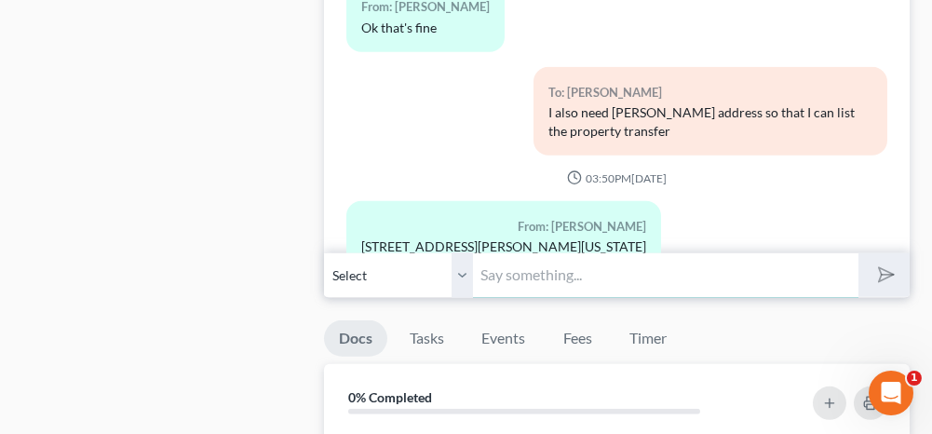
click at [539, 258] on input "text" at bounding box center [665, 275] width 385 height 46
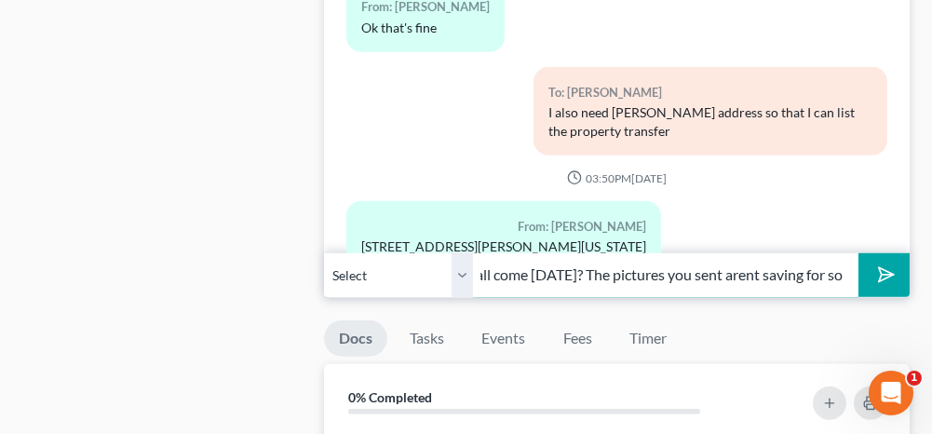
scroll to position [0, 389]
type input "Can you bring [PERSON_NAME]'s bank statements when yall come [DATE]? The pictur…"
drag, startPoint x: 462, startPoint y: 261, endPoint x: 469, endPoint y: 285, distance: 25.3
click at [462, 261] on select "Select [PHONE_NUMBER] - [PERSON_NAME] [PHONE_NUMBER] - [PERSON_NAME]" at bounding box center [398, 275] width 149 height 46
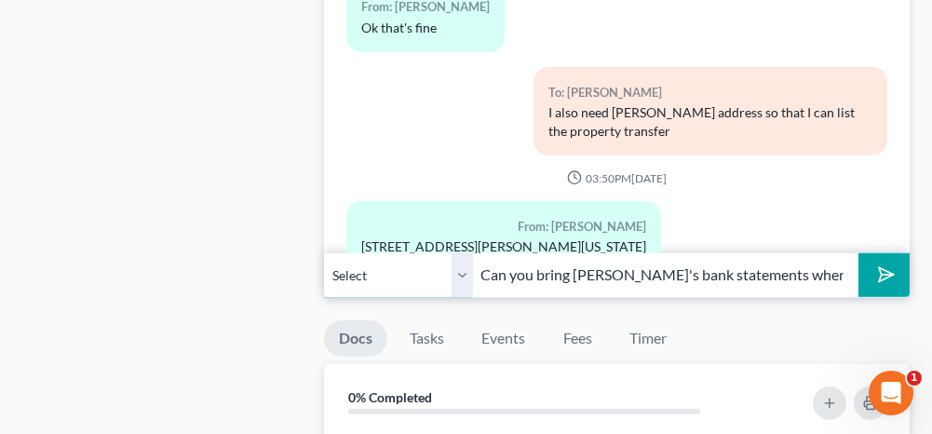
select select "1"
click at [324, 252] on select "Select [PHONE_NUMBER] - [PERSON_NAME] [PHONE_NUMBER] - [PERSON_NAME]" at bounding box center [398, 275] width 149 height 46
click at [887, 265] on icon "submit" at bounding box center [882, 274] width 19 height 19
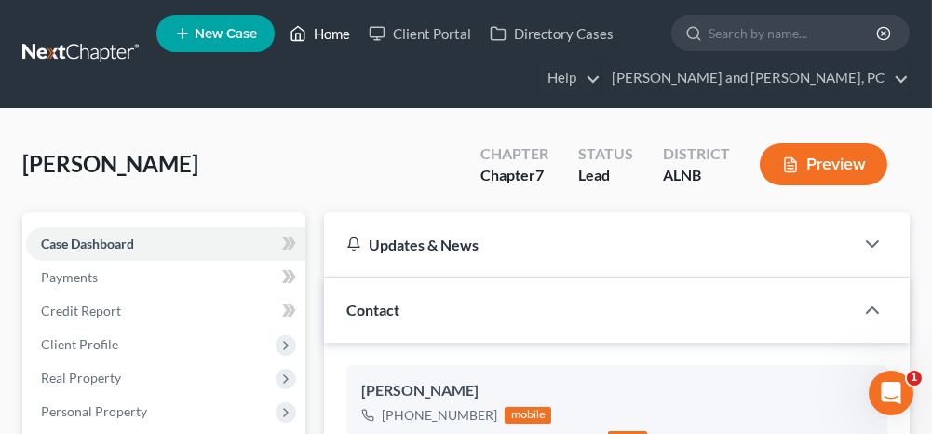
drag, startPoint x: 323, startPoint y: 33, endPoint x: 296, endPoint y: 88, distance: 62.0
click at [323, 33] on link "Home" at bounding box center [319, 34] width 79 height 34
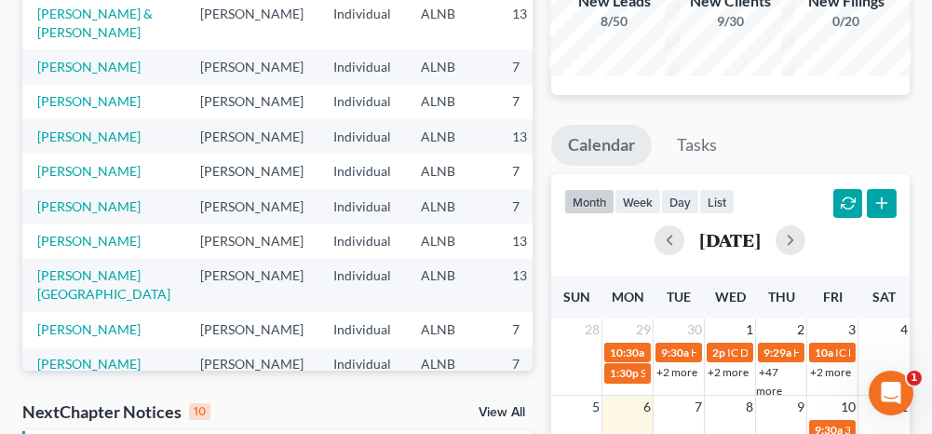
scroll to position [279, 0]
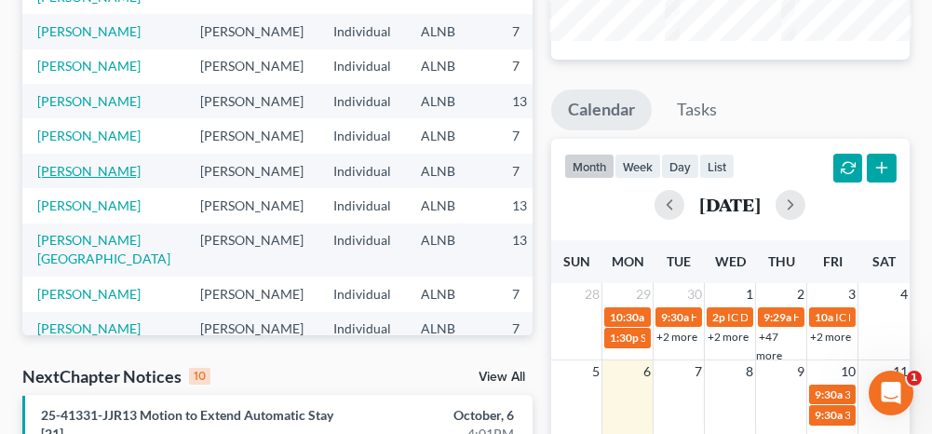
click at [70, 179] on link "[PERSON_NAME]" at bounding box center [88, 171] width 103 height 16
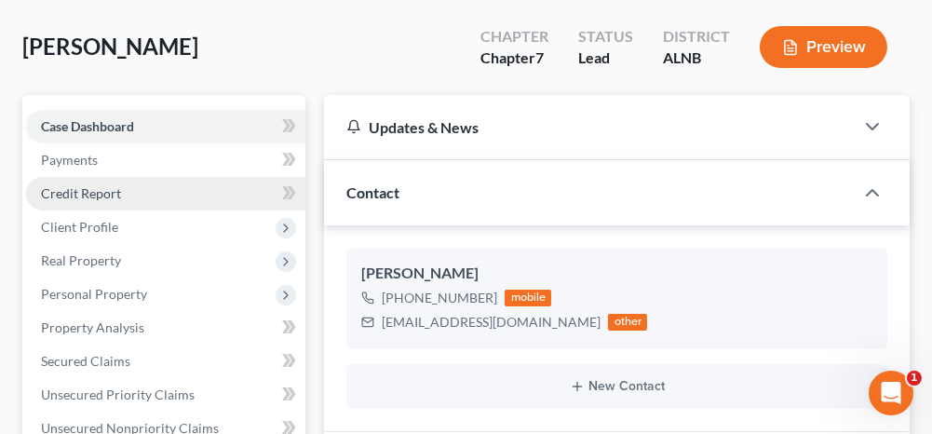
scroll to position [93, 0]
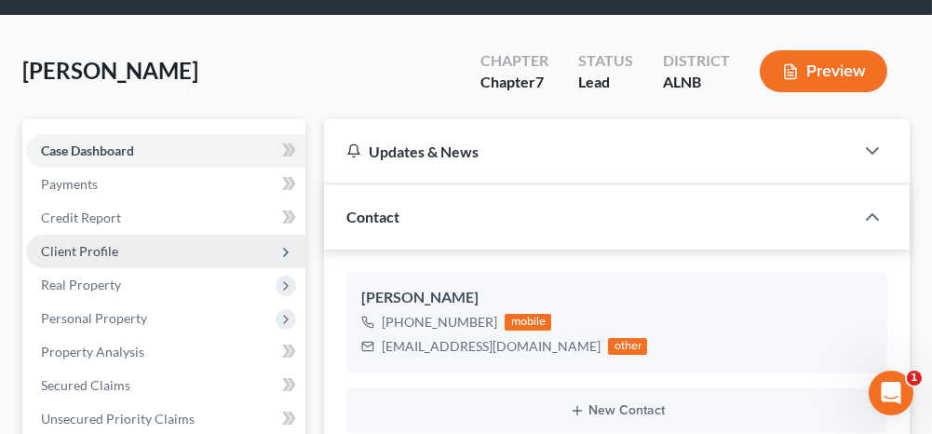
click at [74, 246] on span "Client Profile" at bounding box center [79, 251] width 77 height 16
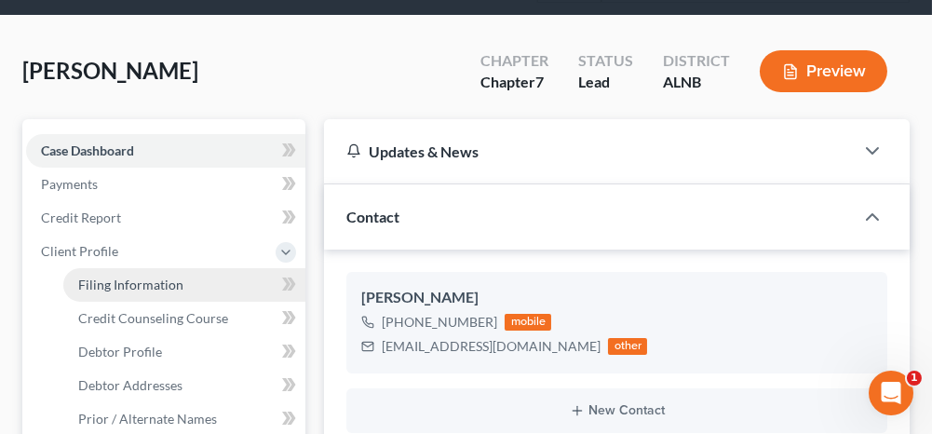
click at [95, 281] on span "Filing Information" at bounding box center [130, 285] width 105 height 16
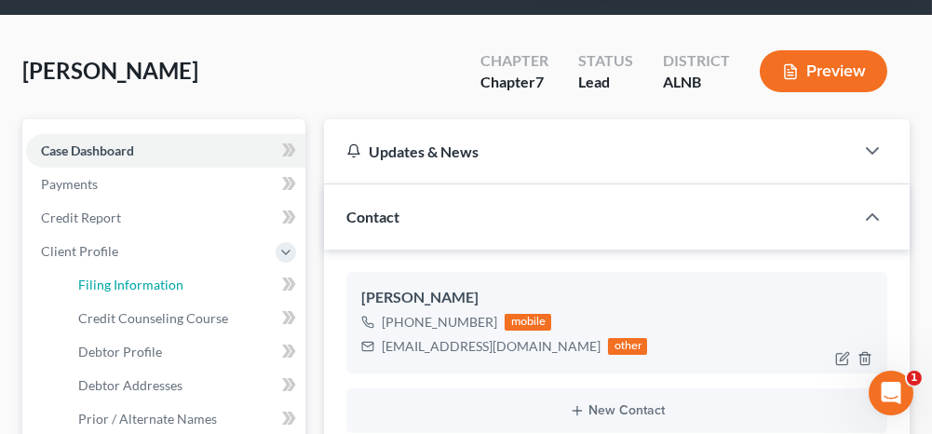
select select "1"
select select "0"
select select "1"
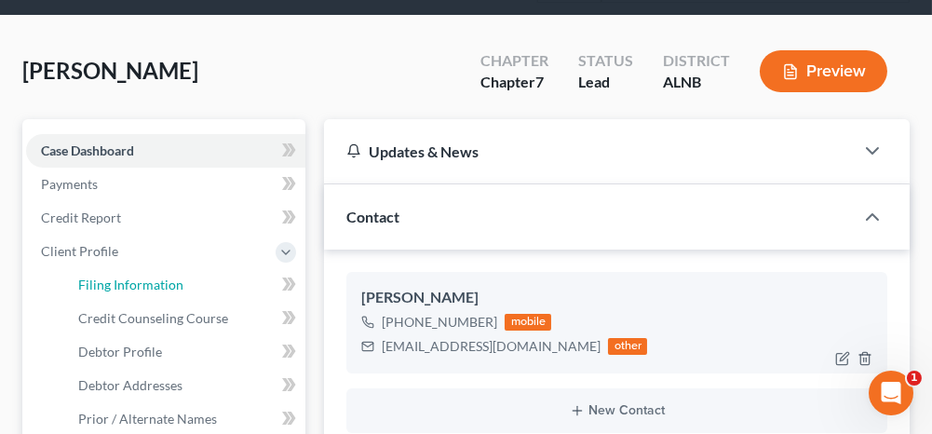
select select "0"
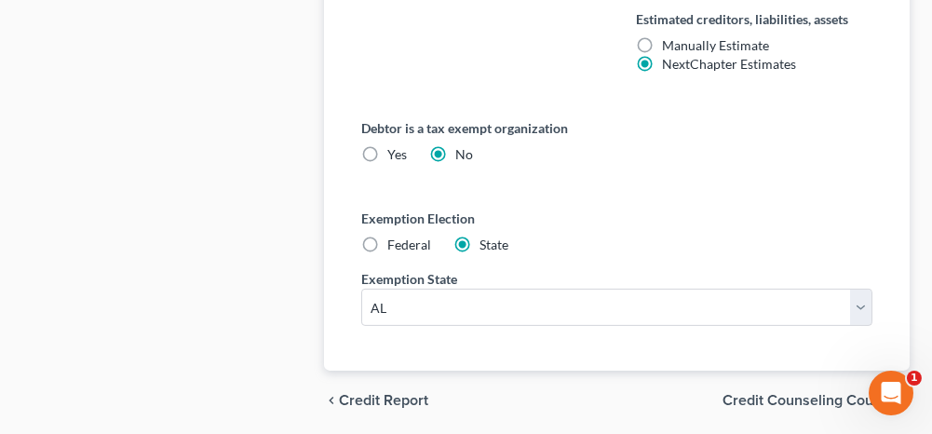
scroll to position [1304, 0]
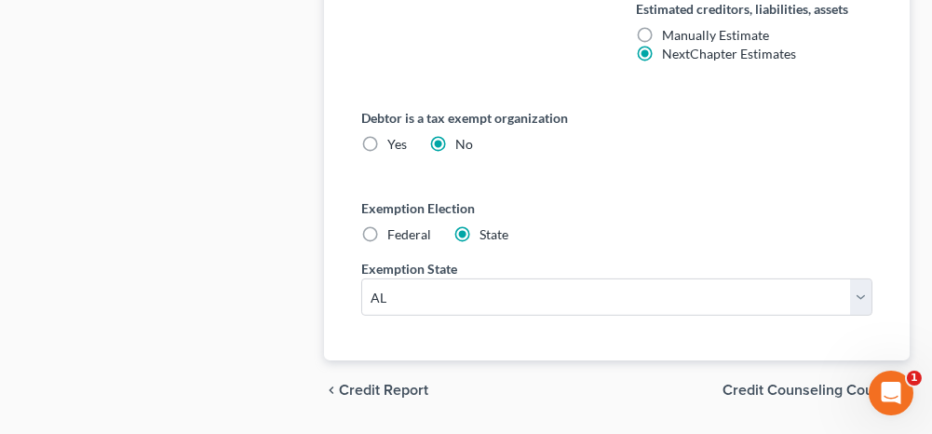
click at [750, 383] on span "Credit Counseling Course" at bounding box center [809, 390] width 172 height 15
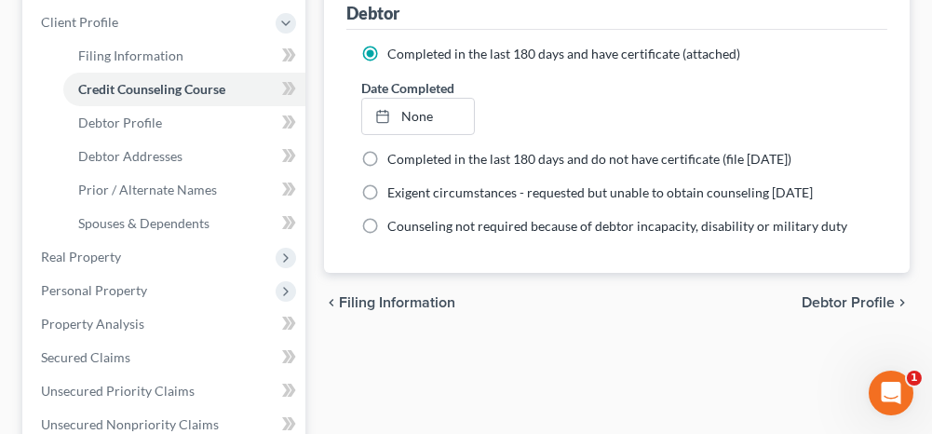
scroll to position [372, 0]
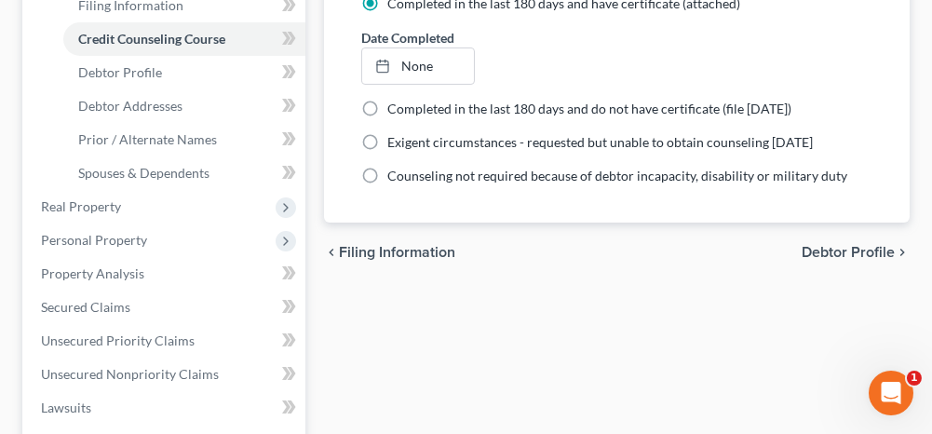
click at [832, 253] on span "Debtor Profile" at bounding box center [848, 252] width 93 height 15
select select "0"
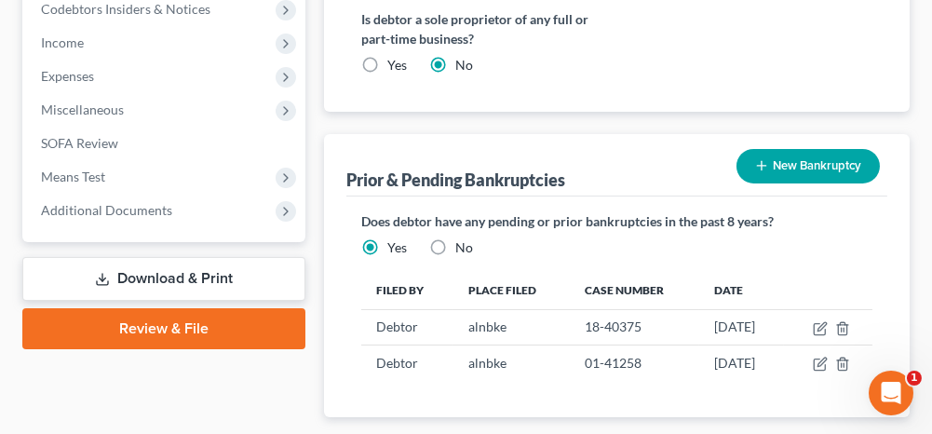
scroll to position [931, 0]
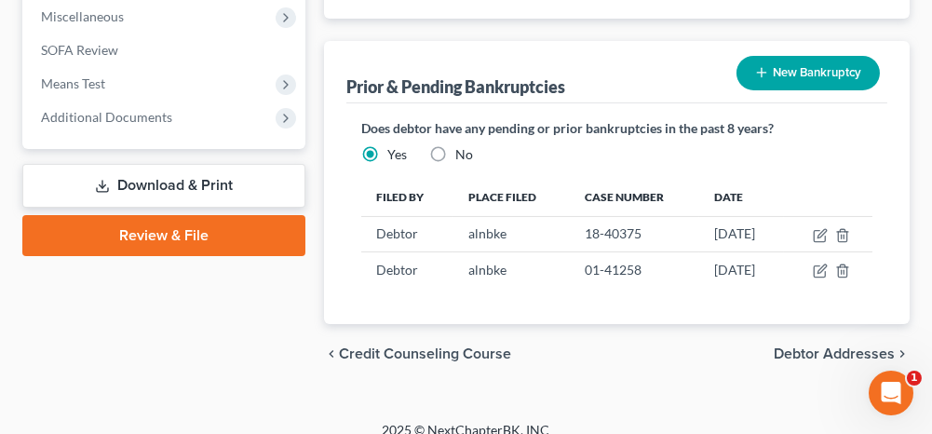
click at [802, 346] on span "Debtor Addresses" at bounding box center [834, 353] width 121 height 15
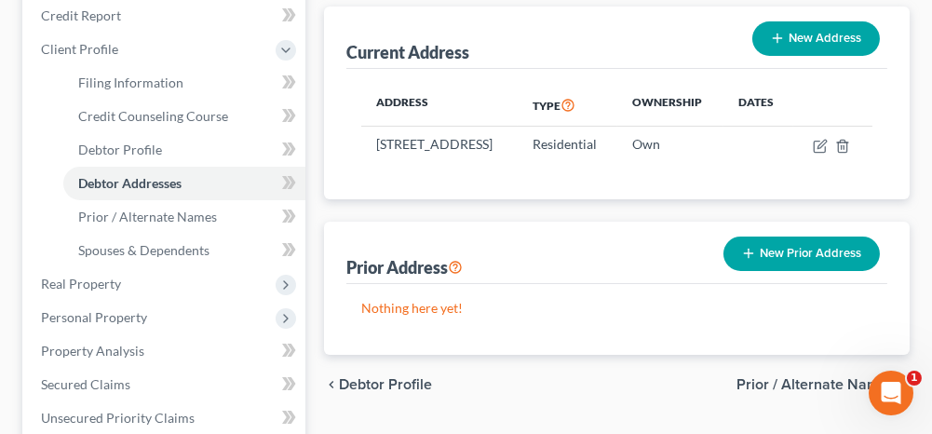
scroll to position [372, 0]
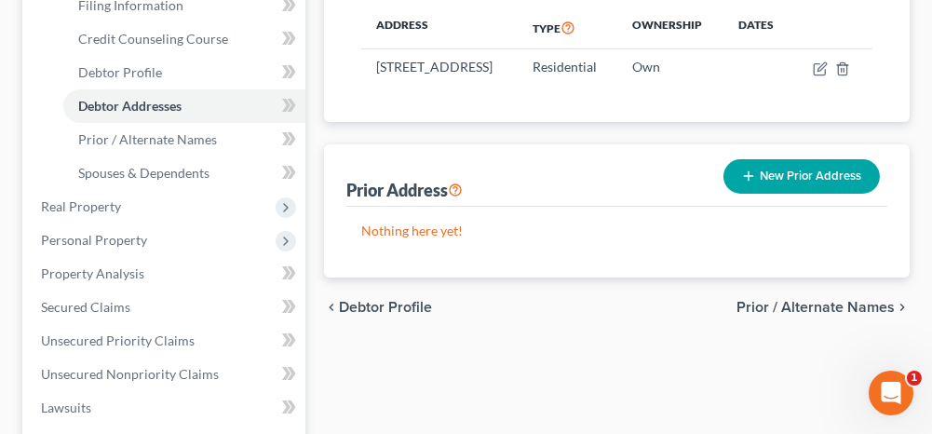
drag, startPoint x: 789, startPoint y: 320, endPoint x: 766, endPoint y: 319, distance: 22.4
click at [789, 315] on span "Prior / Alternate Names" at bounding box center [815, 307] width 158 height 15
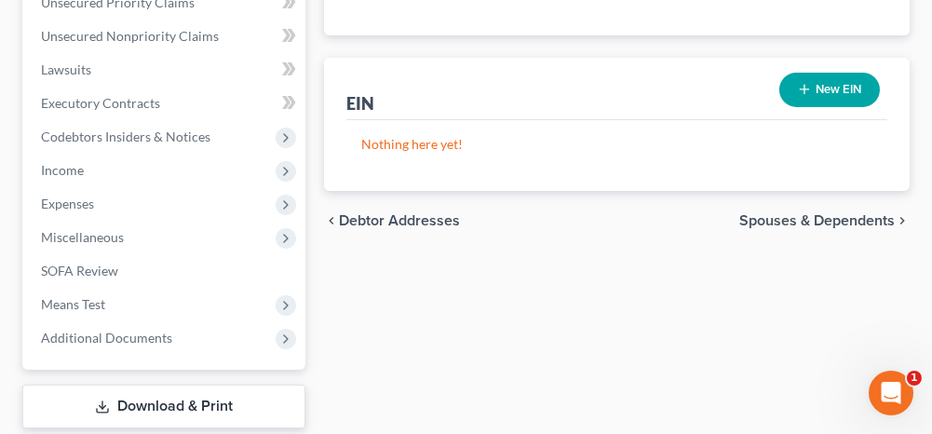
scroll to position [745, 0]
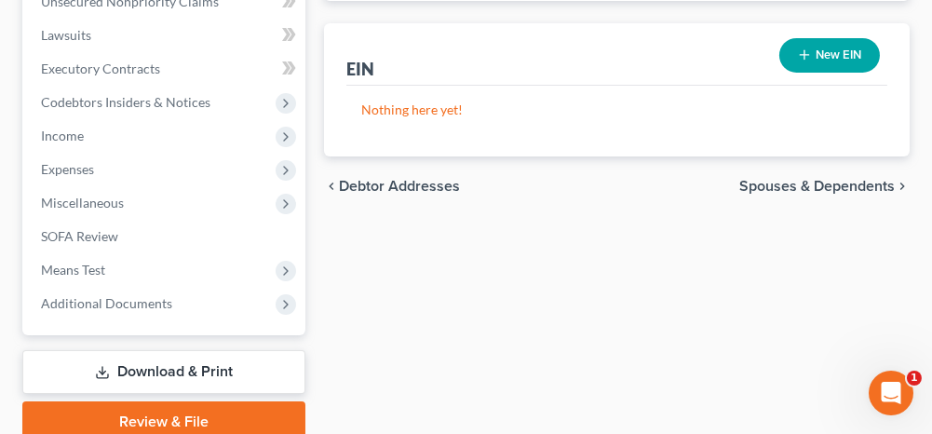
click at [788, 181] on span "Spouses & Dependents" at bounding box center [816, 186] width 155 height 15
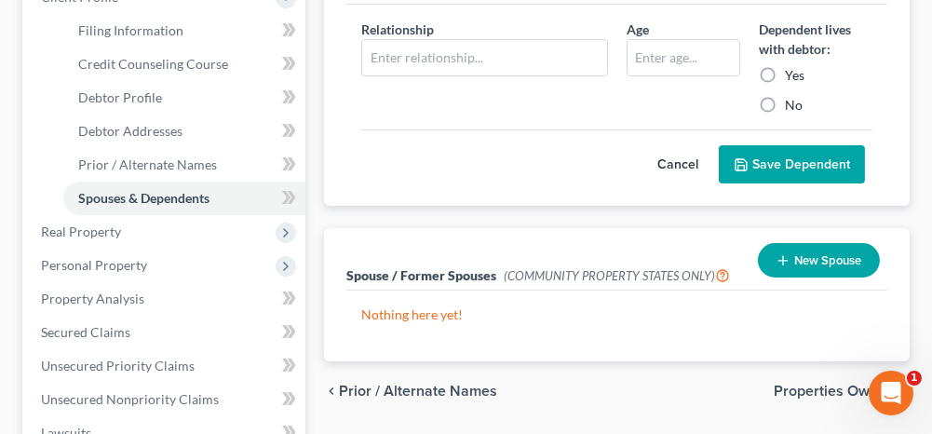
scroll to position [372, 0]
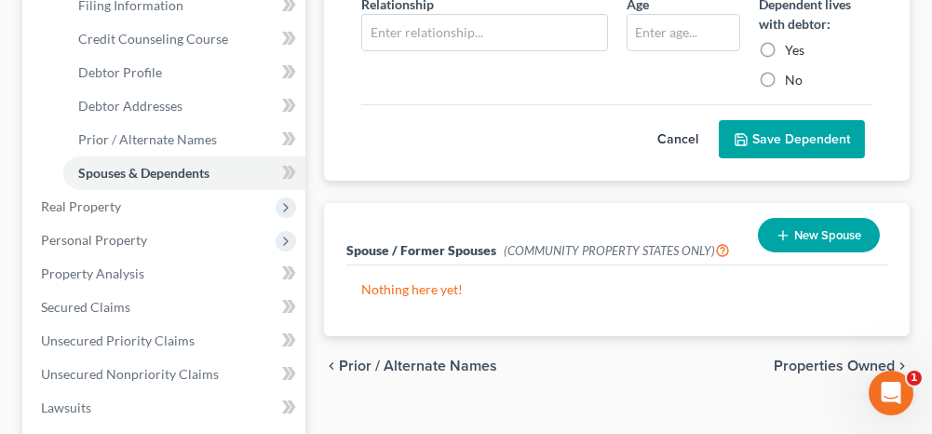
click at [793, 365] on span "Properties Owned" at bounding box center [834, 365] width 121 height 15
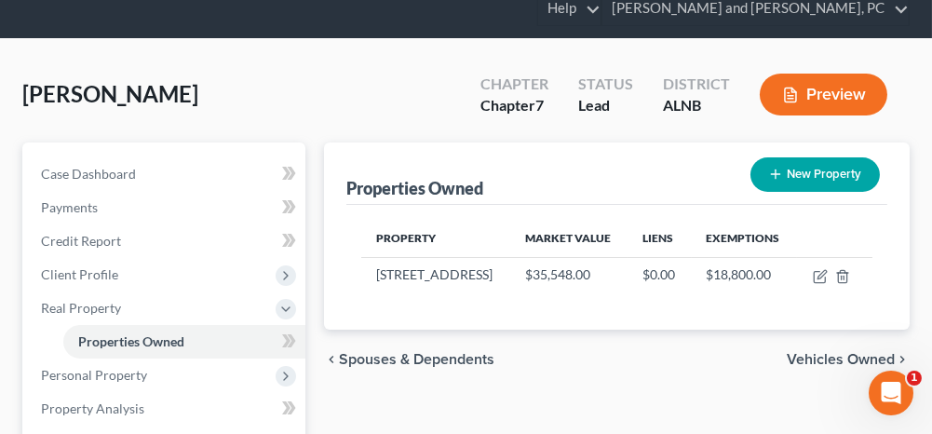
scroll to position [93, 0]
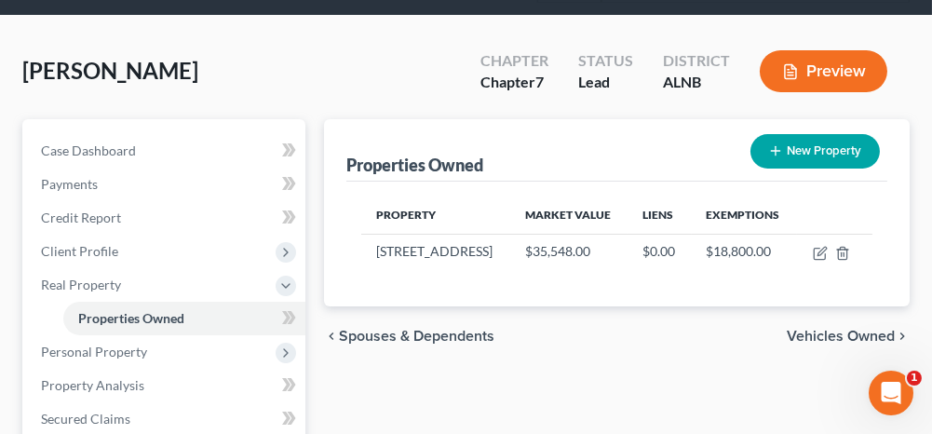
click at [820, 331] on span "Vehicles Owned" at bounding box center [841, 336] width 108 height 15
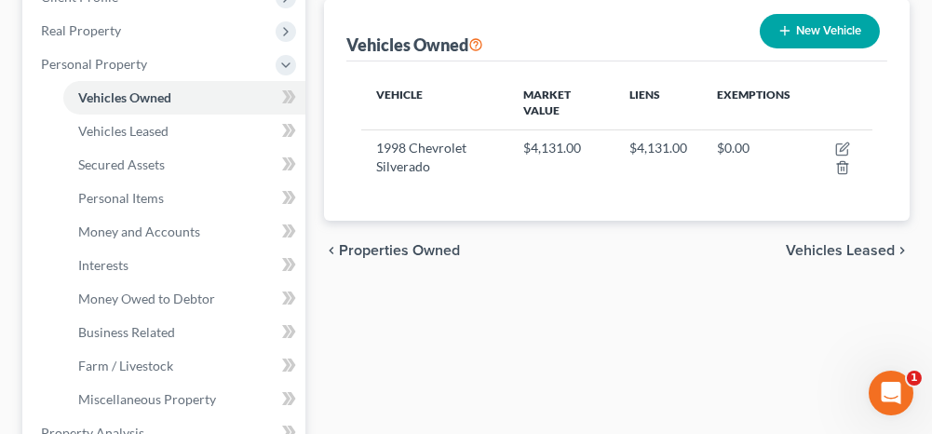
scroll to position [372, 0]
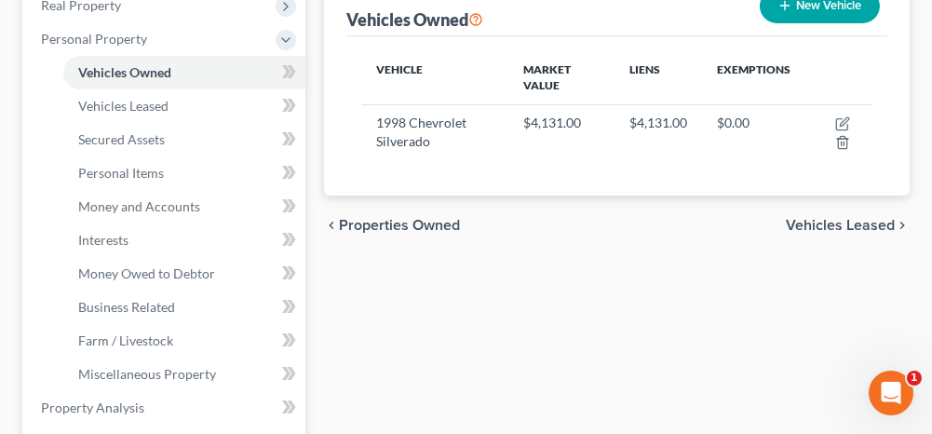
click at [812, 224] on span "Vehicles Leased" at bounding box center [840, 225] width 109 height 15
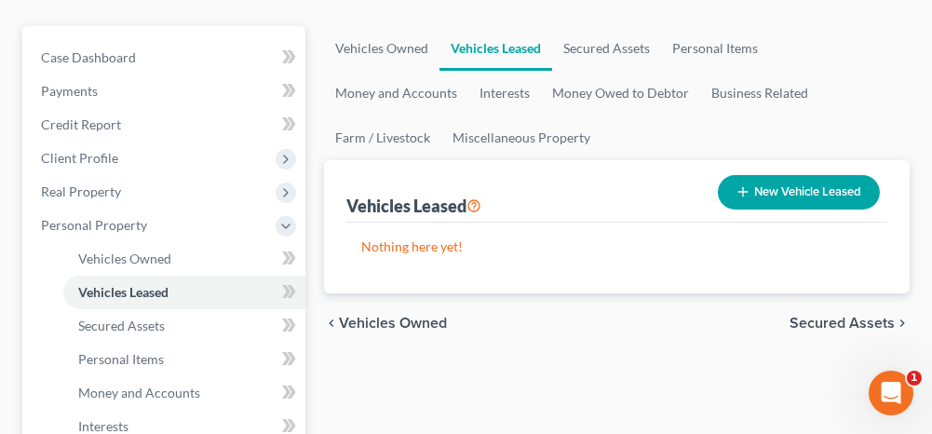
click at [804, 321] on span "Secured Assets" at bounding box center [842, 323] width 105 height 15
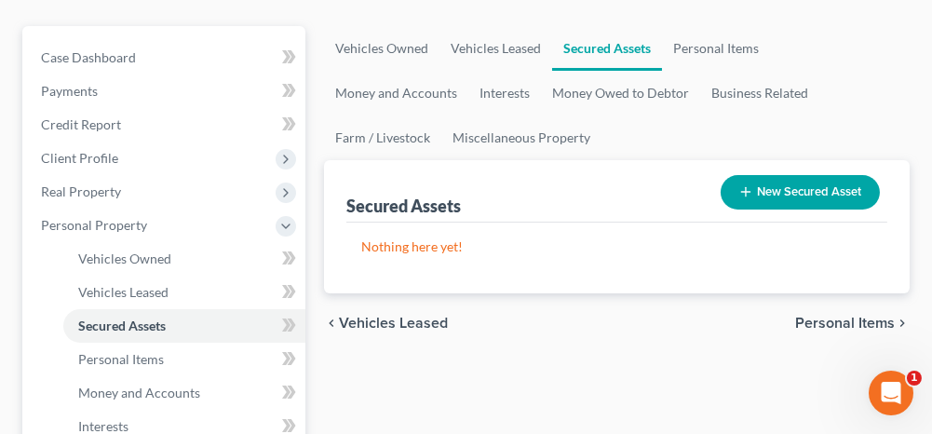
click at [830, 323] on span "Personal Items" at bounding box center [845, 323] width 100 height 15
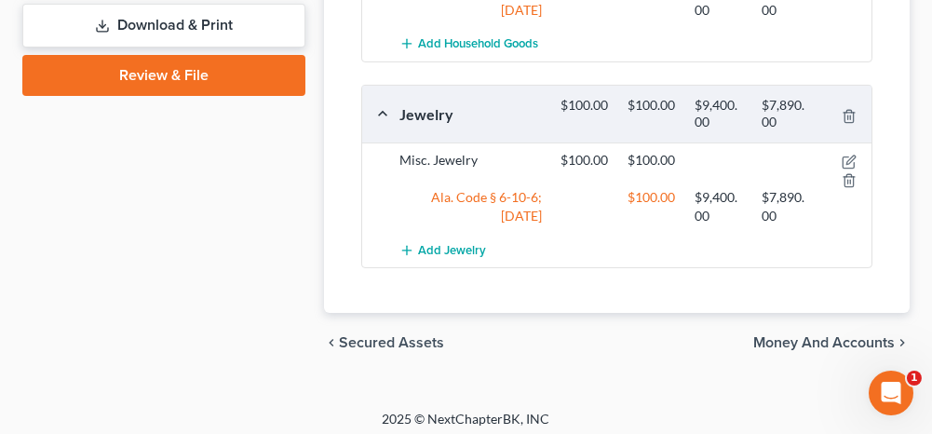
click at [803, 335] on span "Money and Accounts" at bounding box center [824, 342] width 142 height 15
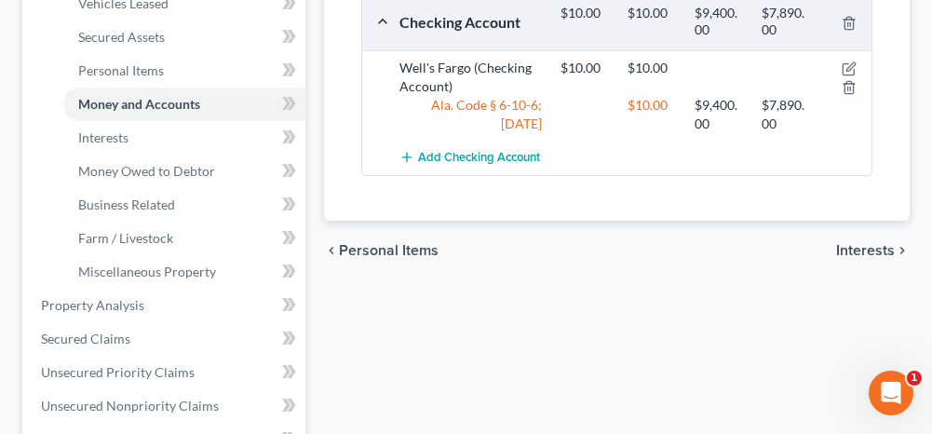
click at [850, 248] on span "Interests" at bounding box center [865, 250] width 59 height 15
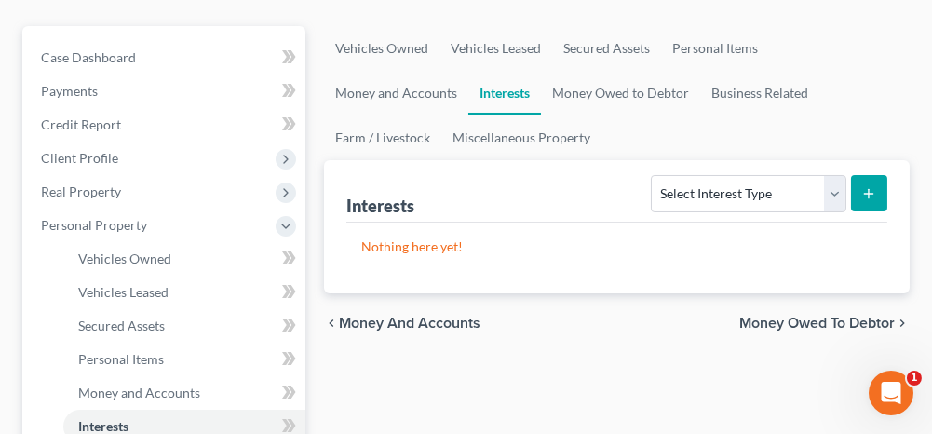
click at [795, 321] on span "Money Owed to Debtor" at bounding box center [816, 323] width 155 height 15
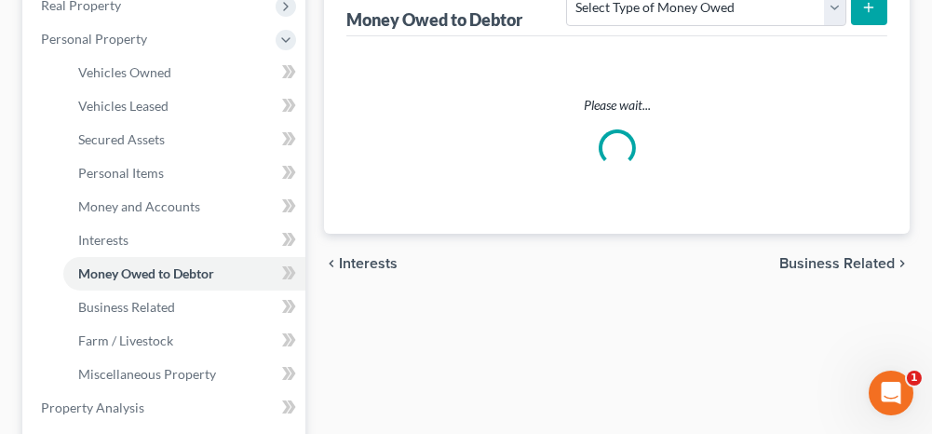
click at [804, 260] on span "Business Related" at bounding box center [836, 263] width 115 height 15
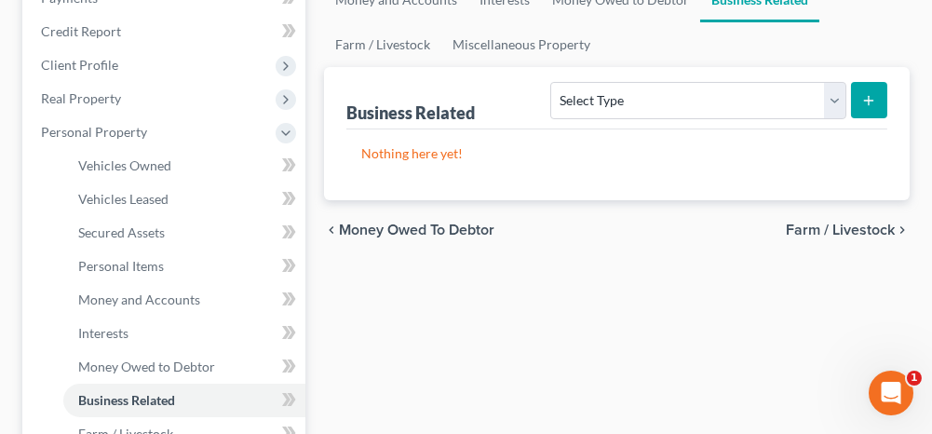
click at [810, 227] on span "Farm / Livestock" at bounding box center [840, 230] width 109 height 15
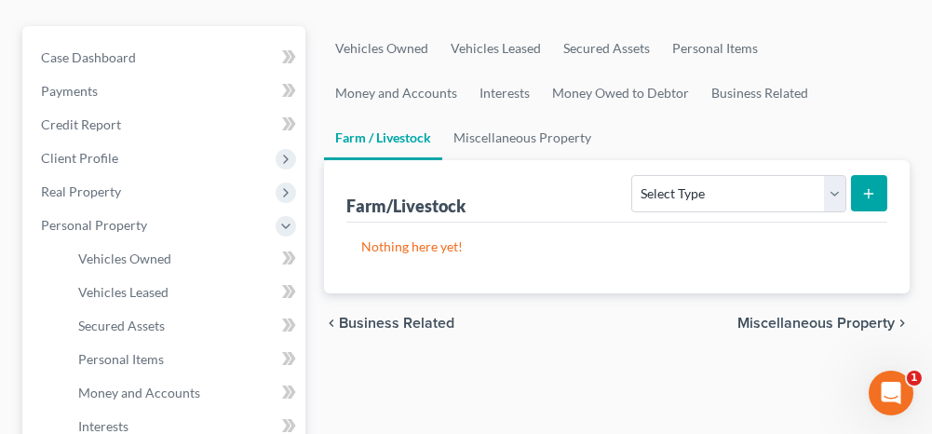
click at [795, 317] on span "Miscellaneous Property" at bounding box center [815, 323] width 157 height 15
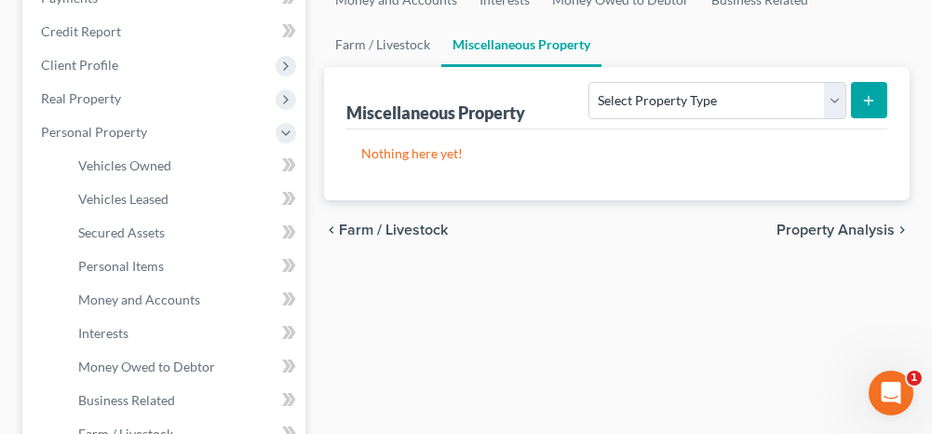
click at [806, 227] on span "Property Analysis" at bounding box center [836, 230] width 118 height 15
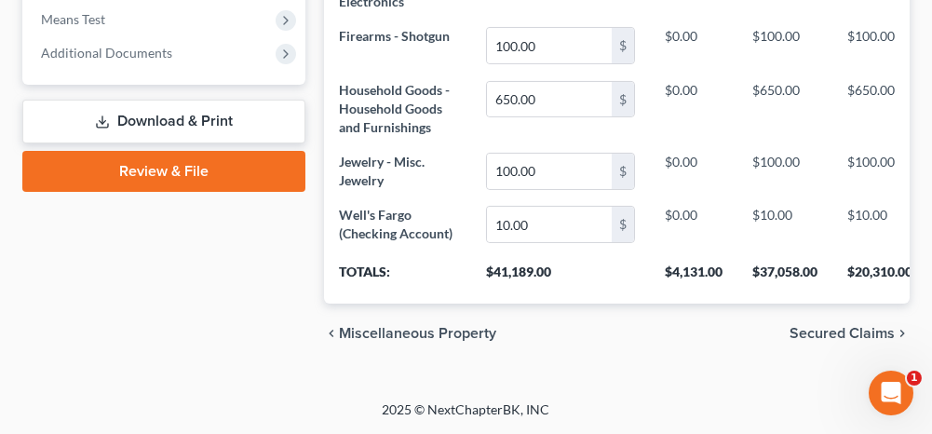
click at [830, 332] on span "Secured Claims" at bounding box center [842, 333] width 105 height 15
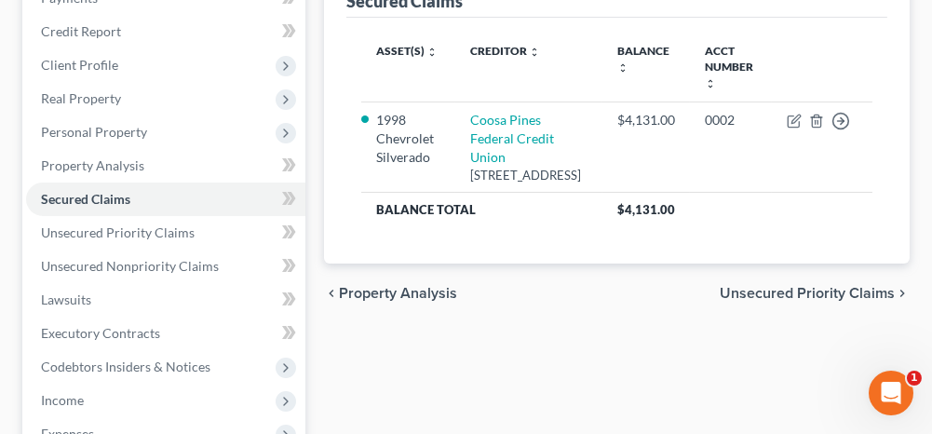
click at [755, 301] on span "Unsecured Priority Claims" at bounding box center [807, 293] width 175 height 15
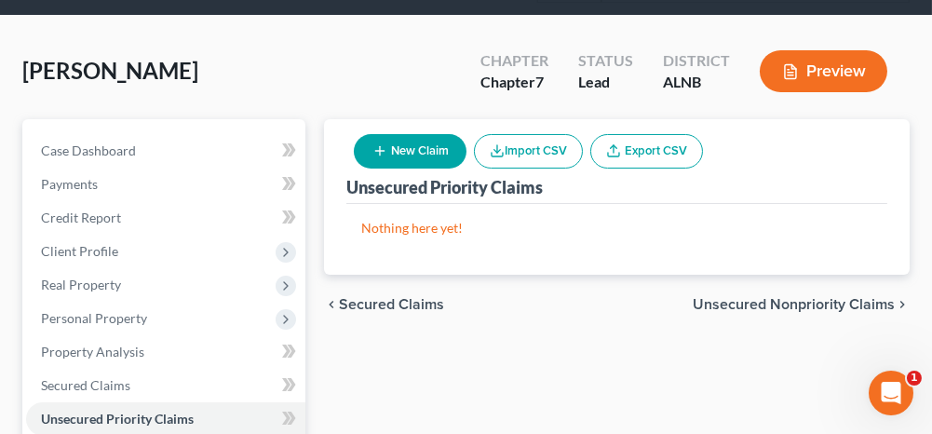
click at [729, 299] on span "Unsecured Nonpriority Claims" at bounding box center [794, 304] width 202 height 15
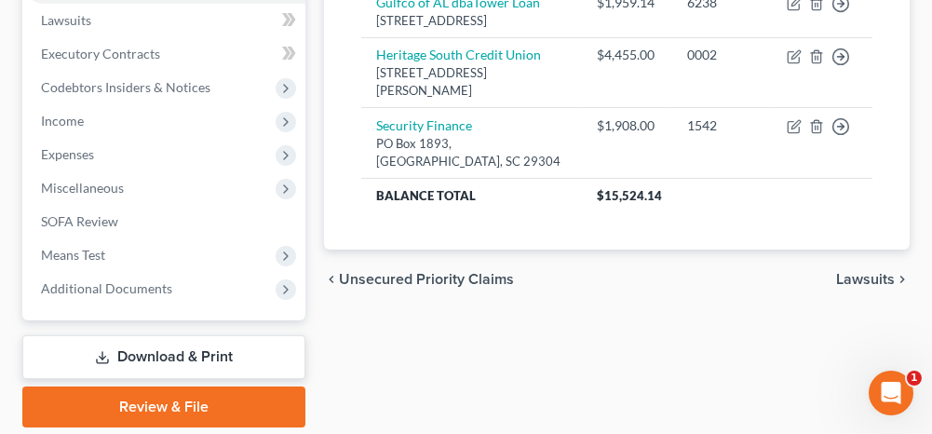
click at [849, 287] on span "Lawsuits" at bounding box center [865, 279] width 59 height 15
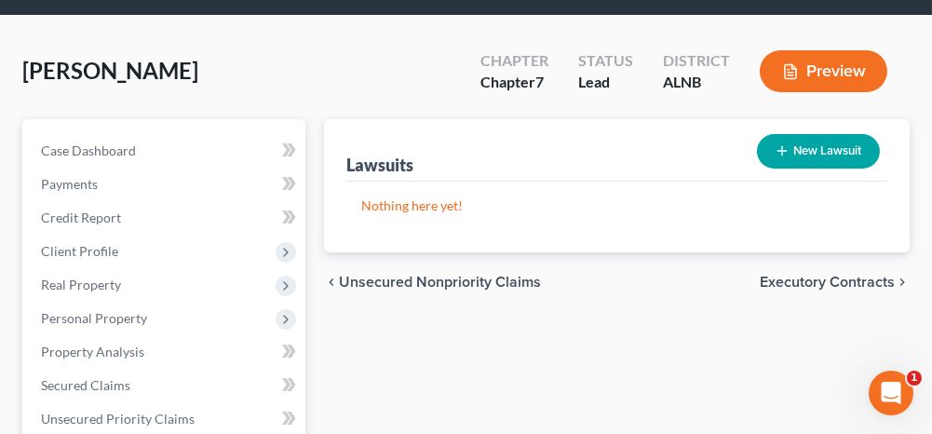
click at [797, 281] on span "Executory Contracts" at bounding box center [827, 282] width 135 height 15
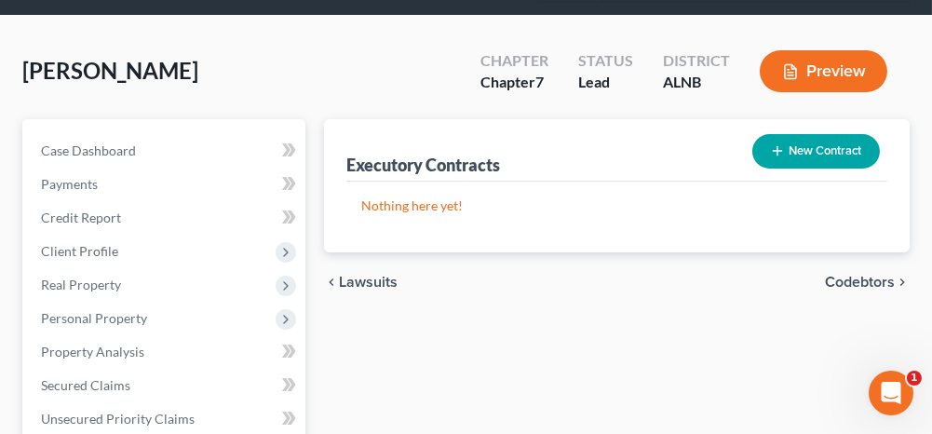
click at [837, 276] on span "Codebtors" at bounding box center [860, 282] width 70 height 15
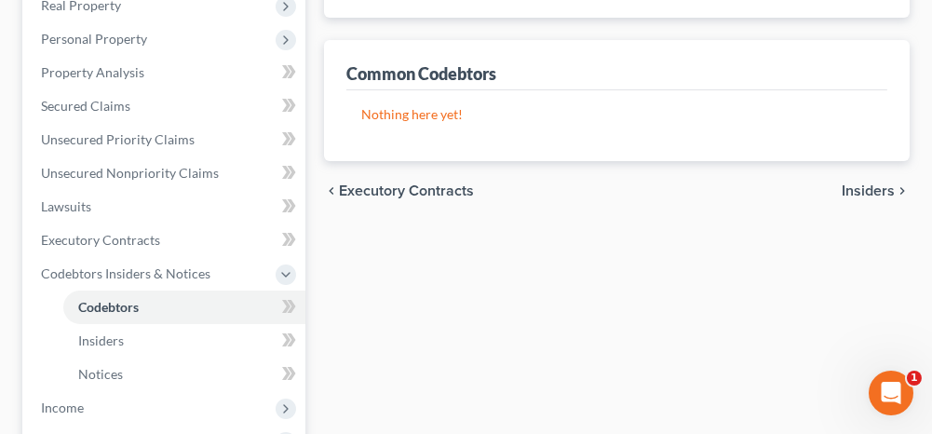
click at [868, 183] on span "Insiders" at bounding box center [868, 190] width 53 height 15
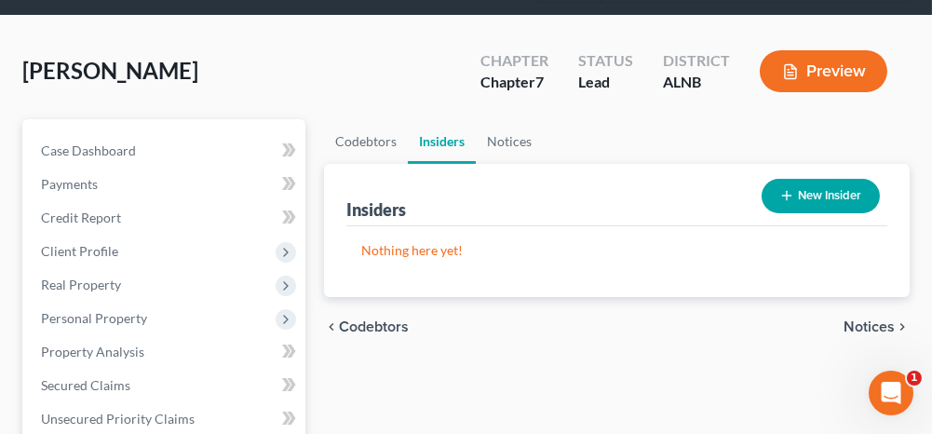
click at [855, 321] on span "Notices" at bounding box center [869, 326] width 51 height 15
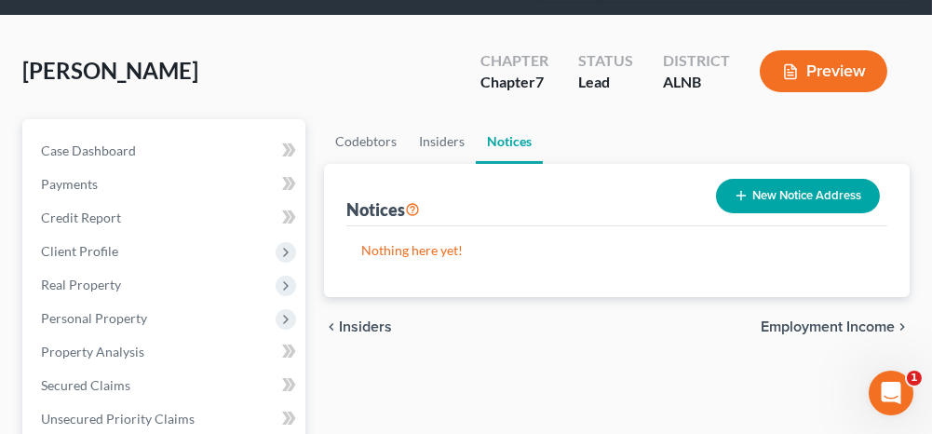
click at [812, 324] on span "Employment Income" at bounding box center [828, 326] width 134 height 15
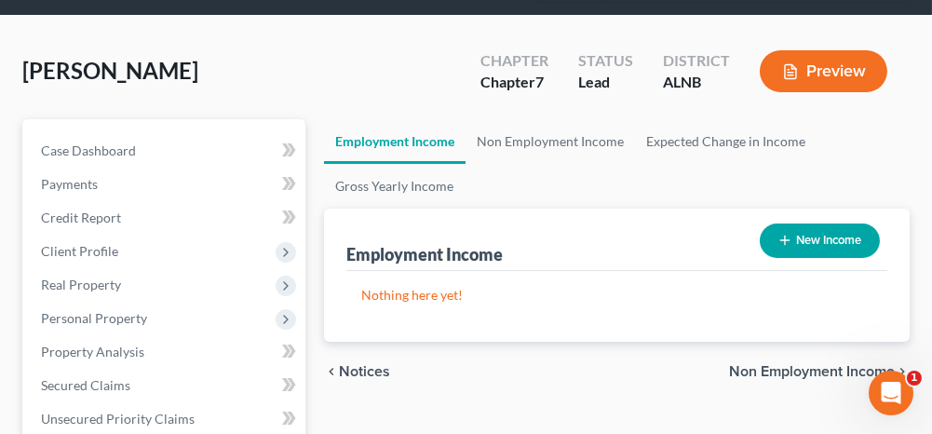
click at [773, 366] on span "Non Employment Income" at bounding box center [812, 371] width 166 height 15
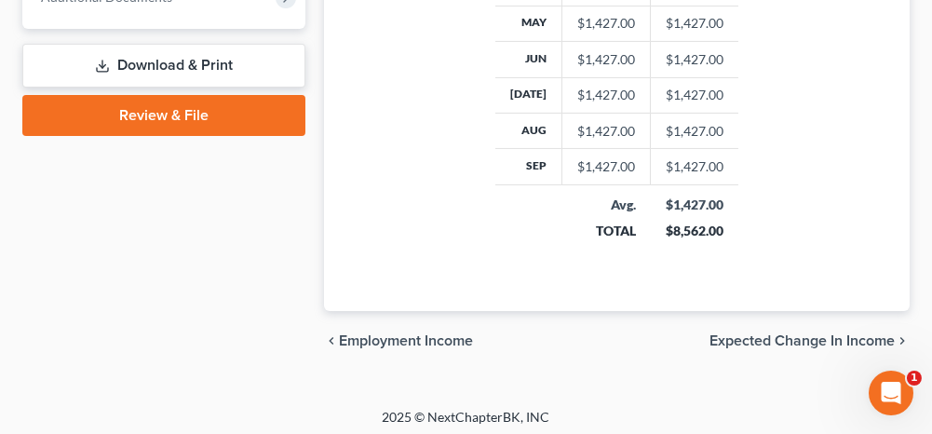
click at [787, 333] on span "Expected Change in Income" at bounding box center [801, 340] width 185 height 15
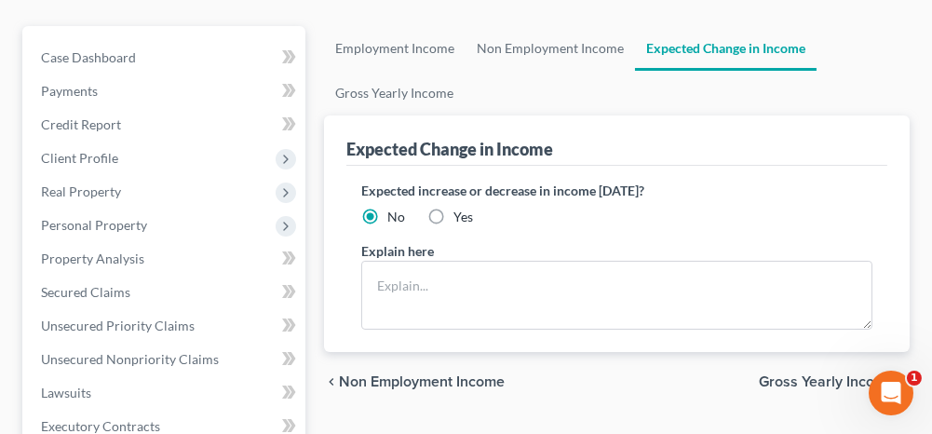
click at [804, 378] on span "Gross Yearly Income" at bounding box center [827, 381] width 136 height 15
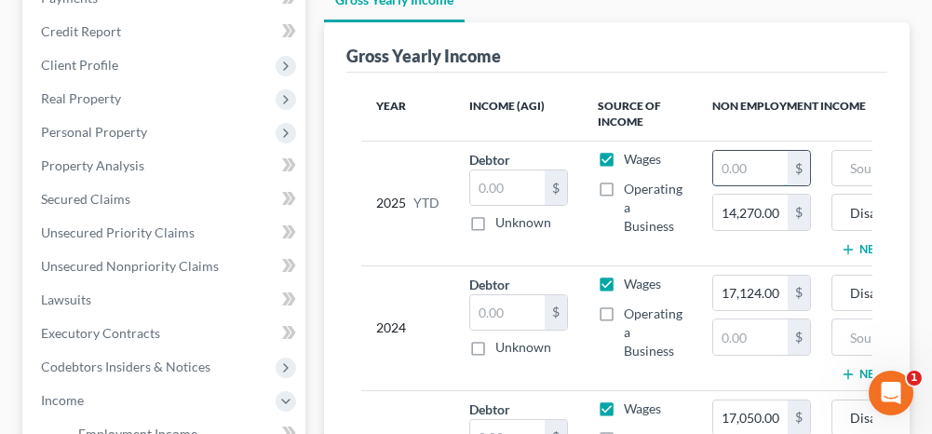
click at [743, 171] on input "text" at bounding box center [750, 168] width 74 height 35
type input "14,270.00"
click at [858, 166] on input "text" at bounding box center [926, 168] width 169 height 35
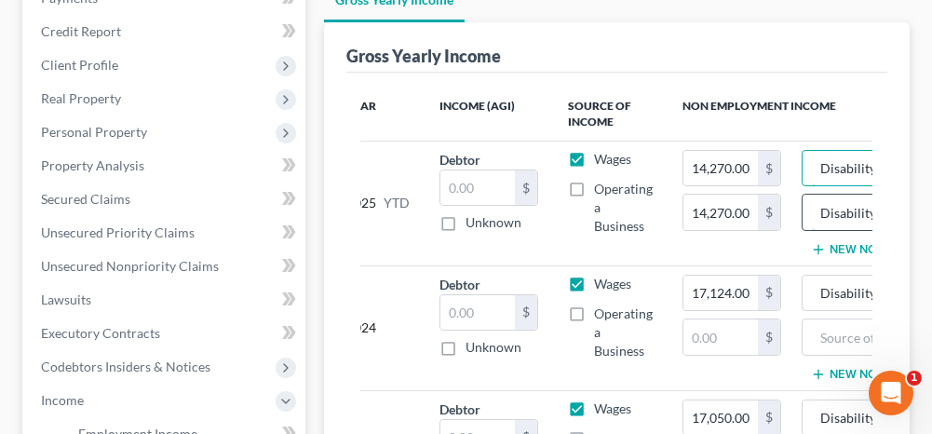
type input "Disability"
drag, startPoint x: 867, startPoint y: 205, endPoint x: 805, endPoint y: 212, distance: 61.9
click at [805, 212] on div "Disability" at bounding box center [896, 212] width 189 height 37
type input "y"
click at [717, 213] on input "0" at bounding box center [720, 212] width 74 height 35
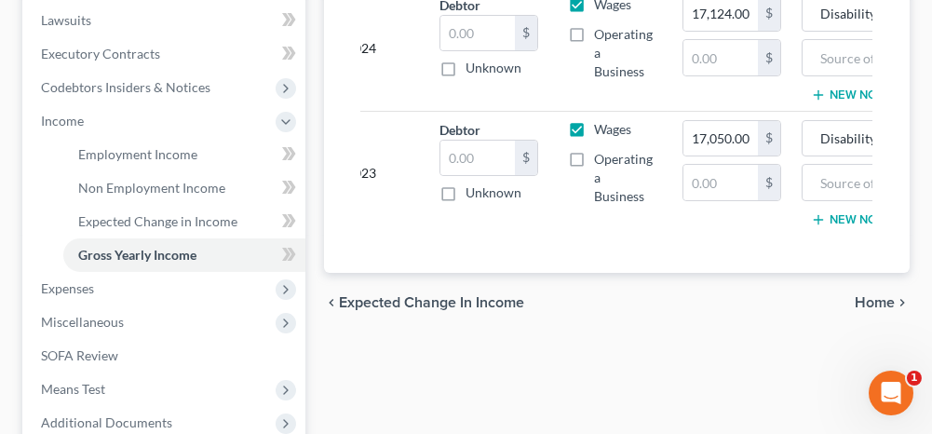
click at [880, 310] on span "Home" at bounding box center [875, 302] width 40 height 15
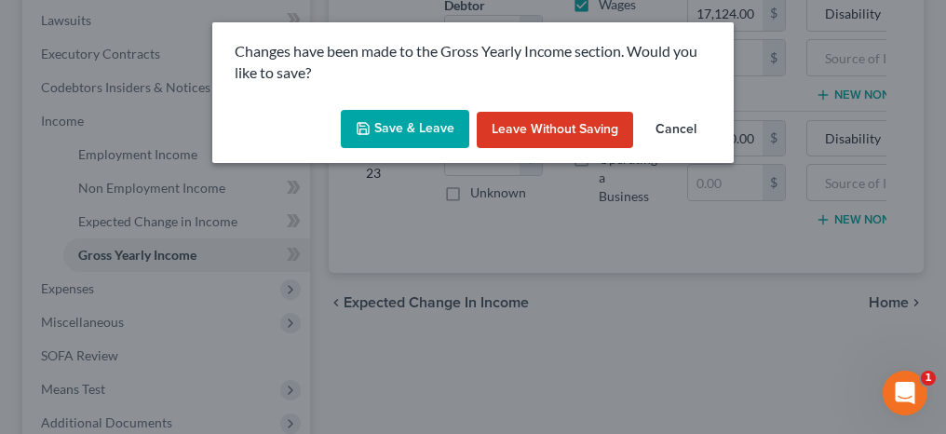
click at [439, 133] on button "Save & Leave" at bounding box center [405, 129] width 128 height 39
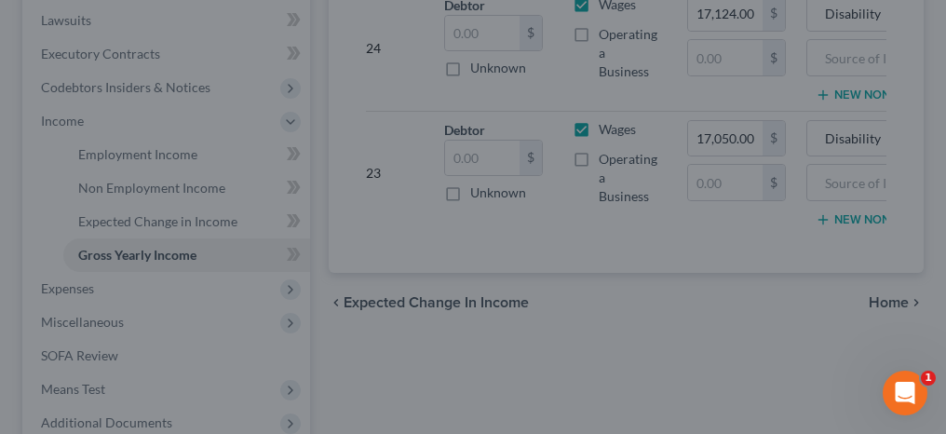
type input "0.00"
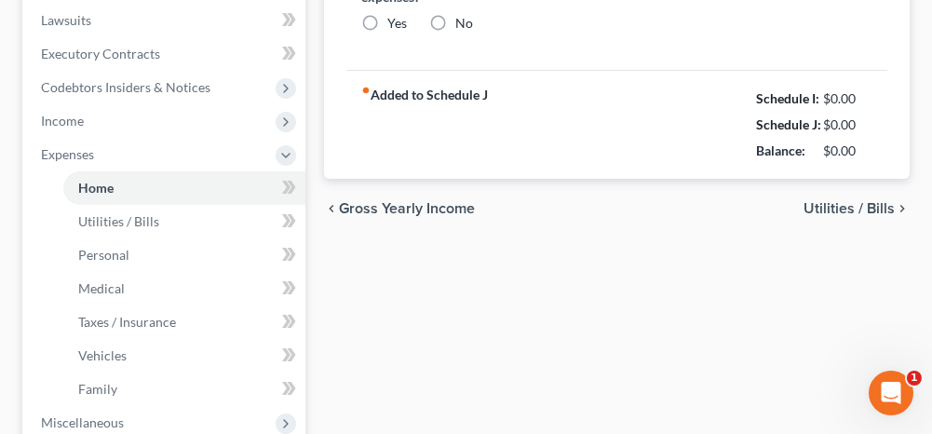
radio input "true"
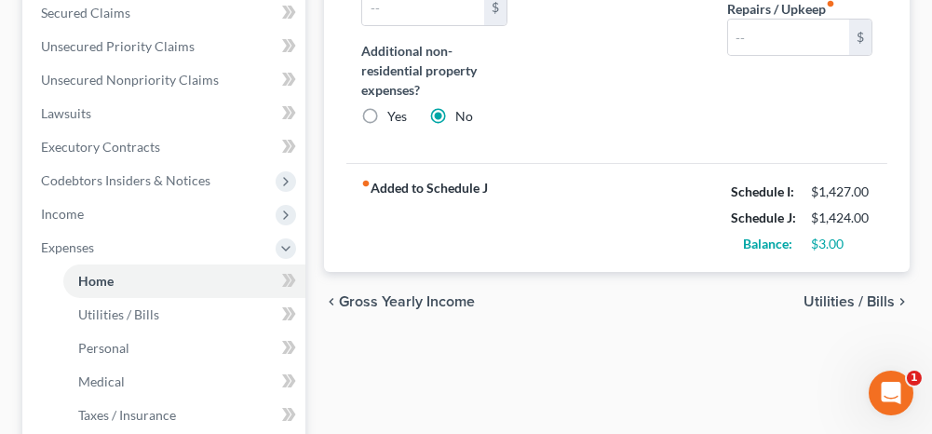
click at [426, 297] on span "Gross Yearly Income" at bounding box center [407, 301] width 136 height 15
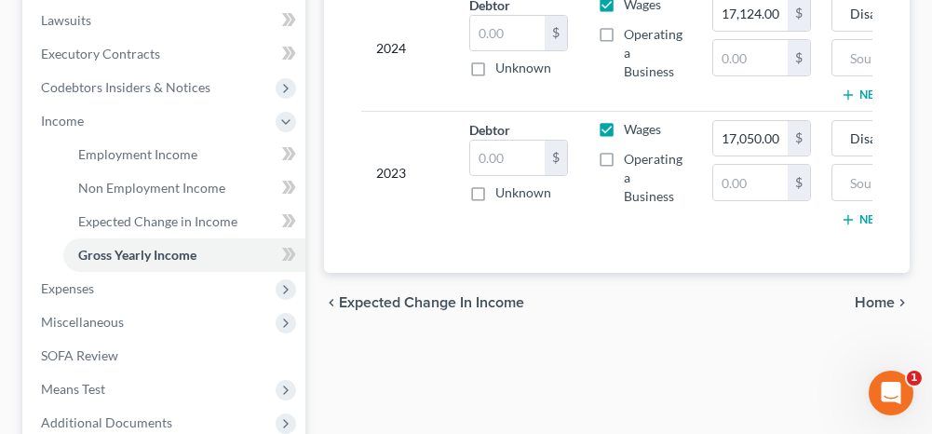
click at [863, 304] on span "Home" at bounding box center [875, 302] width 40 height 15
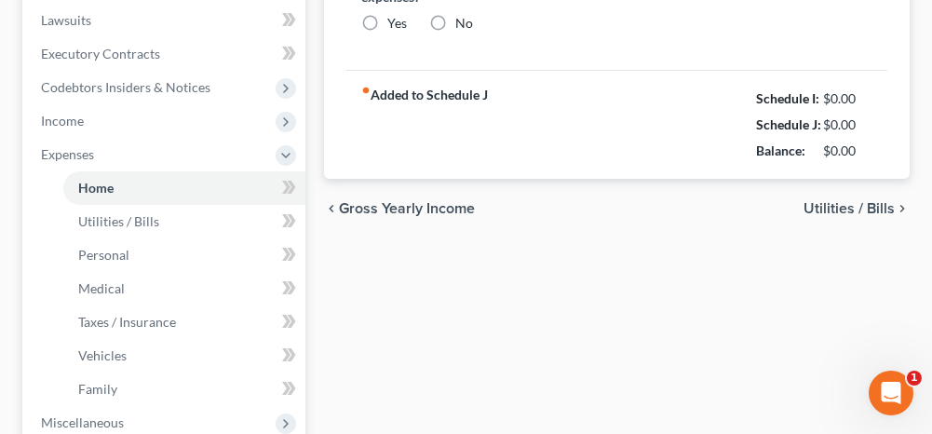
radio input "true"
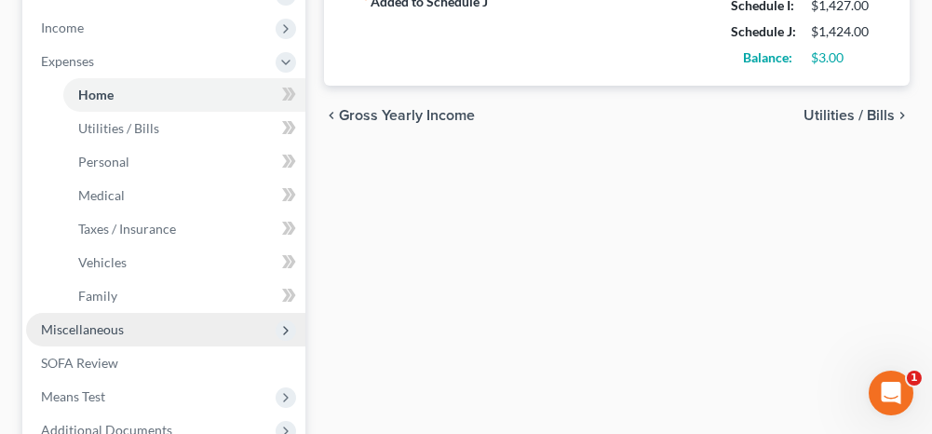
drag, startPoint x: 163, startPoint y: 324, endPoint x: 161, endPoint y: 333, distance: 9.5
click at [163, 324] on span "Miscellaneous" at bounding box center [165, 330] width 279 height 34
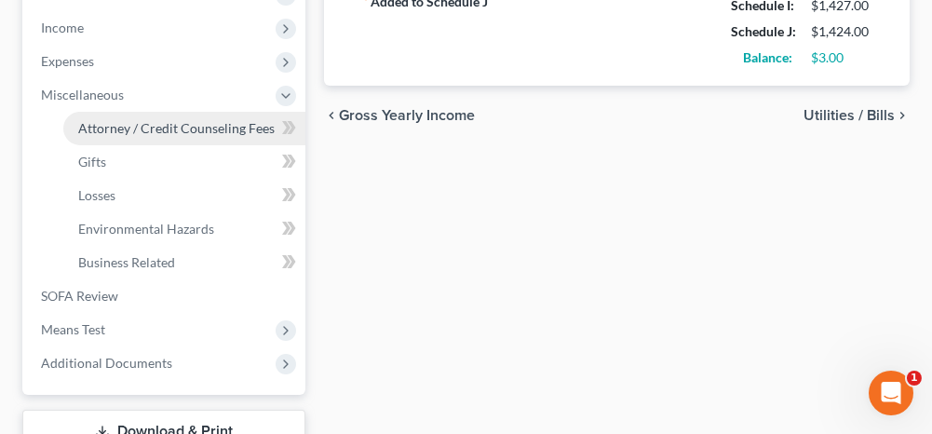
click at [193, 123] on span "Attorney / Credit Counseling Fees" at bounding box center [176, 128] width 196 height 16
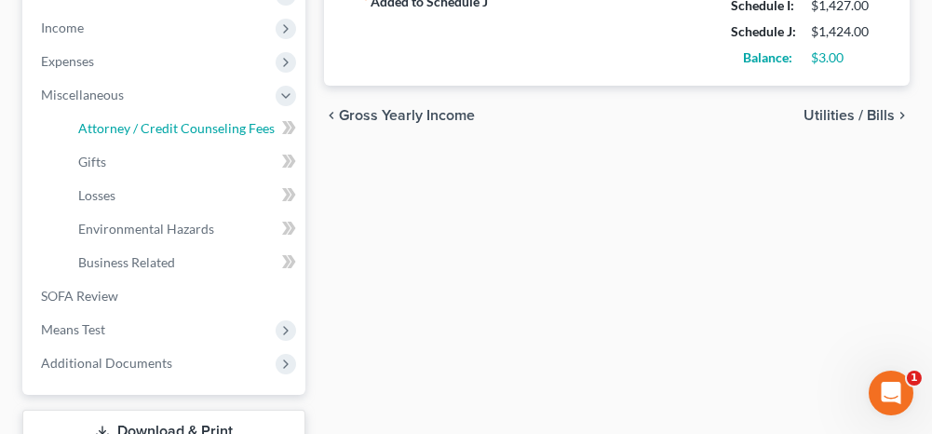
select select "0"
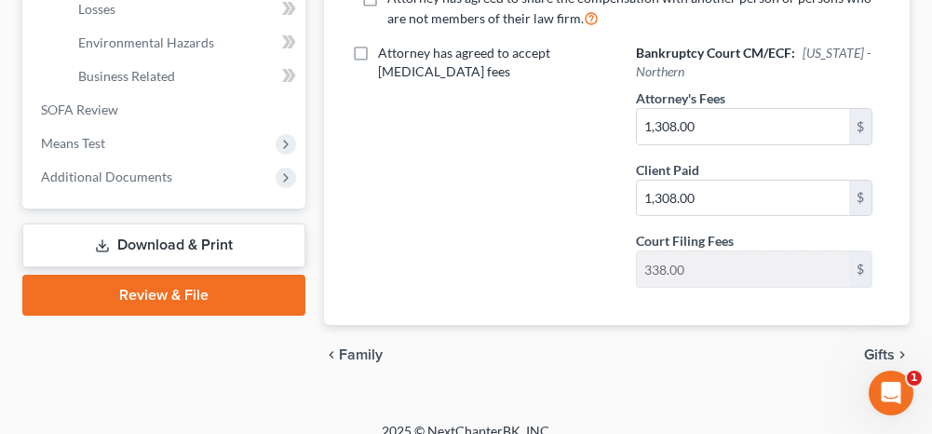
click at [883, 347] on span "Gifts" at bounding box center [879, 354] width 31 height 15
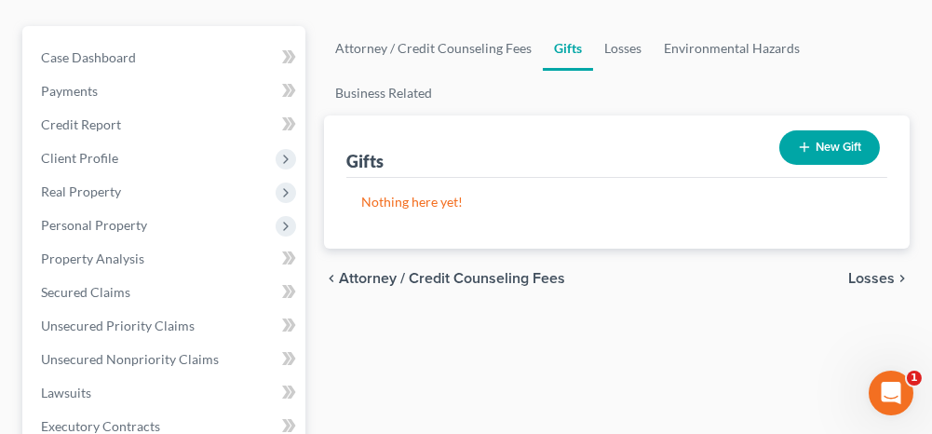
click at [865, 277] on span "Losses" at bounding box center [871, 278] width 47 height 15
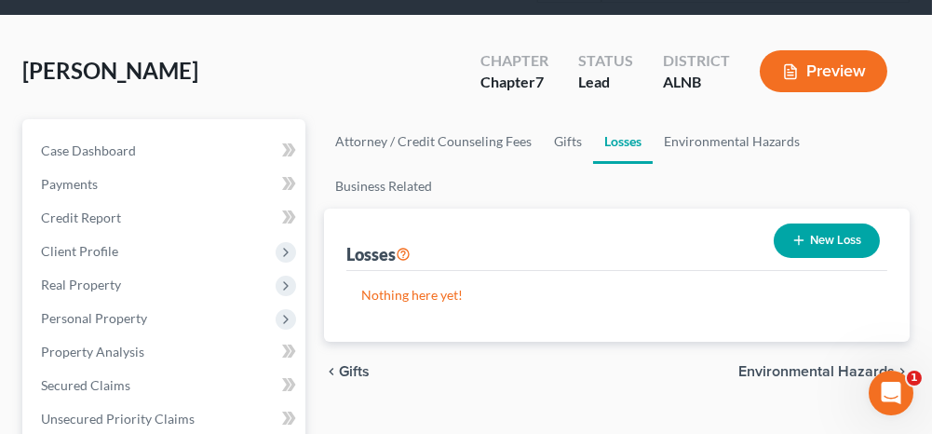
click at [779, 368] on span "Environmental Hazards" at bounding box center [816, 371] width 156 height 15
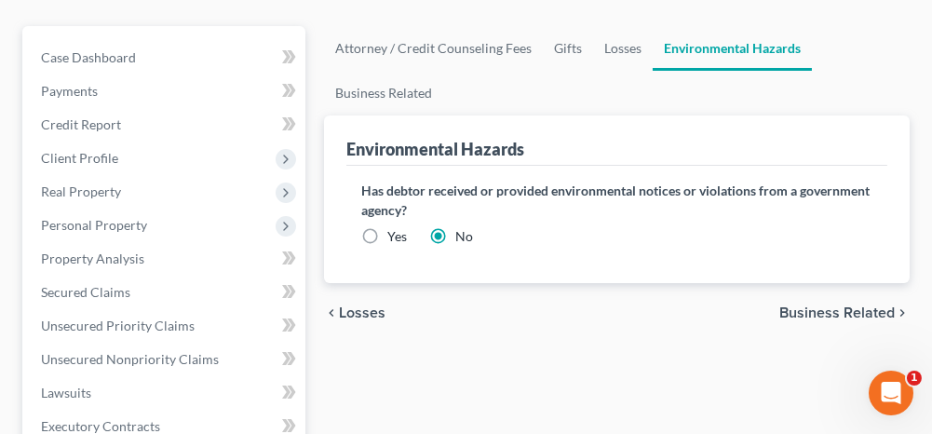
click at [819, 310] on span "Business Related" at bounding box center [836, 312] width 115 height 15
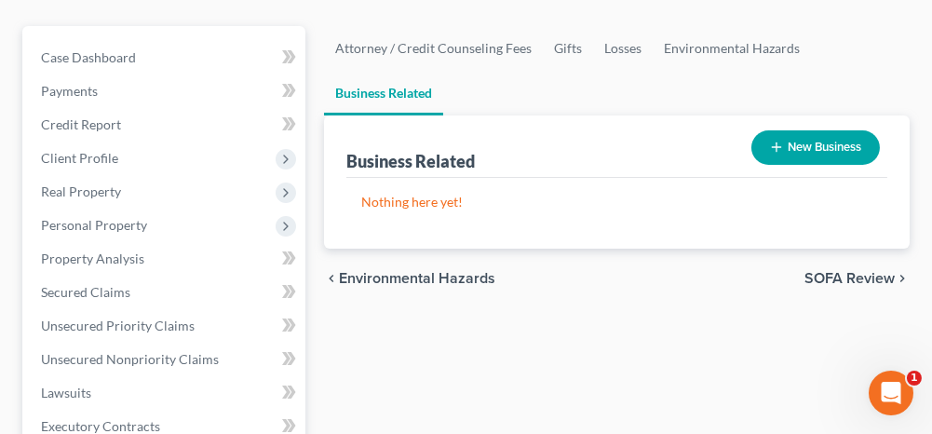
click at [841, 274] on span "SOFA Review" at bounding box center [849, 278] width 90 height 15
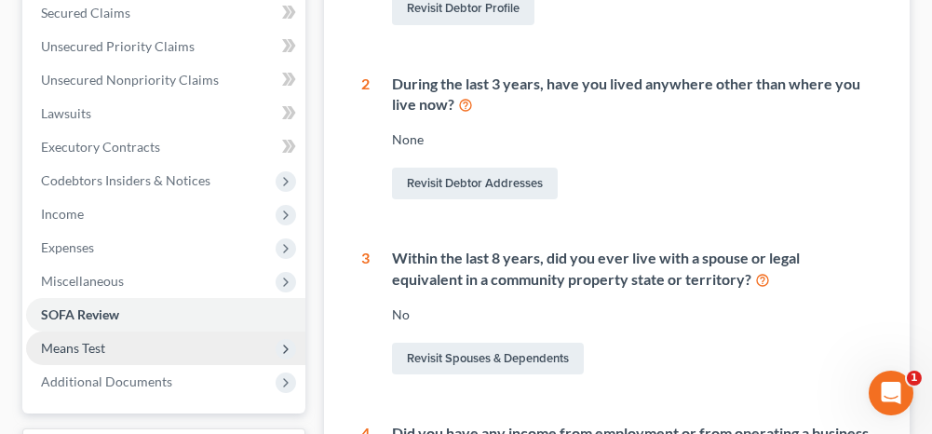
click at [229, 345] on span "Means Test" at bounding box center [165, 348] width 279 height 34
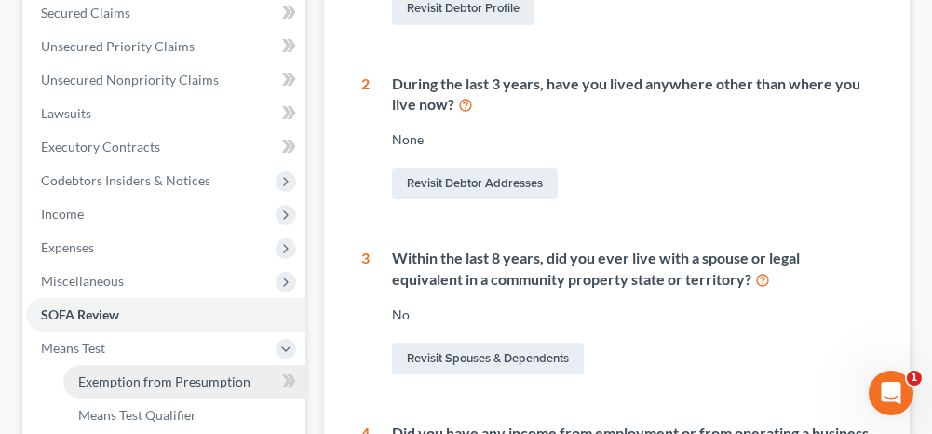
click at [185, 373] on span "Exemption from Presumption" at bounding box center [164, 381] width 172 height 16
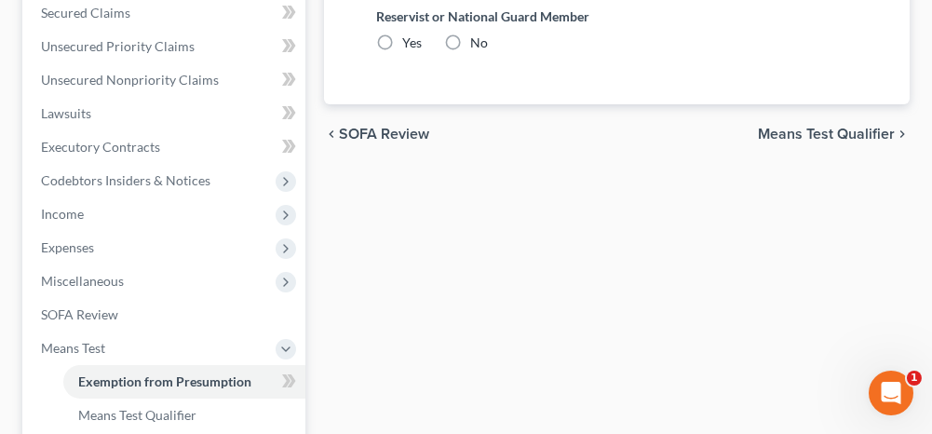
radio input "true"
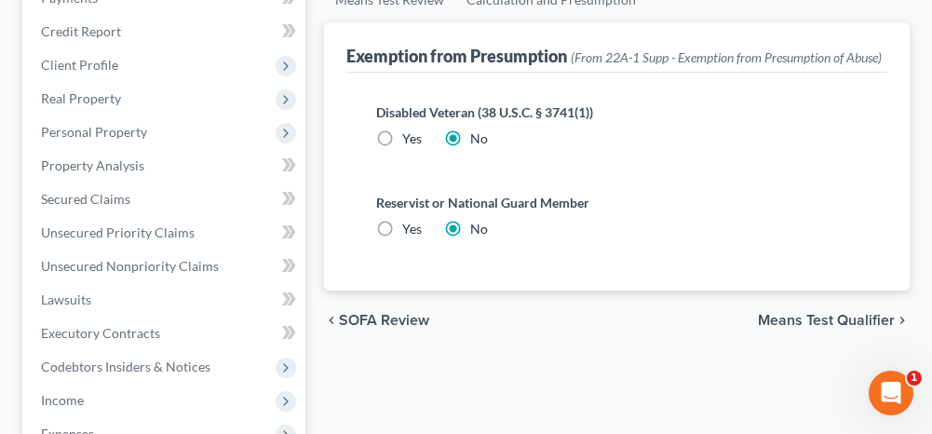
click at [777, 328] on span "Means Test Qualifier" at bounding box center [826, 320] width 137 height 15
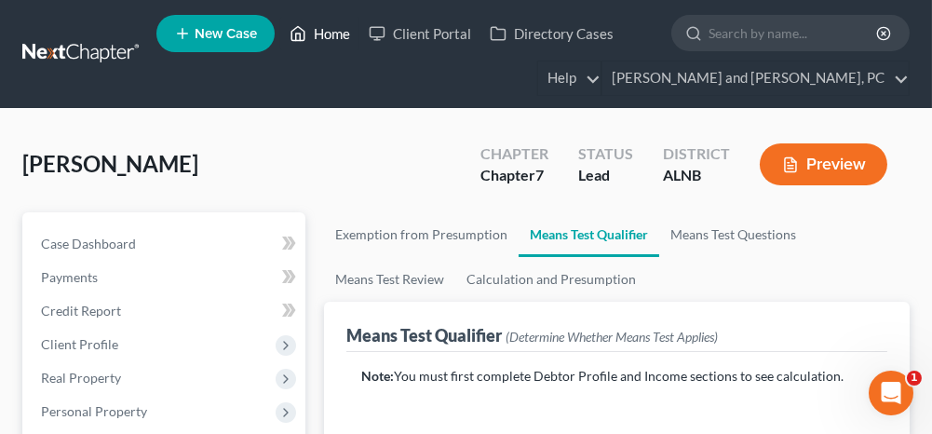
click at [331, 34] on link "Home" at bounding box center [319, 34] width 79 height 34
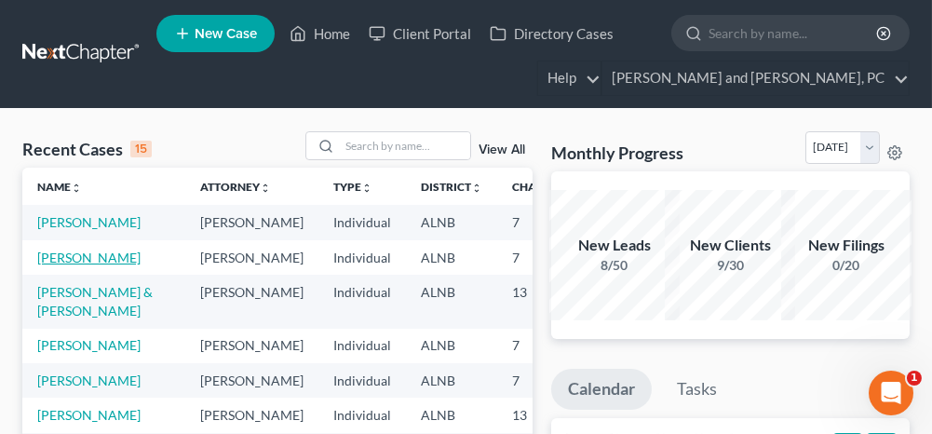
click at [61, 265] on link "[PERSON_NAME]" at bounding box center [88, 258] width 103 height 16
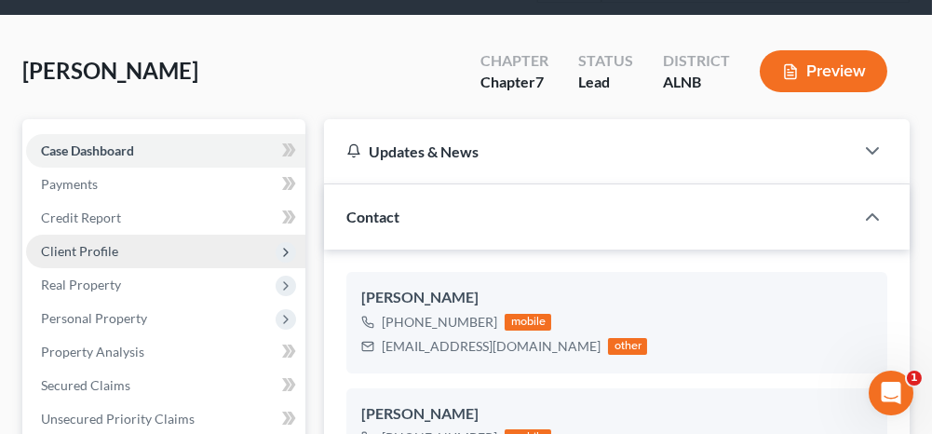
click at [140, 247] on span "Client Profile" at bounding box center [165, 252] width 279 height 34
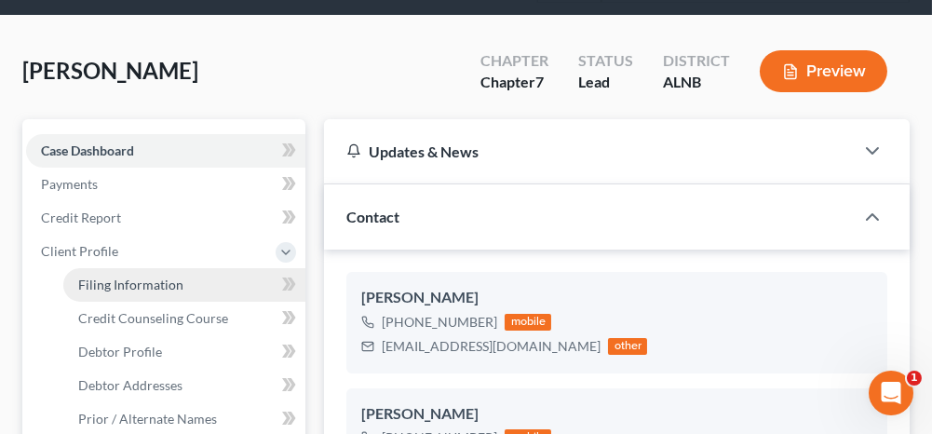
click at [142, 278] on span "Filing Information" at bounding box center [130, 285] width 105 height 16
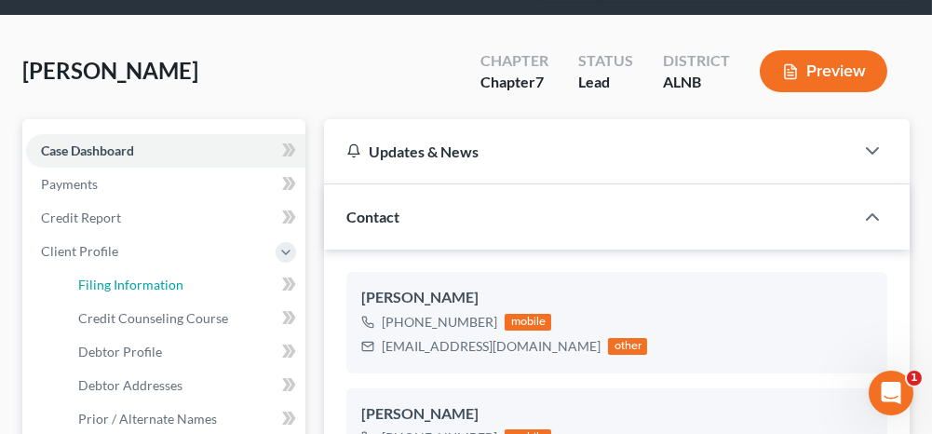
select select "1"
select select "0"
select select "1"
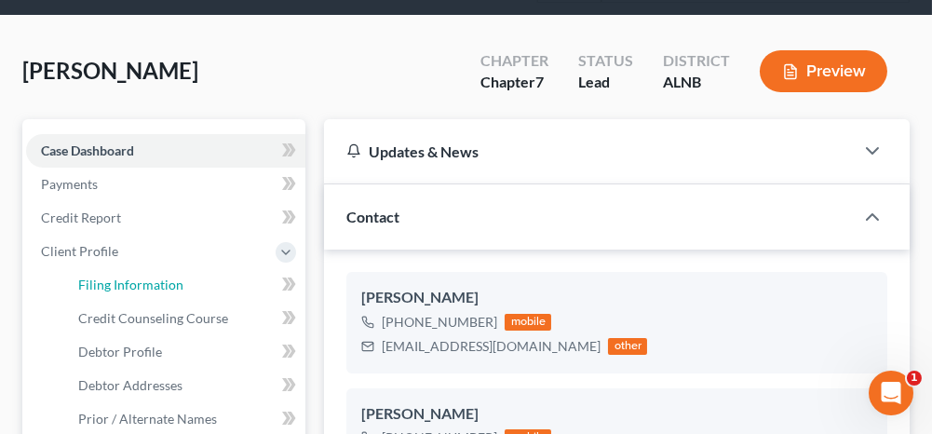
select select "0"
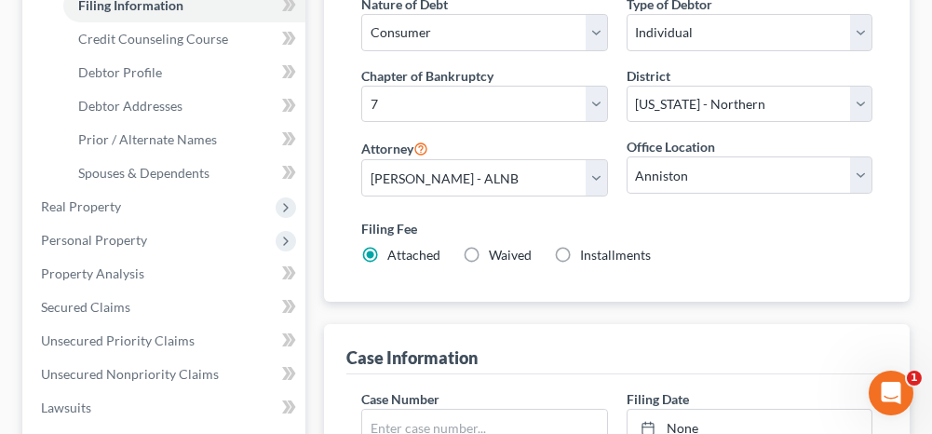
click at [580, 250] on label "Installments Installments" at bounding box center [615, 255] width 71 height 19
click at [588, 250] on input "Installments Installments" at bounding box center [594, 252] width 12 height 12
radio input "true"
radio input "false"
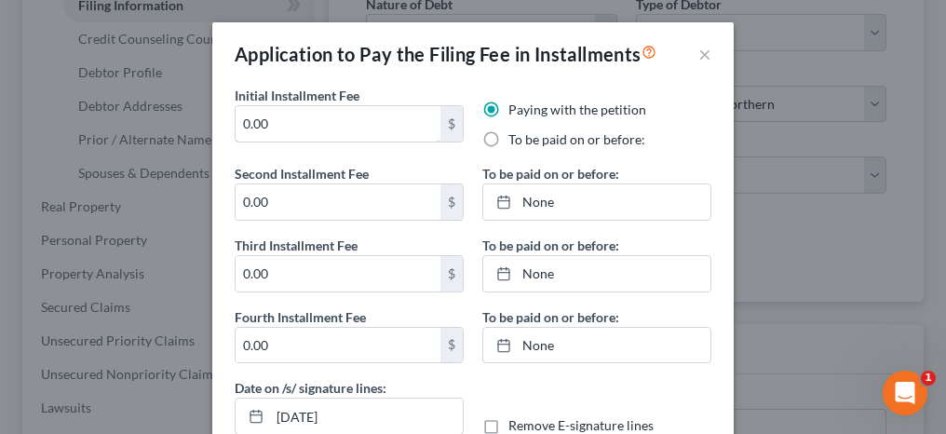
drag, startPoint x: 297, startPoint y: 118, endPoint x: 213, endPoint y: 119, distance: 83.8
click at [213, 119] on div "Initial Installment Fee 0.00 $ Paying with the petition To be paid on or before…" at bounding box center [472, 277] width 521 height 383
type input "84.50"
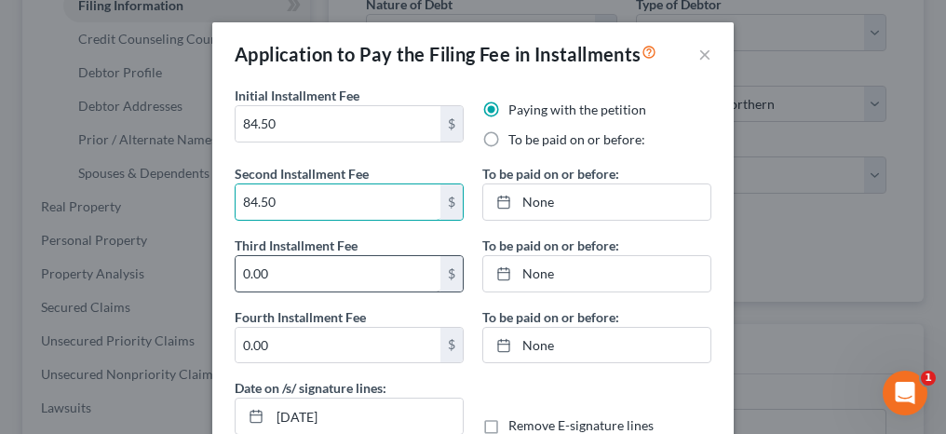
type input "84.50"
click at [296, 271] on input "0.00" at bounding box center [338, 273] width 205 height 35
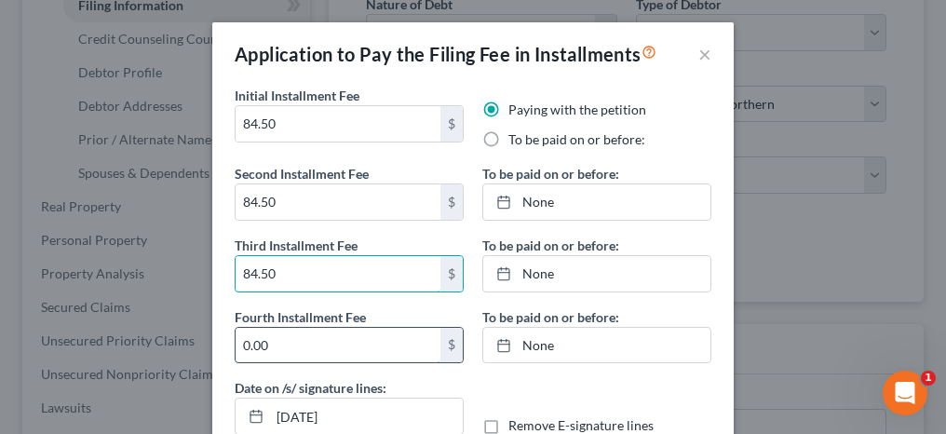
type input "84.50"
click at [279, 345] on input "0.00" at bounding box center [338, 345] width 205 height 35
type input "84.50"
click at [508, 137] on label "To be paid on or before:" at bounding box center [576, 139] width 137 height 19
click at [516, 137] on input "To be paid on or before:" at bounding box center [522, 136] width 12 height 12
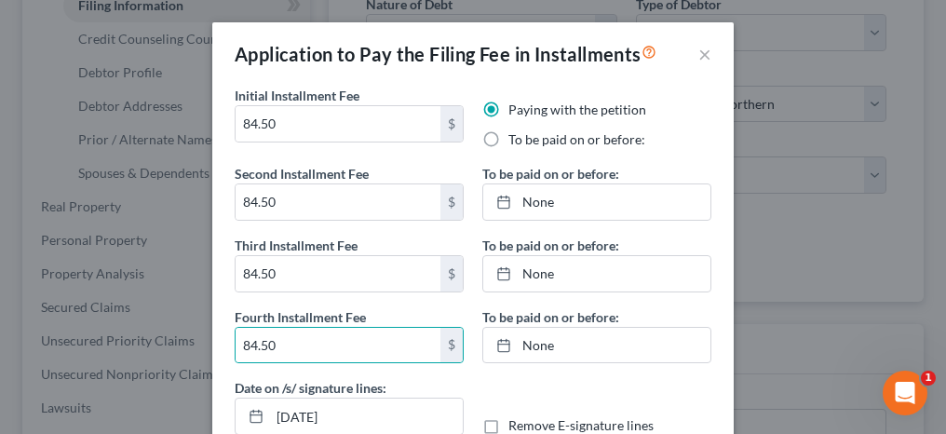
radio input "true"
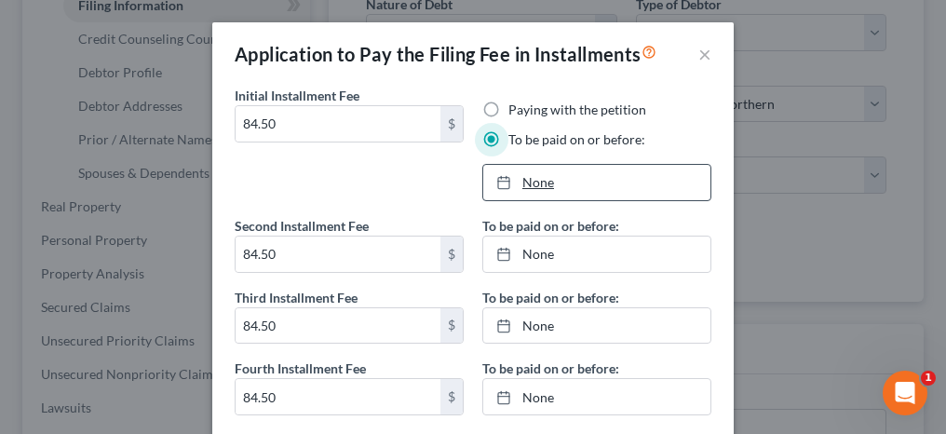
click at [527, 182] on link "None" at bounding box center [596, 182] width 227 height 35
type input "[DATE]"
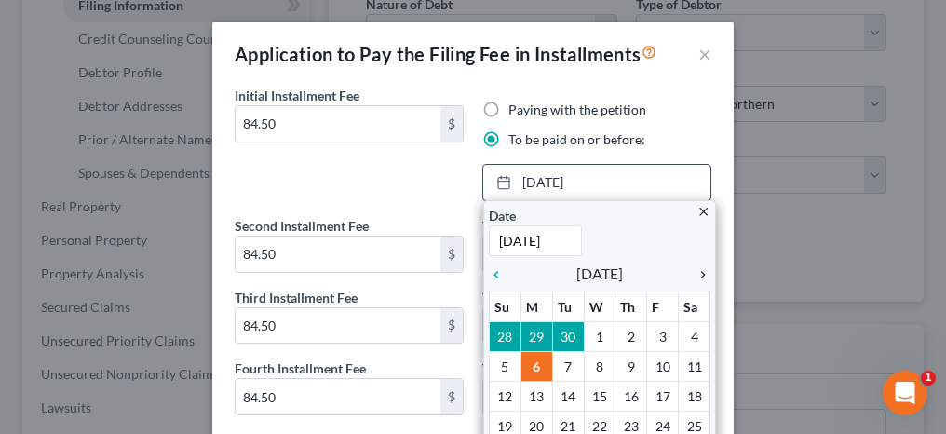
click at [693, 271] on icon "chevron_right" at bounding box center [698, 274] width 24 height 15
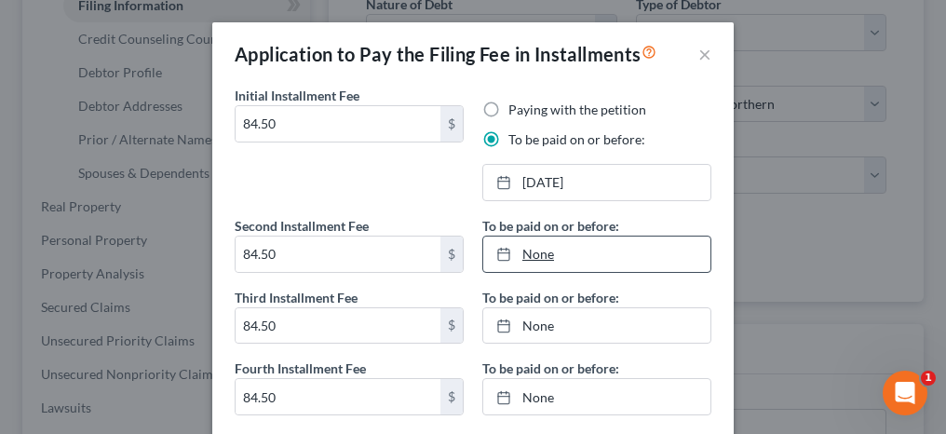
click at [534, 254] on link "None" at bounding box center [596, 253] width 227 height 35
type input "[DATE]"
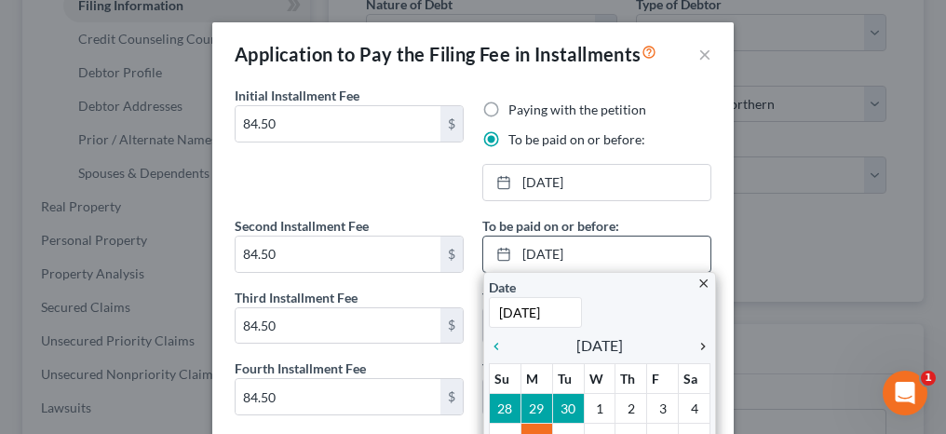
click at [695, 339] on icon "chevron_right" at bounding box center [698, 346] width 24 height 15
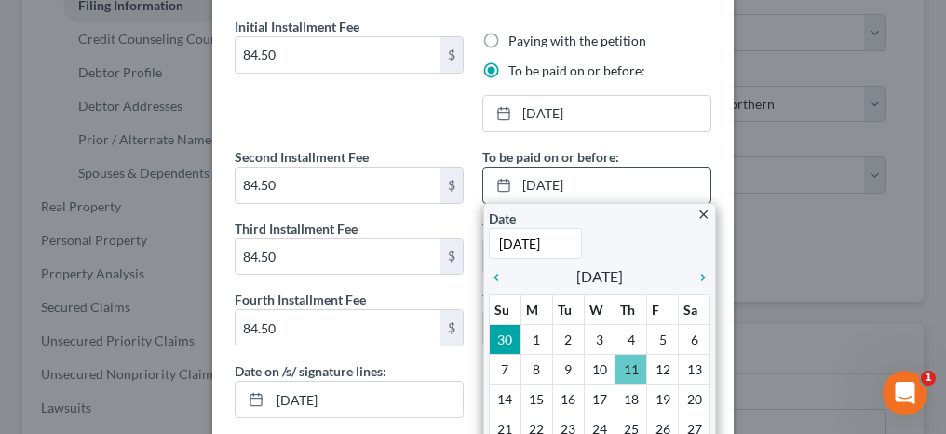
scroll to position [93, 0]
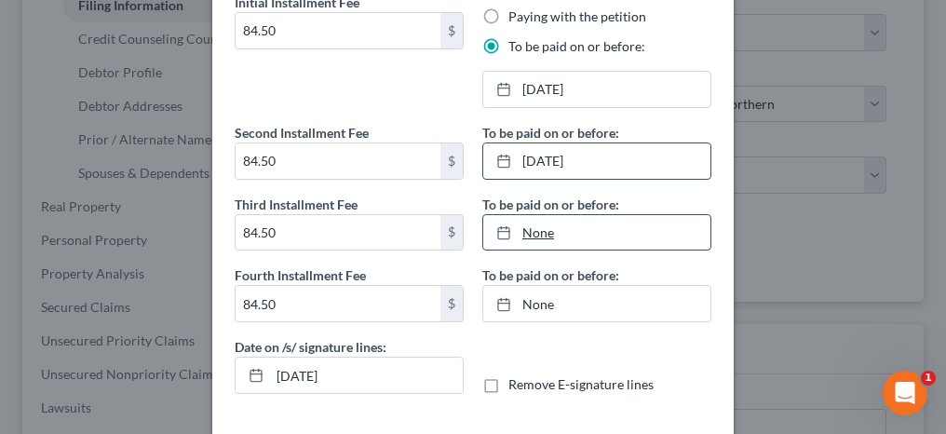
click at [525, 231] on link "None" at bounding box center [596, 232] width 227 height 35
type input "[DATE]"
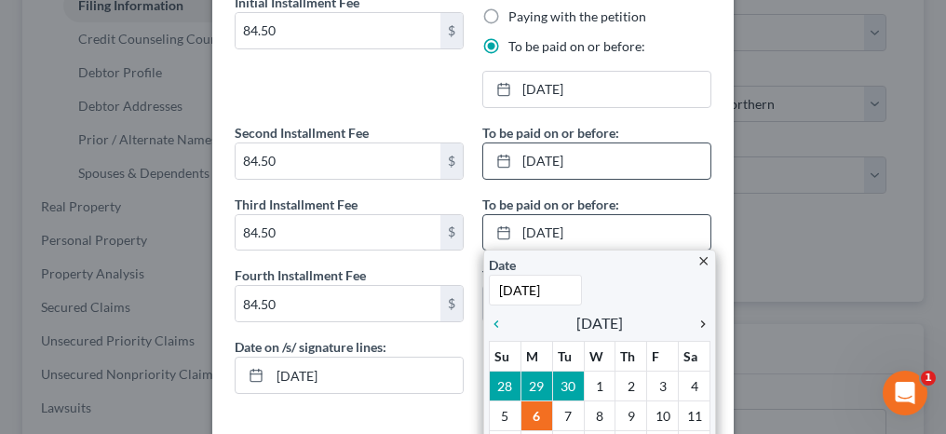
click at [696, 323] on icon "chevron_right" at bounding box center [698, 324] width 24 height 15
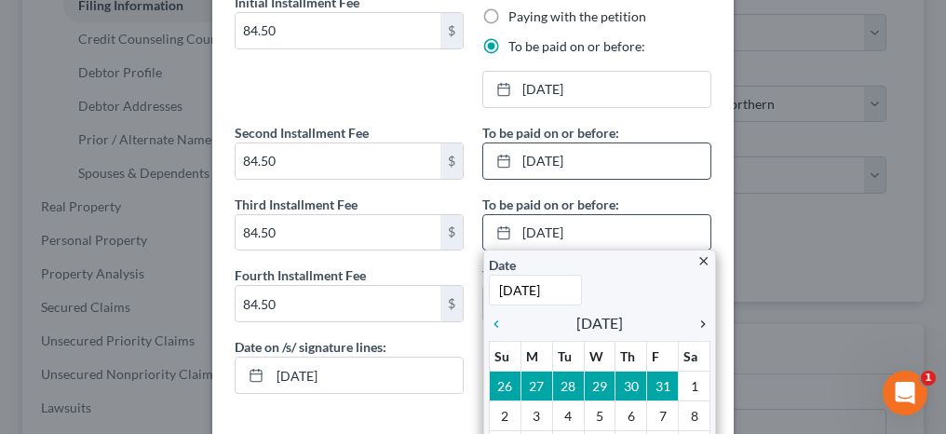
click at [696, 323] on icon "chevron_right" at bounding box center [698, 324] width 24 height 15
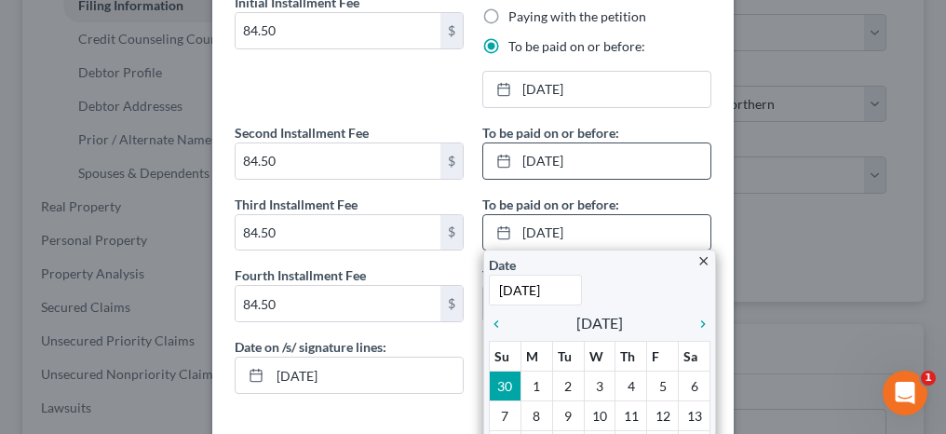
scroll to position [186, 0]
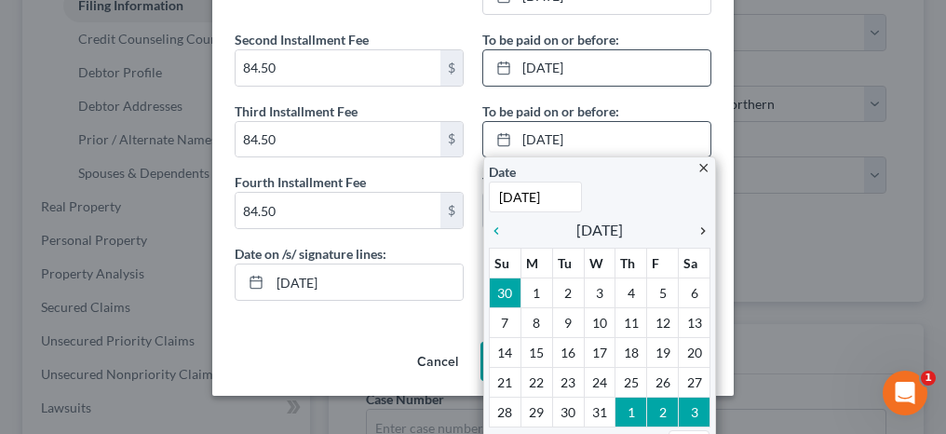
click at [695, 231] on icon "chevron_right" at bounding box center [698, 230] width 24 height 15
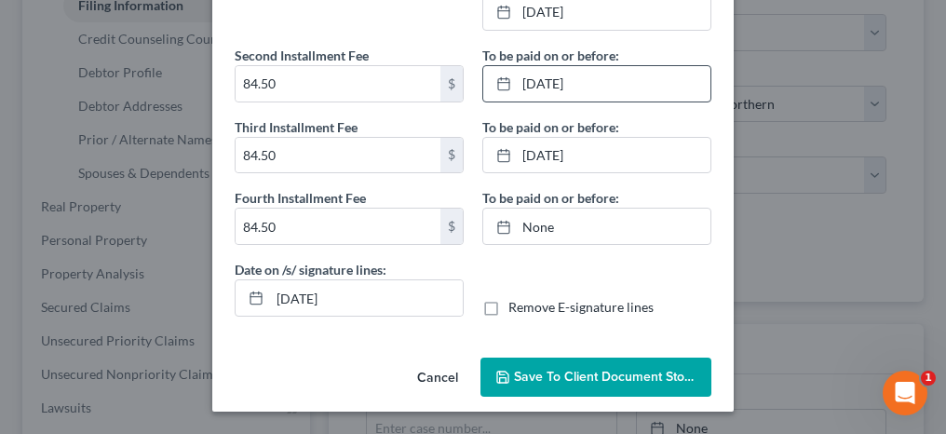
scroll to position [165, 0]
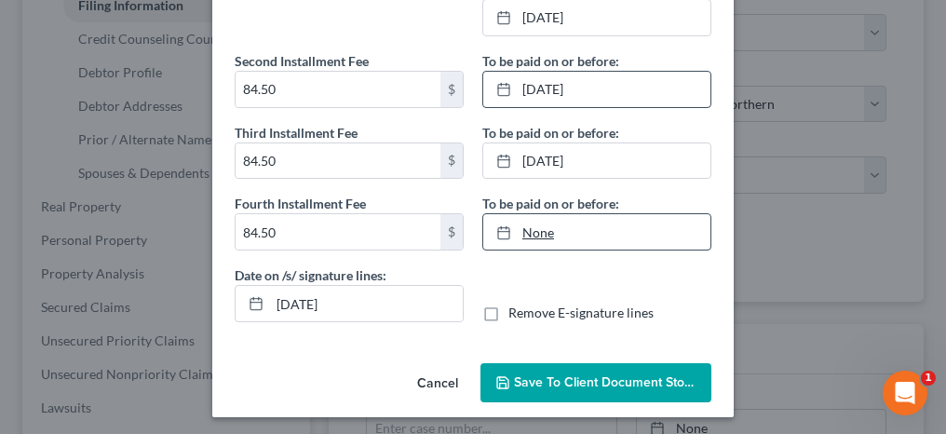
click at [530, 225] on link "None" at bounding box center [596, 231] width 227 height 35
type input "[DATE]"
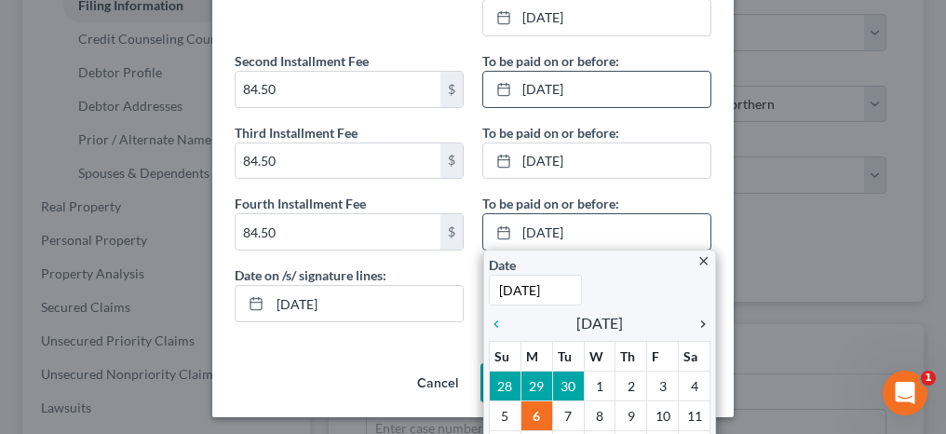
click at [696, 317] on icon "chevron_right" at bounding box center [698, 324] width 24 height 15
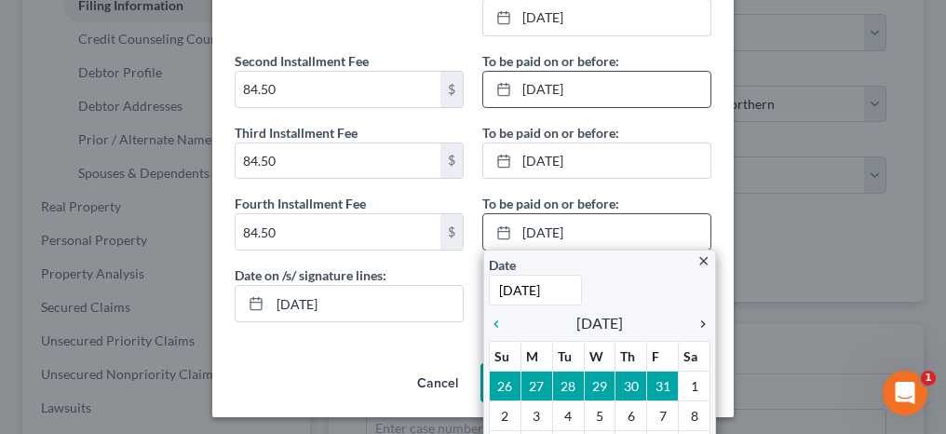
click at [696, 317] on icon "chevron_right" at bounding box center [698, 324] width 24 height 15
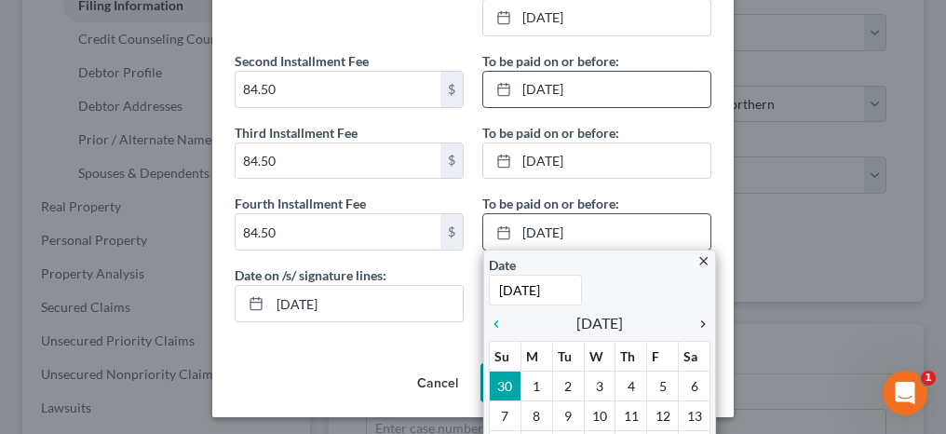
click at [696, 317] on icon "chevron_right" at bounding box center [698, 324] width 24 height 15
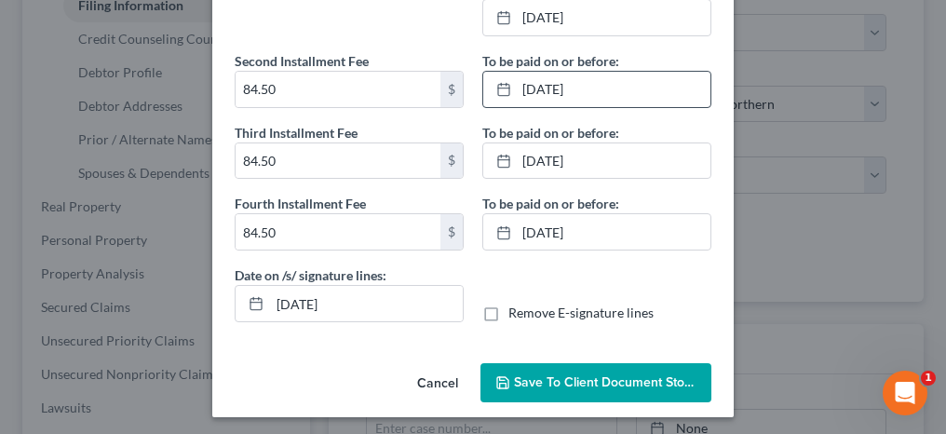
click at [573, 390] on button "Save to Client Document Storage" at bounding box center [595, 382] width 231 height 39
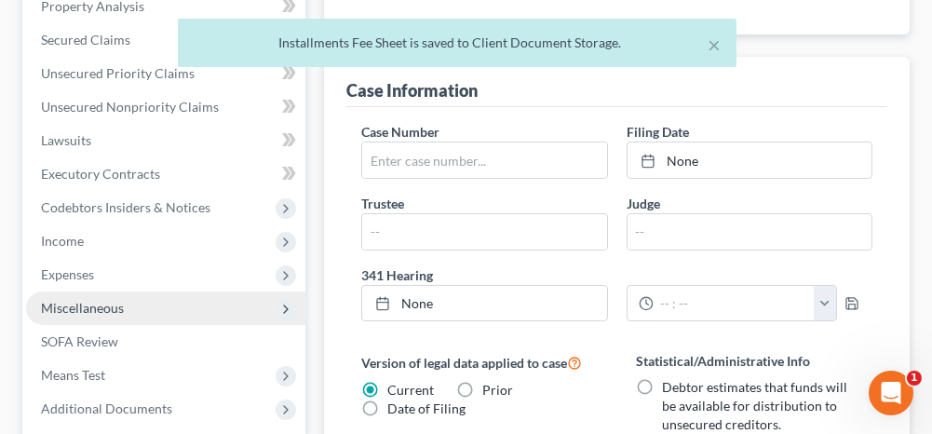
scroll to position [652, 0]
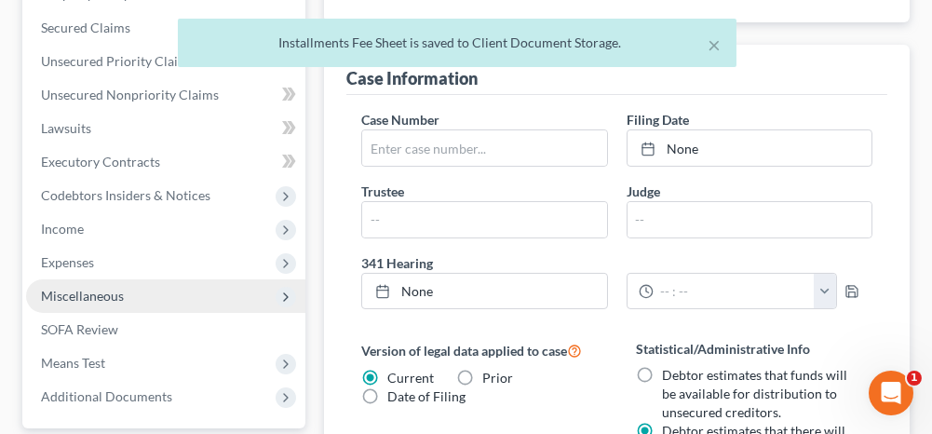
click at [143, 294] on span "Miscellaneous" at bounding box center [165, 296] width 279 height 34
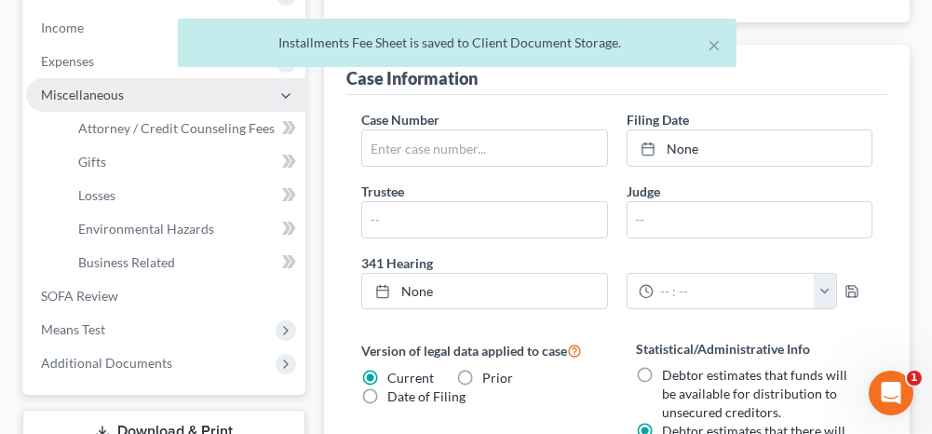
scroll to position [451, 0]
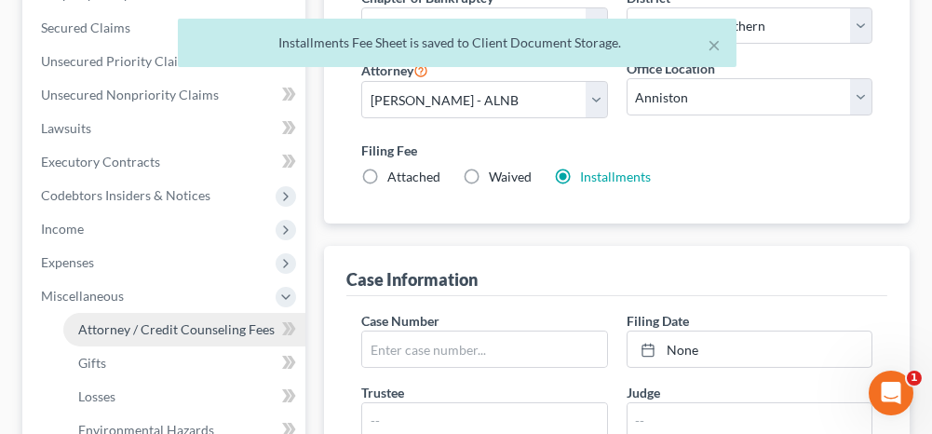
click at [145, 321] on span "Attorney / Credit Counseling Fees" at bounding box center [176, 329] width 196 height 16
select select "0"
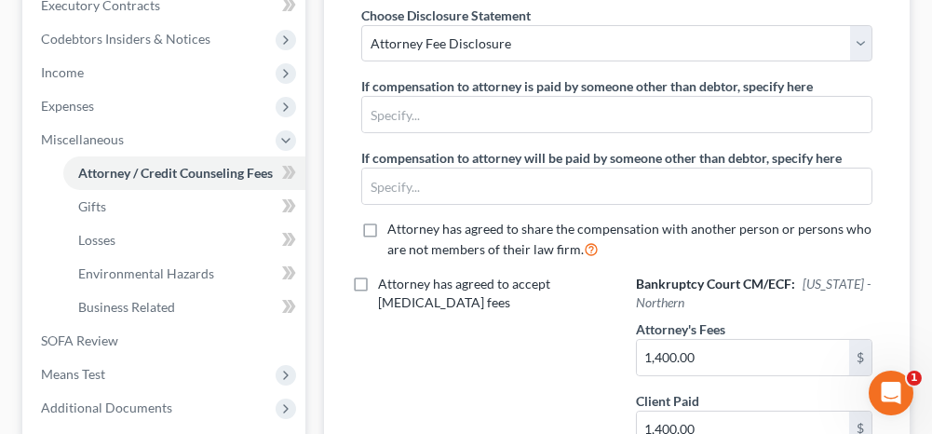
scroll to position [652, 0]
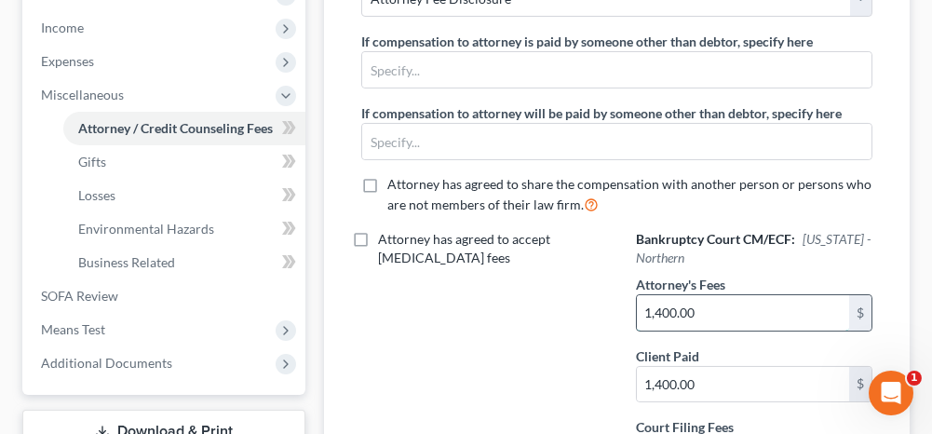
click at [707, 306] on input "1,400.00" at bounding box center [743, 312] width 212 height 35
type input "1,308"
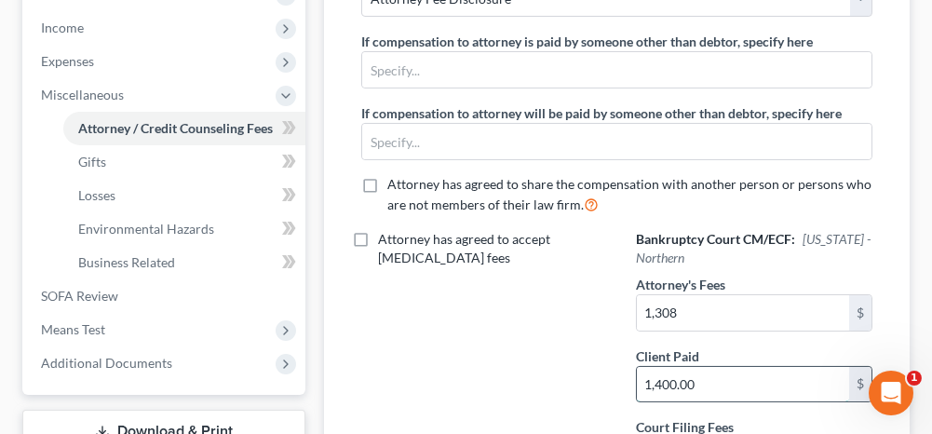
click at [706, 373] on input "1,400.00" at bounding box center [743, 384] width 212 height 35
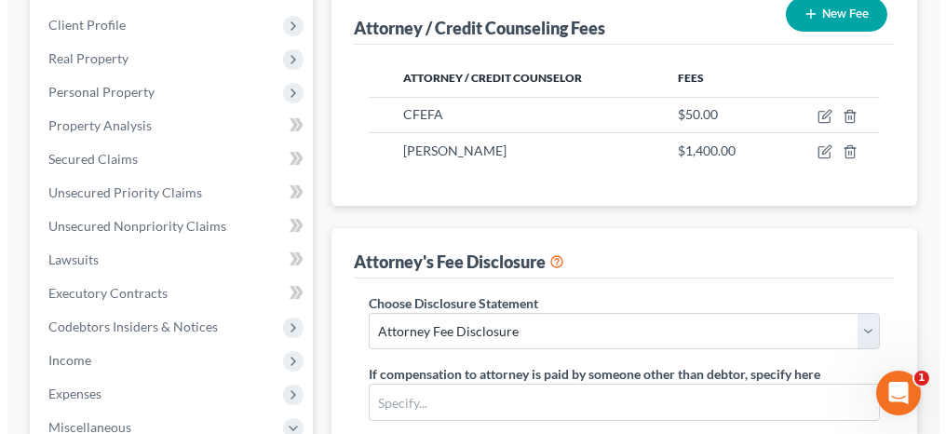
scroll to position [279, 0]
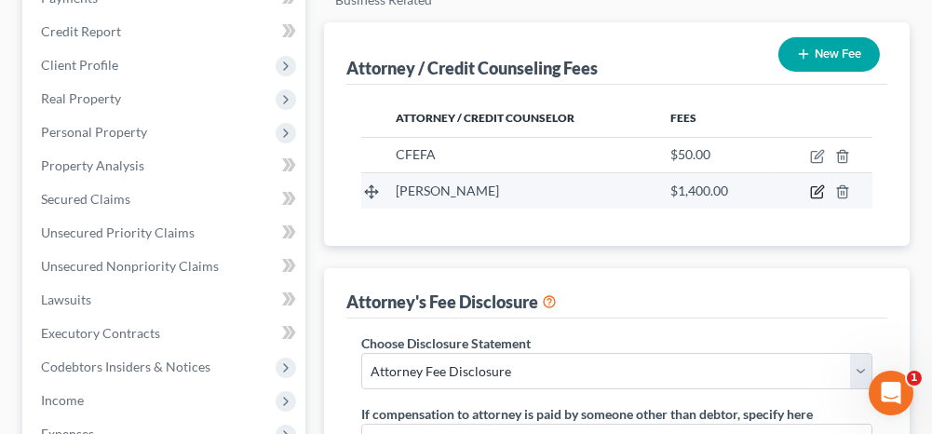
type input "1,308"
click at [816, 188] on icon "button" at bounding box center [819, 190] width 8 height 8
select select "0"
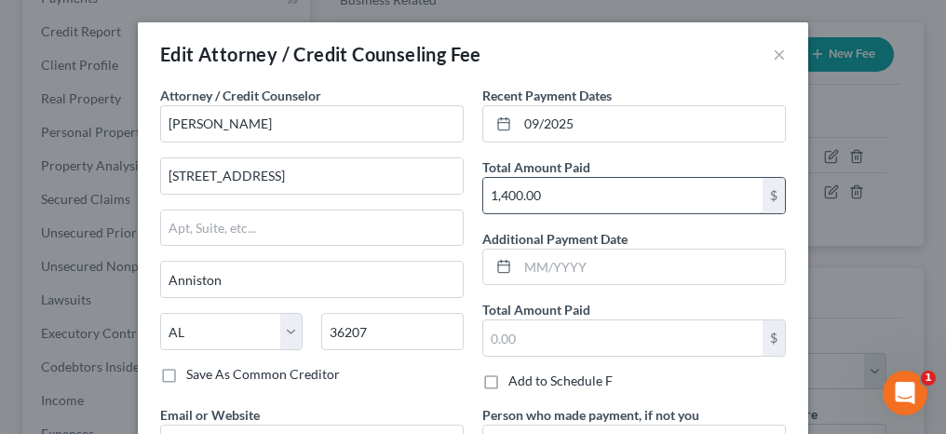
click at [538, 200] on input "1,400.00" at bounding box center [622, 195] width 279 height 35
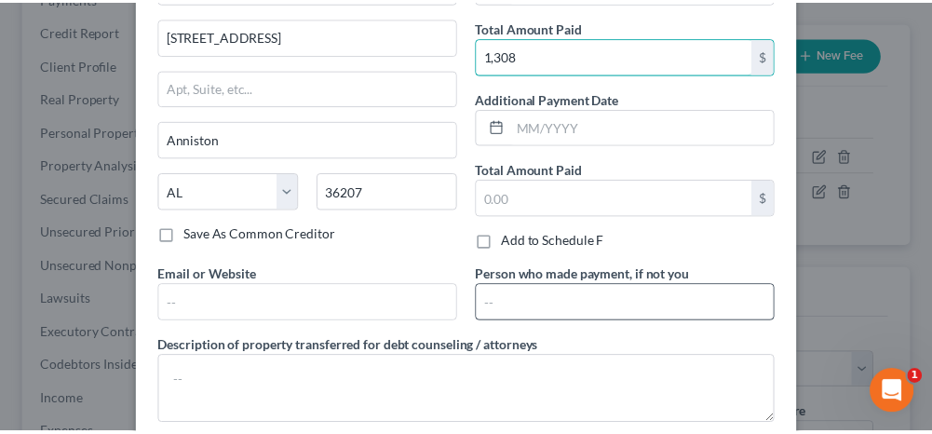
scroll to position [186, 0]
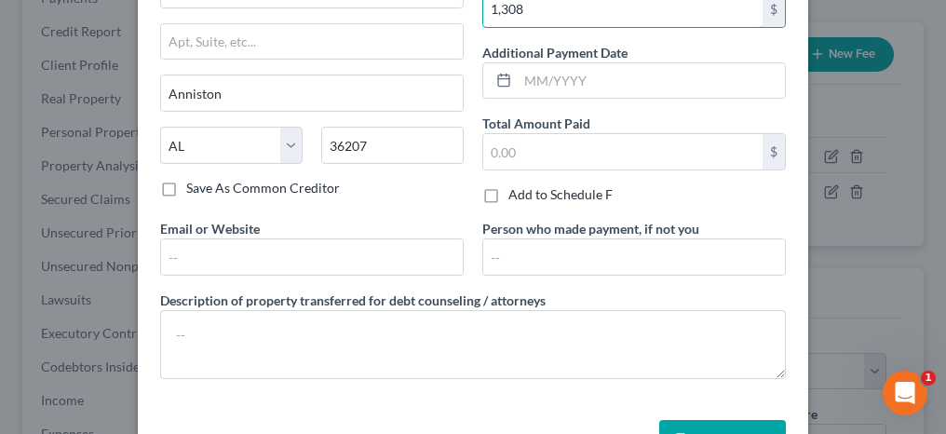
type input "1,308"
click at [743, 421] on button "Save & Close" at bounding box center [722, 439] width 127 height 39
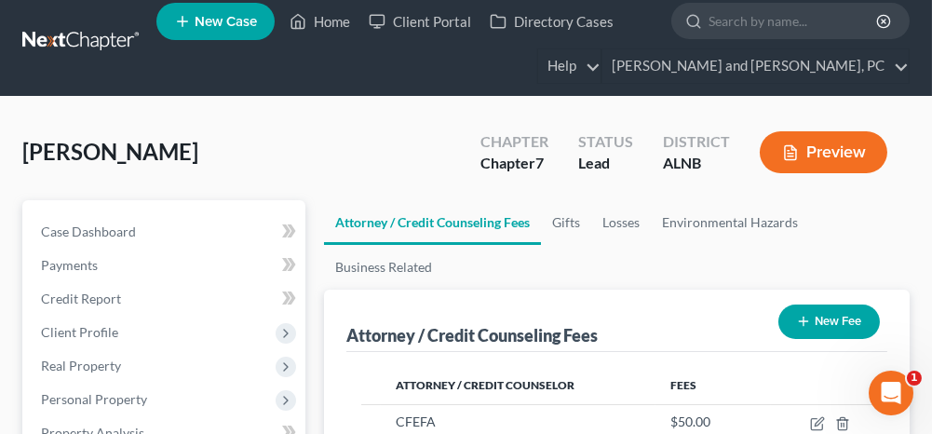
scroll to position [0, 0]
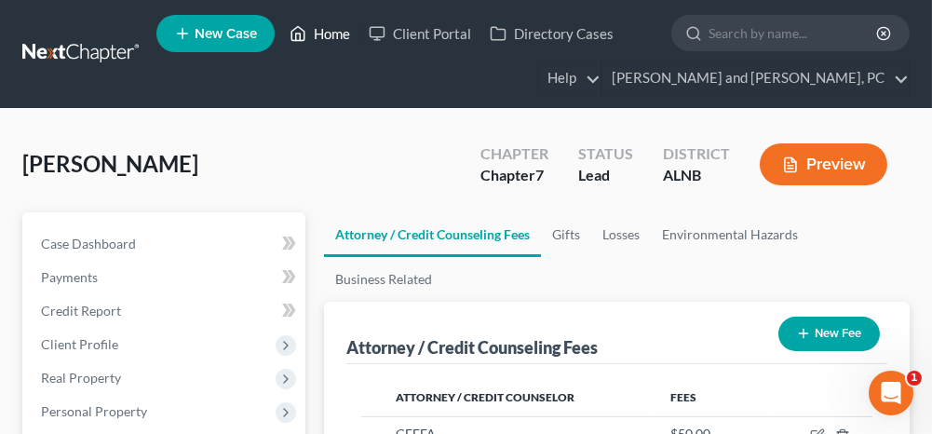
drag, startPoint x: 345, startPoint y: 31, endPoint x: 331, endPoint y: 108, distance: 78.4
click at [345, 31] on link "Home" at bounding box center [319, 34] width 79 height 34
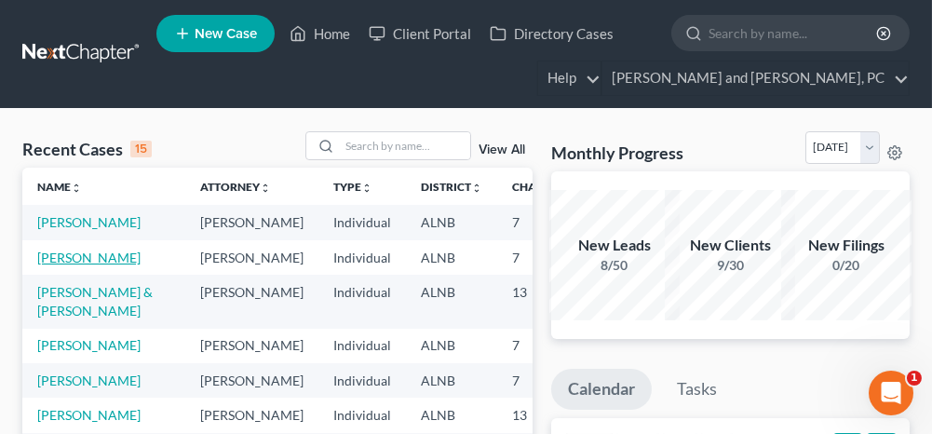
click at [44, 265] on link "[PERSON_NAME]" at bounding box center [88, 258] width 103 height 16
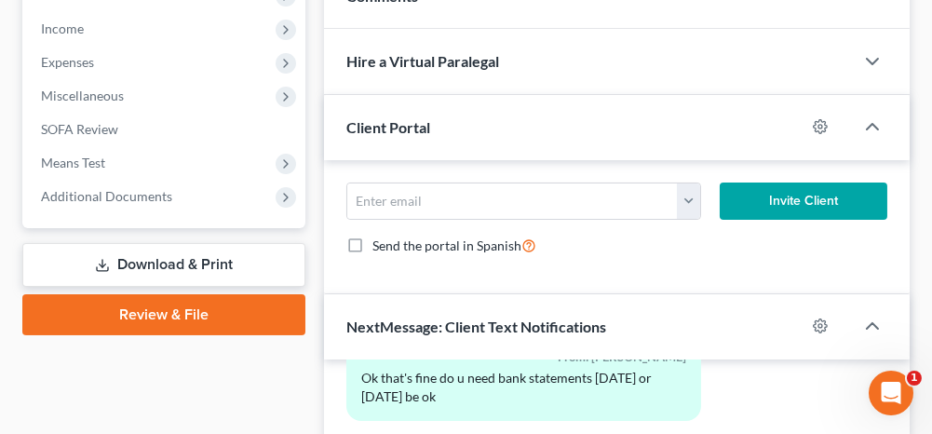
scroll to position [652, 0]
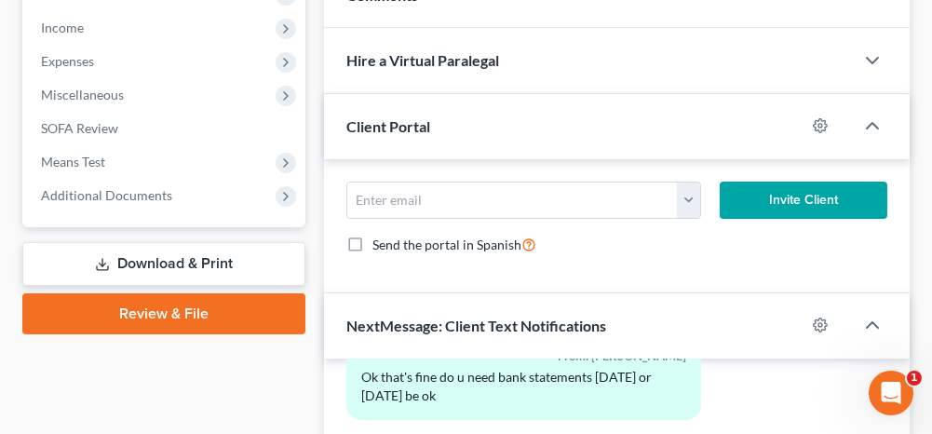
click at [190, 255] on link "Download & Print" at bounding box center [163, 264] width 283 height 44
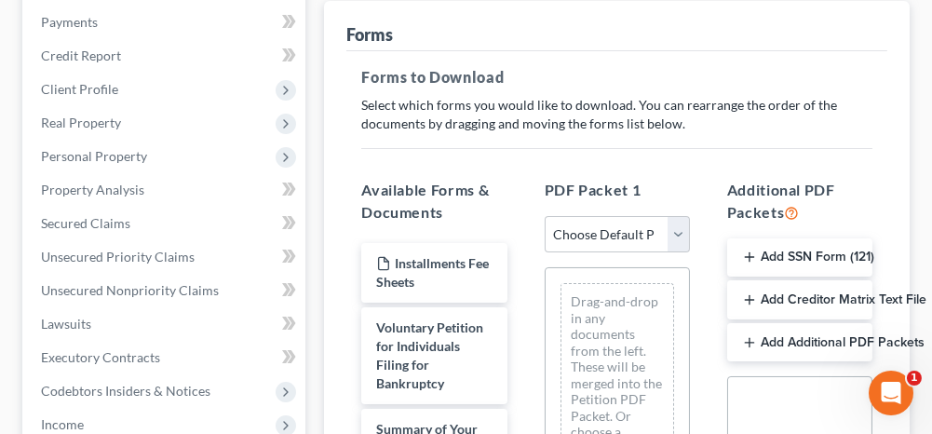
scroll to position [279, 0]
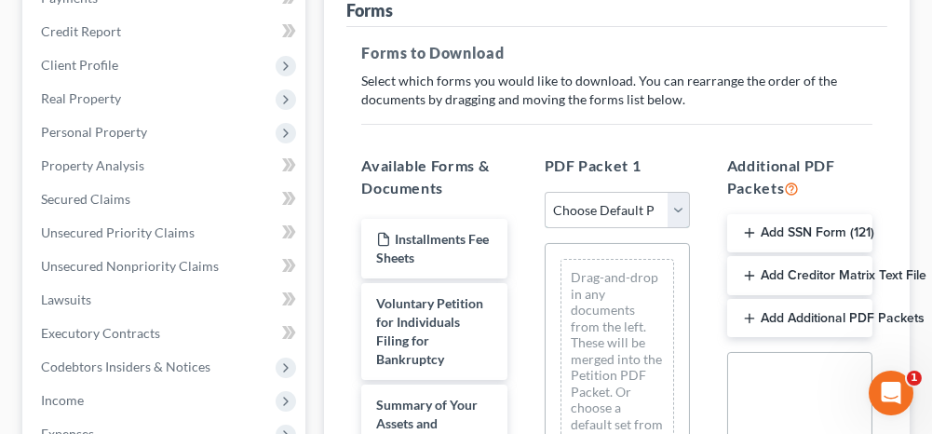
drag, startPoint x: 605, startPoint y: 205, endPoint x: 597, endPoint y: 226, distance: 23.0
click at [605, 205] on select "Choose Default Petition PDF Packet Complete Bankruptcy Petition (all forms and …" at bounding box center [617, 210] width 145 height 37
select select "0"
click at [545, 192] on select "Choose Default Petition PDF Packet Complete Bankruptcy Petition (all forms and …" at bounding box center [617, 210] width 145 height 37
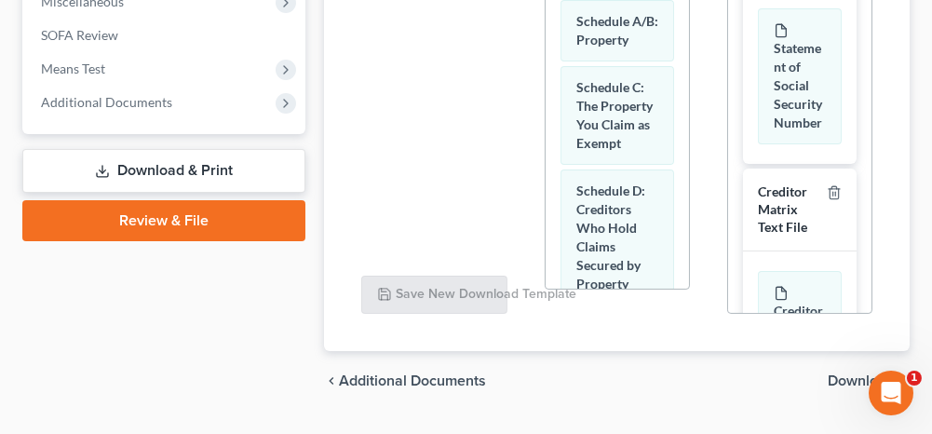
scroll to position [788, 0]
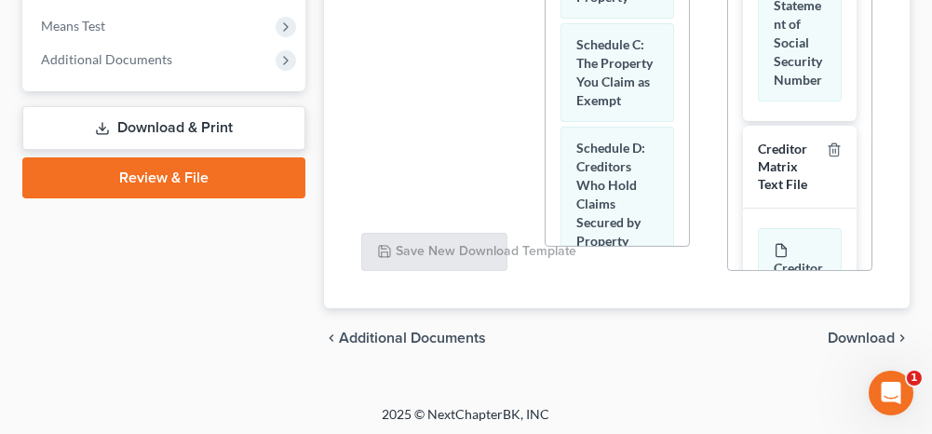
click at [848, 331] on span "Download" at bounding box center [861, 338] width 67 height 15
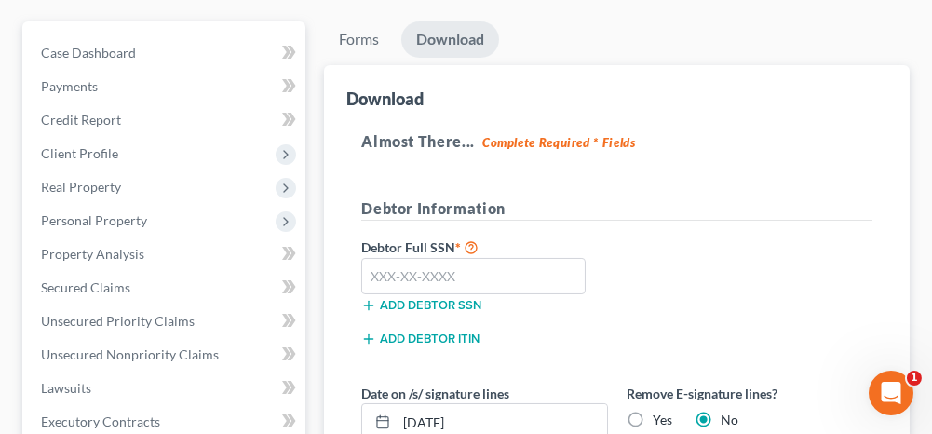
scroll to position [154, 0]
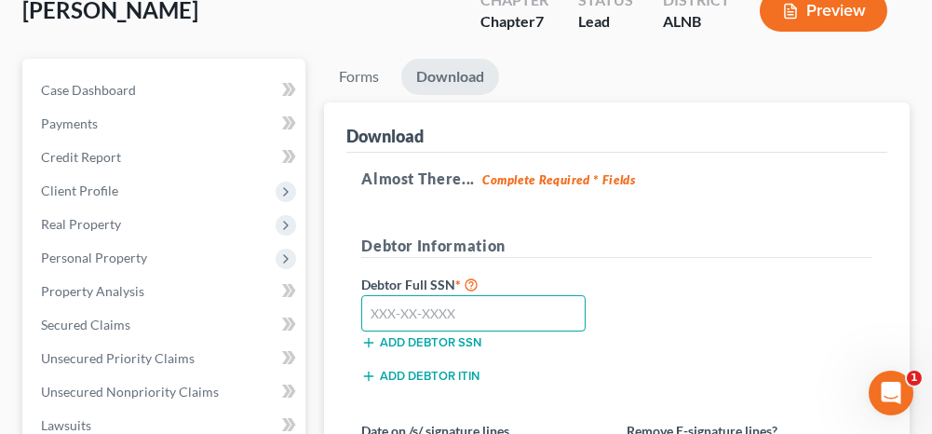
click at [566, 304] on input "text" at bounding box center [473, 313] width 224 height 37
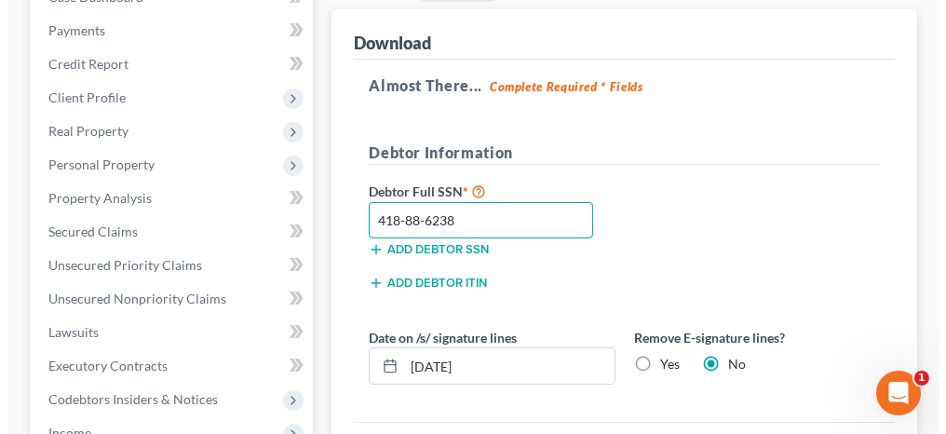
scroll to position [340, 0]
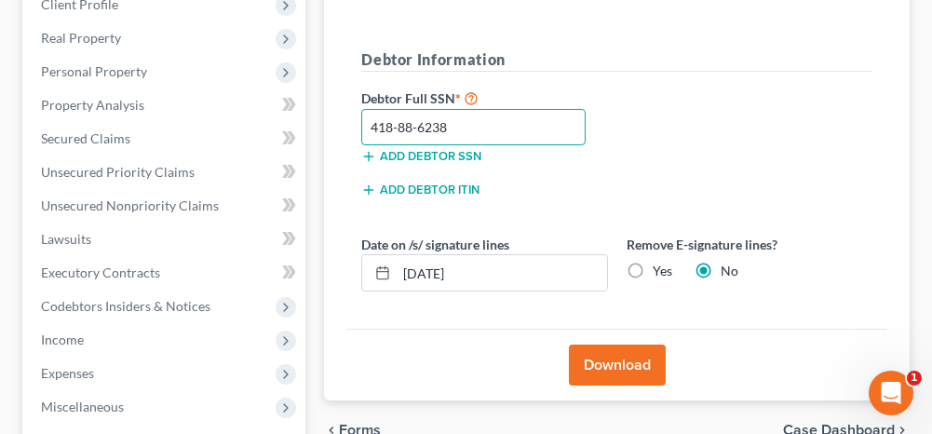
type input "418-88-6238"
click at [616, 367] on button "Download" at bounding box center [617, 365] width 97 height 41
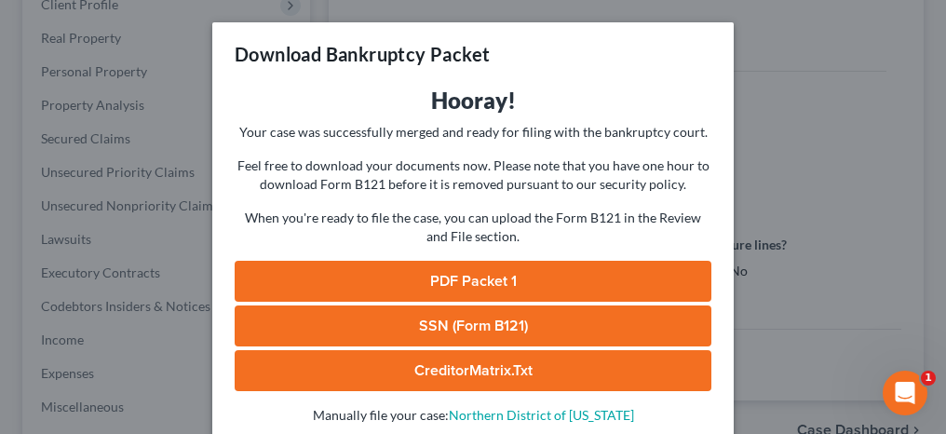
click at [503, 286] on link "PDF Packet 1" at bounding box center [473, 281] width 477 height 41
drag, startPoint x: 447, startPoint y: 332, endPoint x: 421, endPoint y: 292, distance: 47.8
click at [447, 332] on link "SSN (Form B121)" at bounding box center [473, 325] width 477 height 41
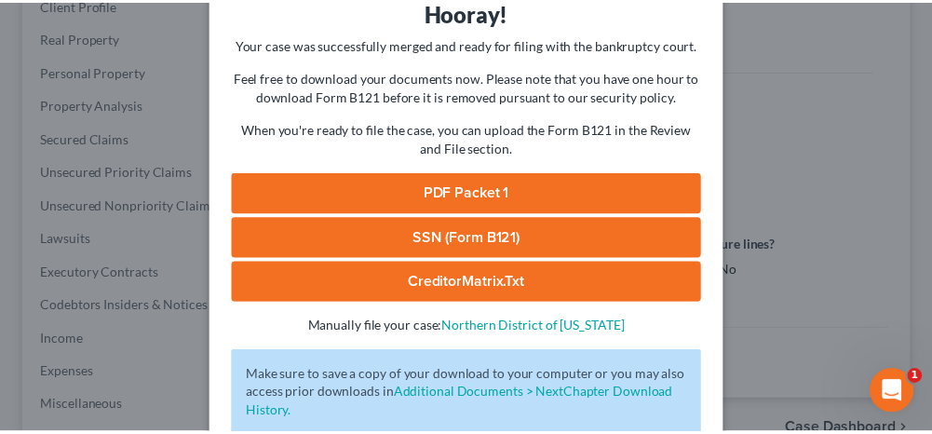
scroll to position [186, 0]
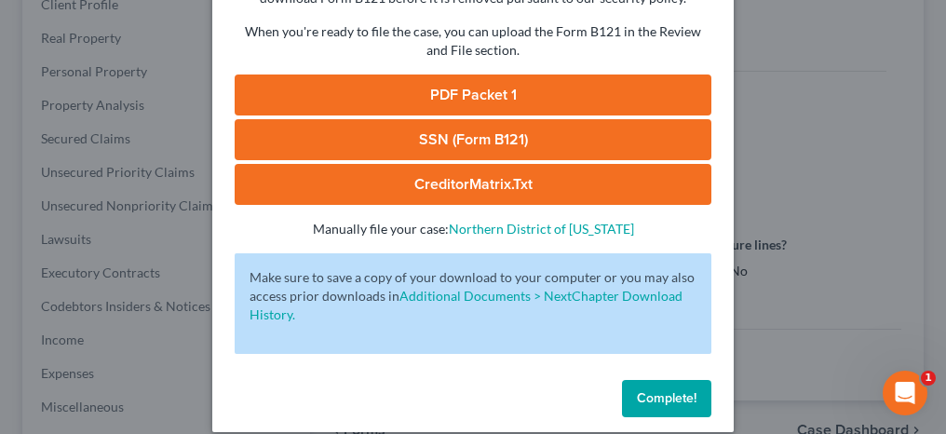
drag, startPoint x: 654, startPoint y: 404, endPoint x: 504, endPoint y: 305, distance: 179.5
click at [654, 404] on span "Complete!" at bounding box center [667, 398] width 60 height 16
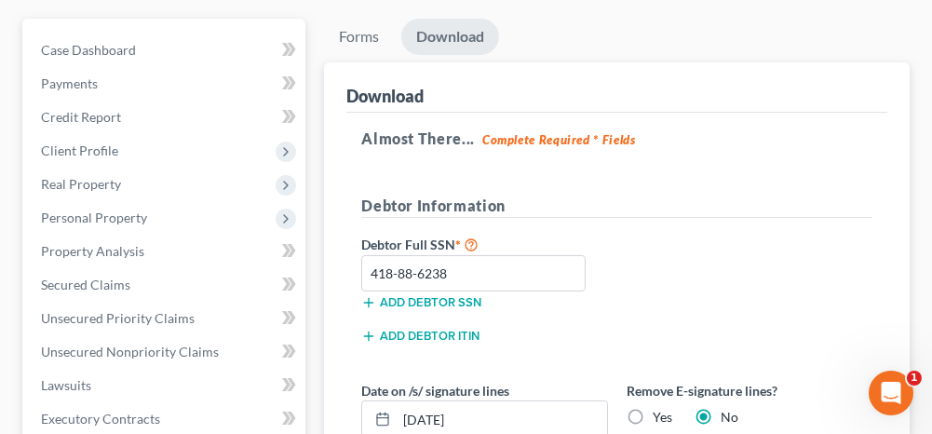
scroll to position [0, 0]
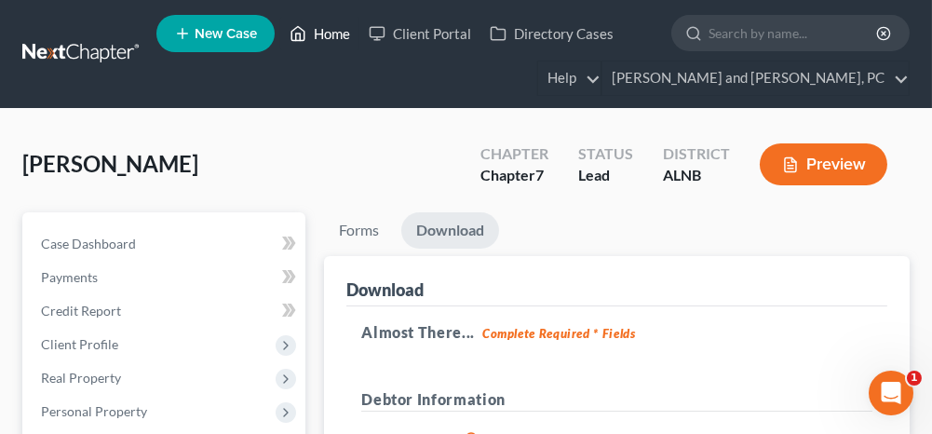
click at [324, 32] on link "Home" at bounding box center [319, 34] width 79 height 34
